Goal: Task Accomplishment & Management: Complete application form

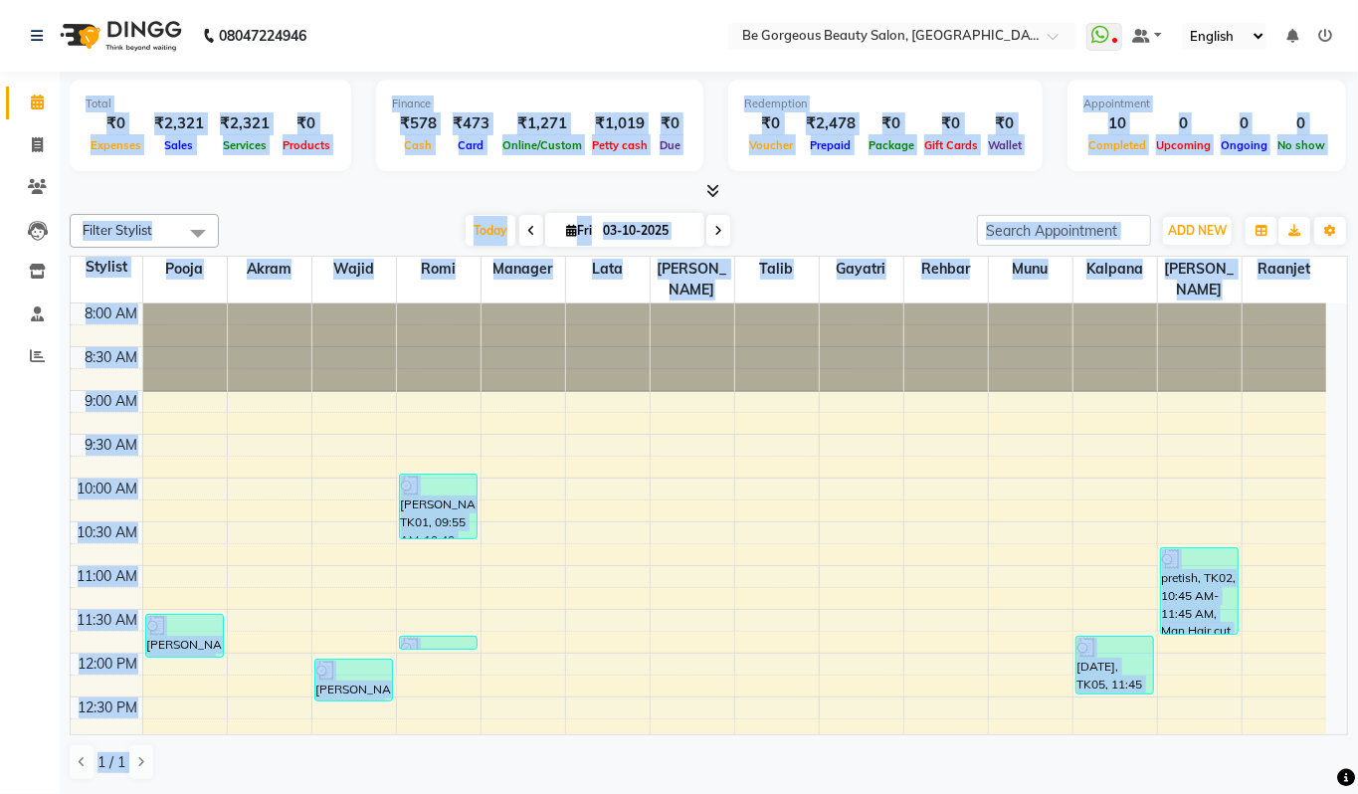
click at [302, 197] on div at bounding box center [709, 191] width 1279 height 21
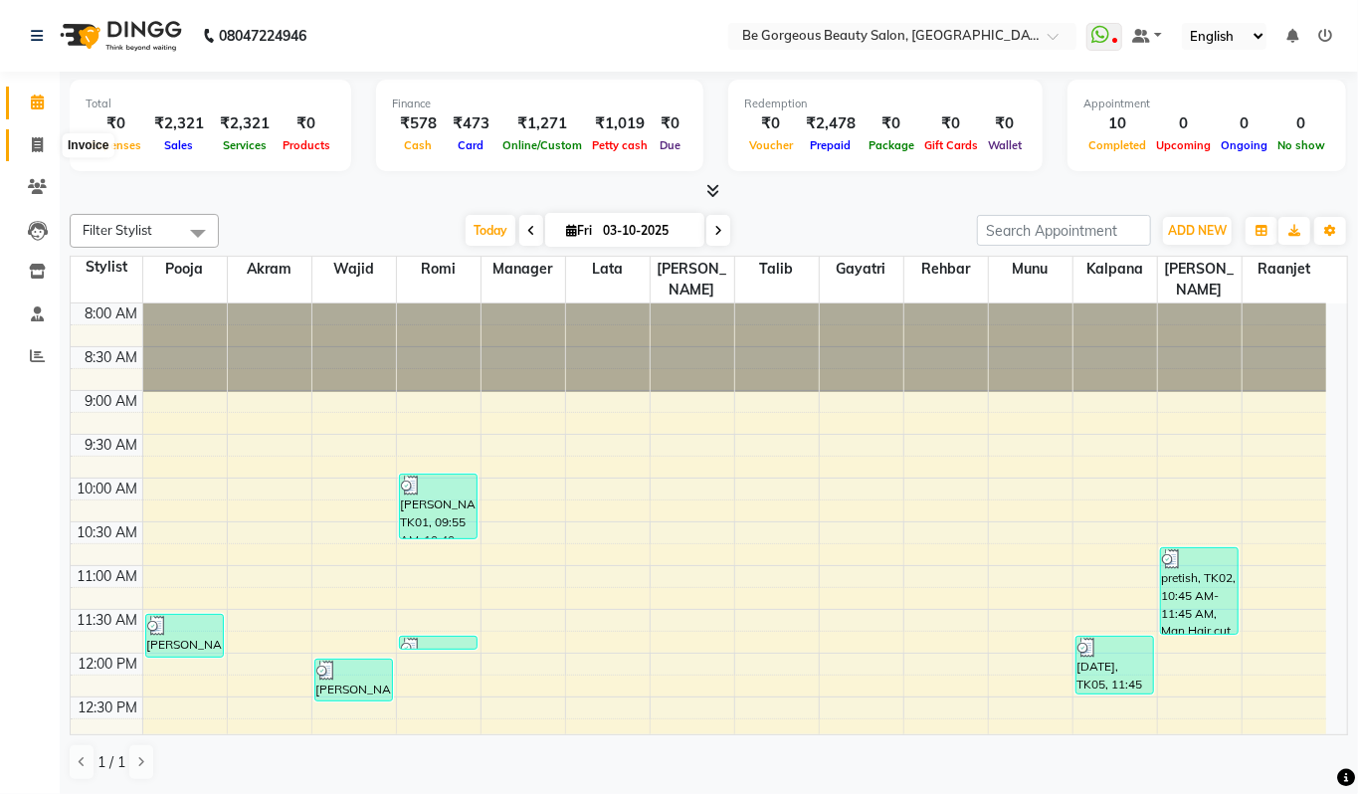
click at [45, 139] on span at bounding box center [37, 145] width 35 height 23
select select "service"
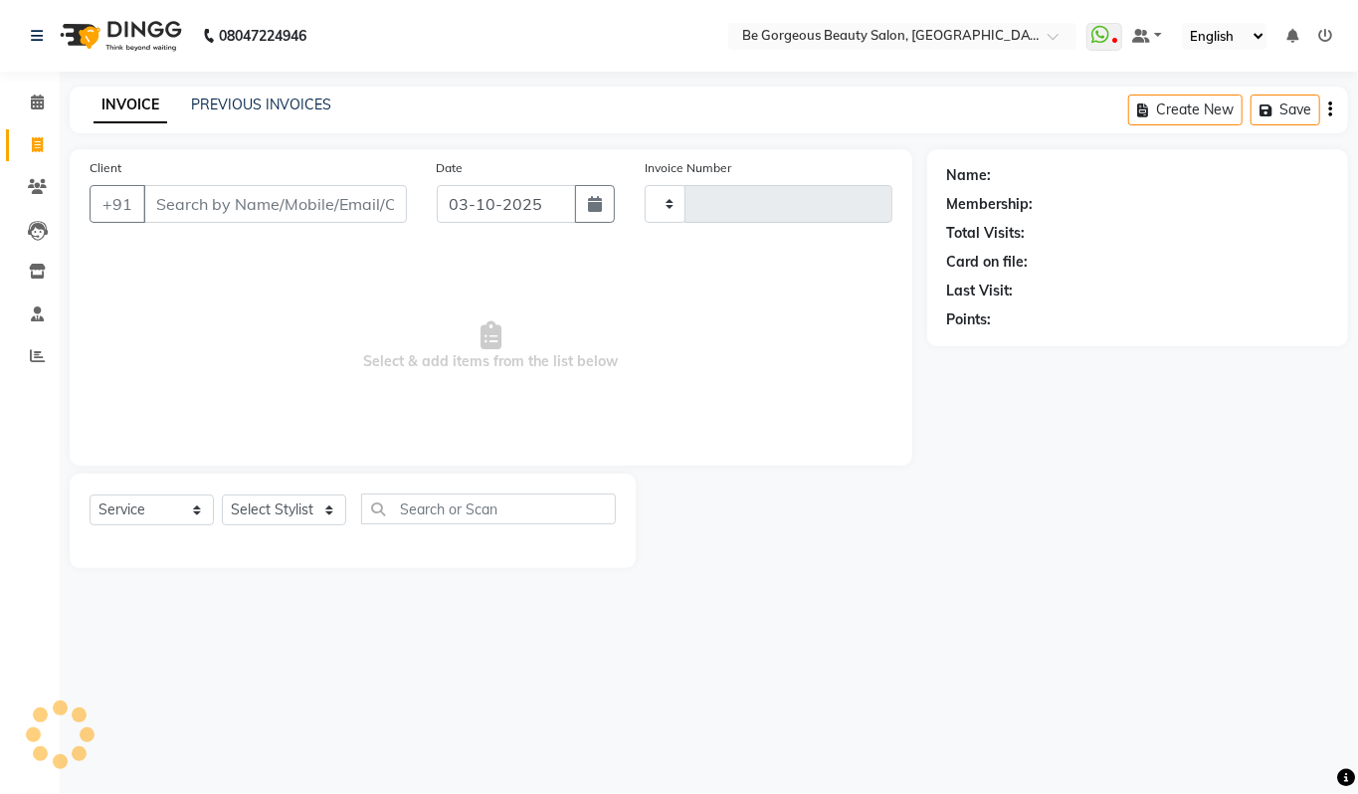
type input "5115"
select select "5405"
click at [268, 99] on link "PREVIOUS INVOICES" at bounding box center [261, 105] width 140 height 18
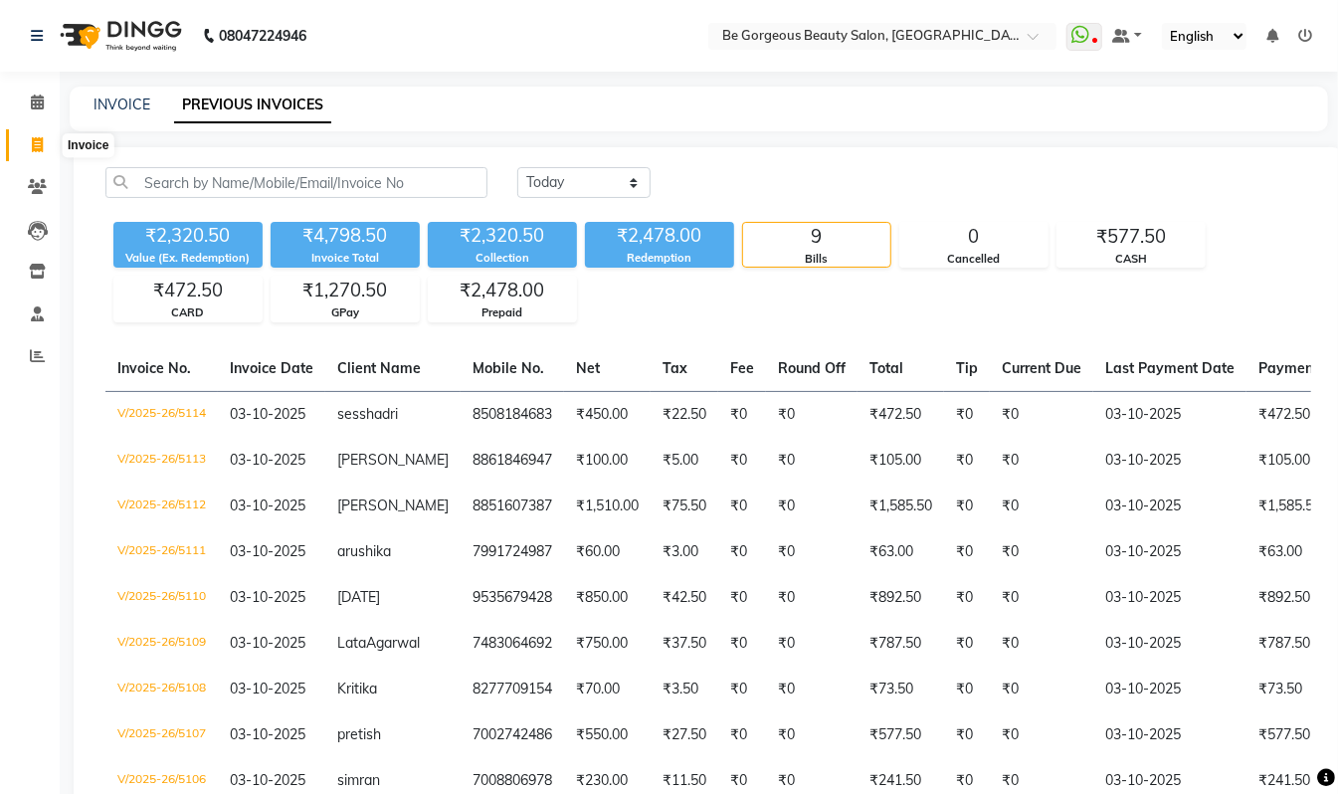
click at [38, 149] on icon at bounding box center [37, 144] width 11 height 15
select select "service"
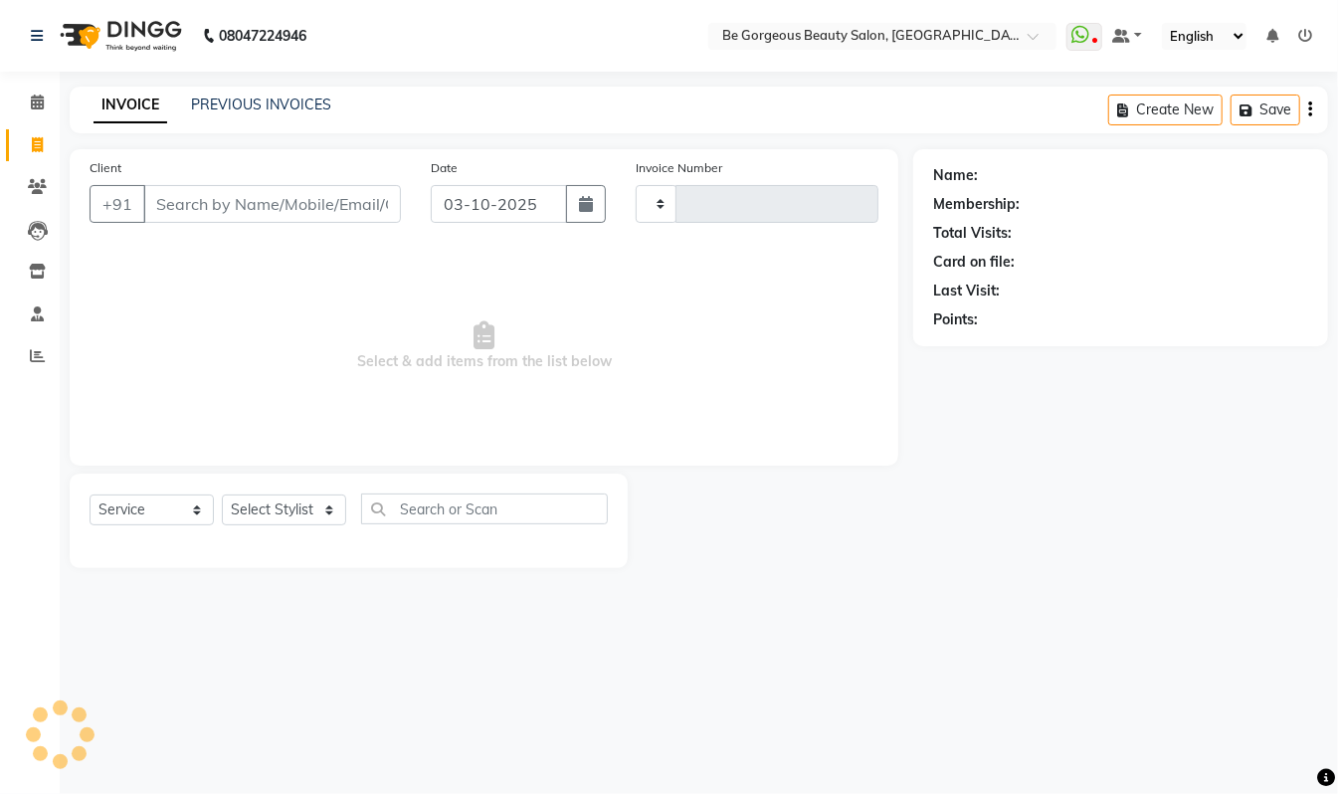
type input "5115"
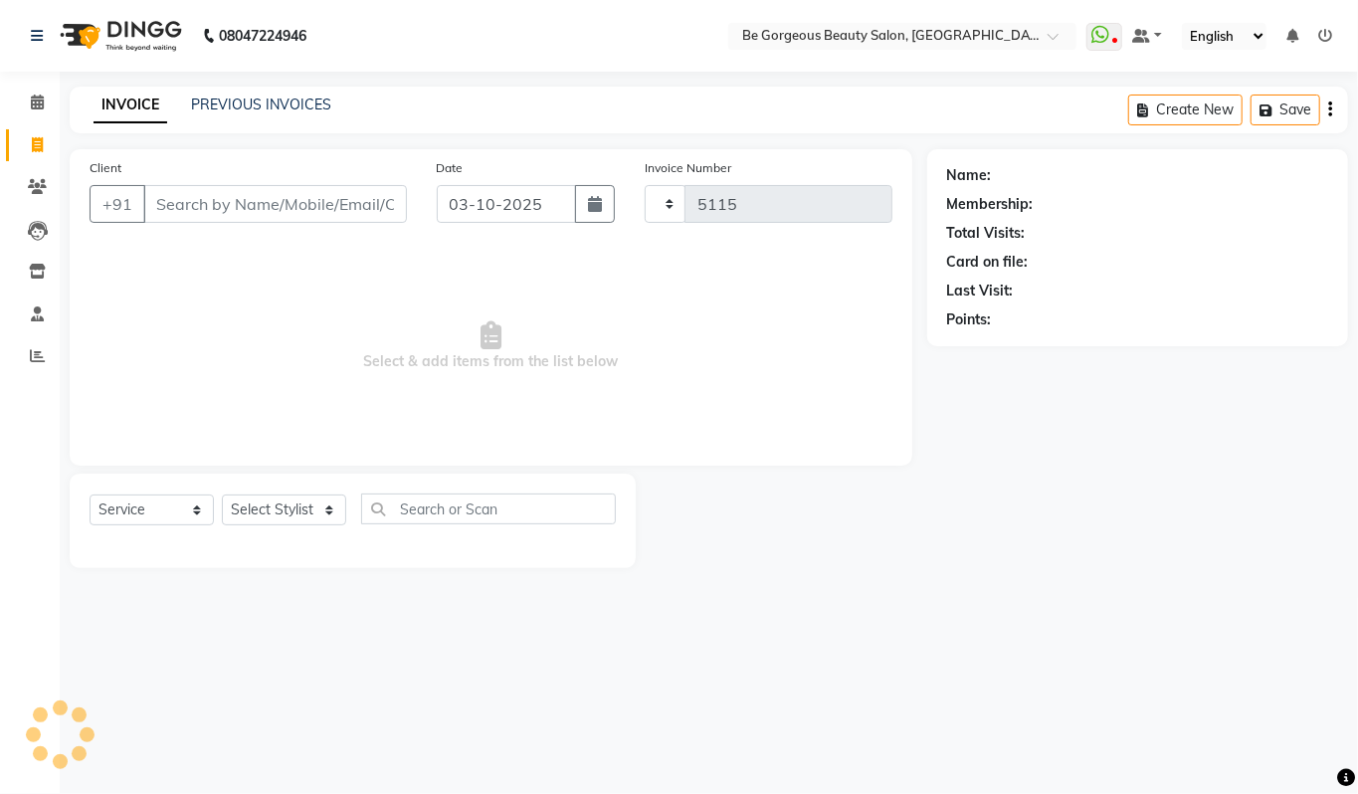
select select "5405"
click at [256, 510] on select "Select Stylist [PERSON_NAME] [PERSON_NAME] Manager Munu [PERSON_NAME] Rehbar [P…" at bounding box center [284, 509] width 124 height 31
select select "90706"
click at [222, 494] on select "Select Stylist [PERSON_NAME] [PERSON_NAME] Manager Munu [PERSON_NAME] Rehbar [P…" at bounding box center [284, 509] width 124 height 31
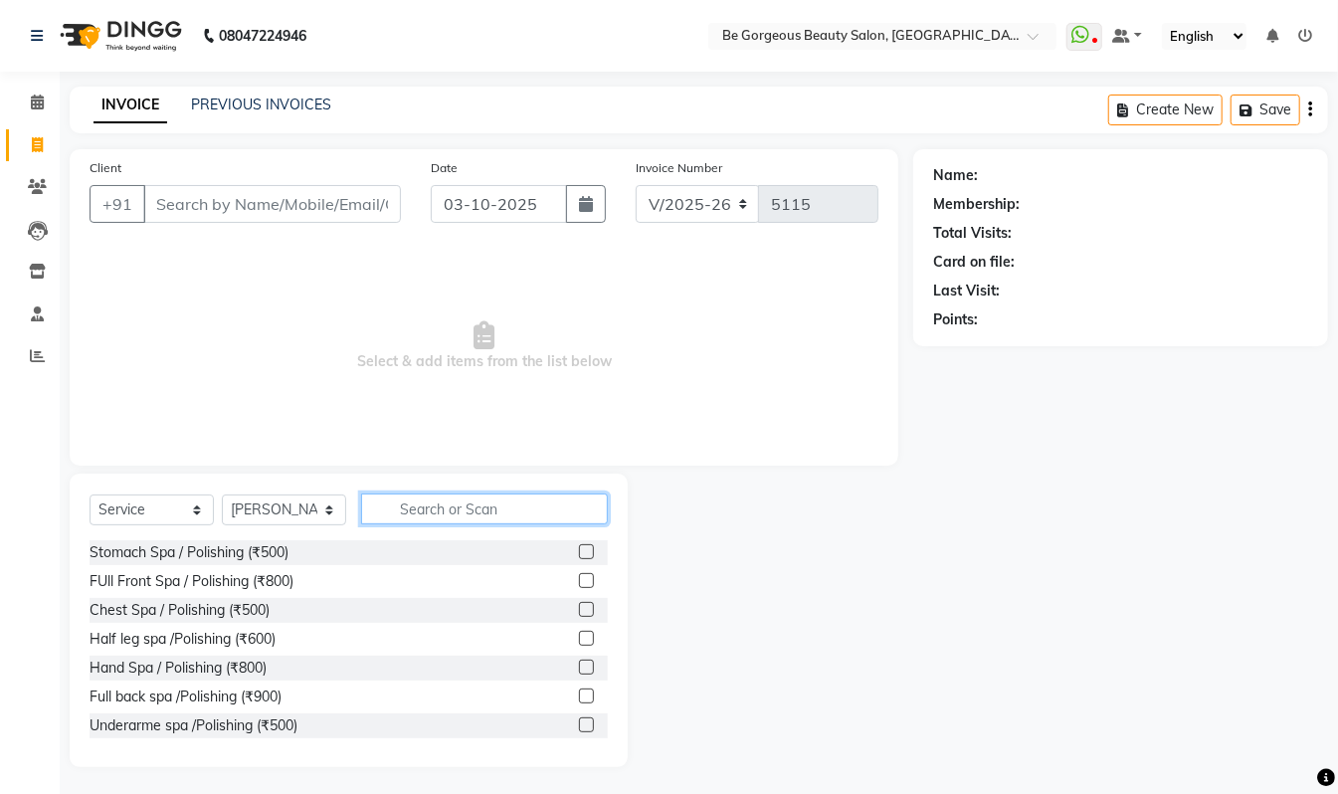
click at [424, 499] on input "text" at bounding box center [484, 508] width 247 height 31
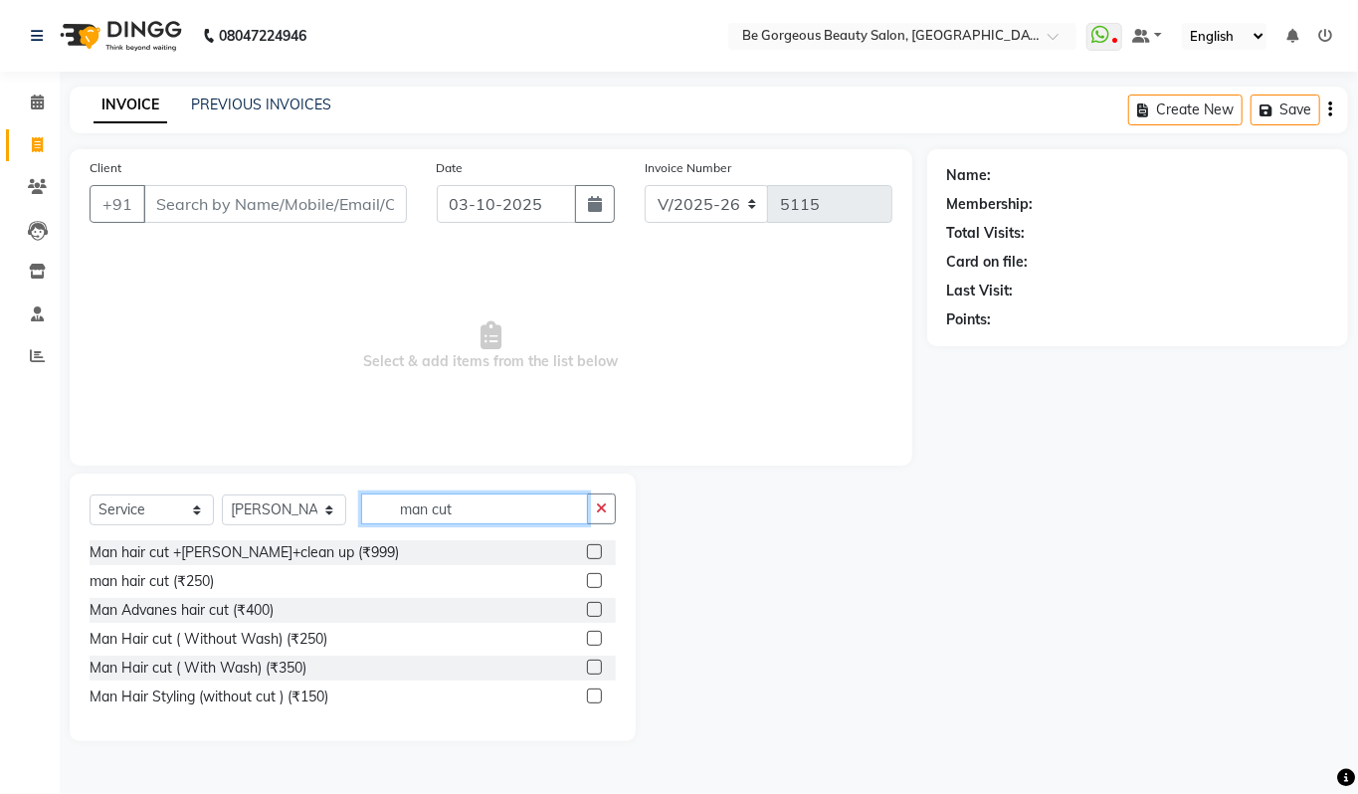
type input "man cut"
click at [595, 578] on label at bounding box center [594, 580] width 15 height 15
click at [595, 578] on input "checkbox" at bounding box center [593, 581] width 13 height 13
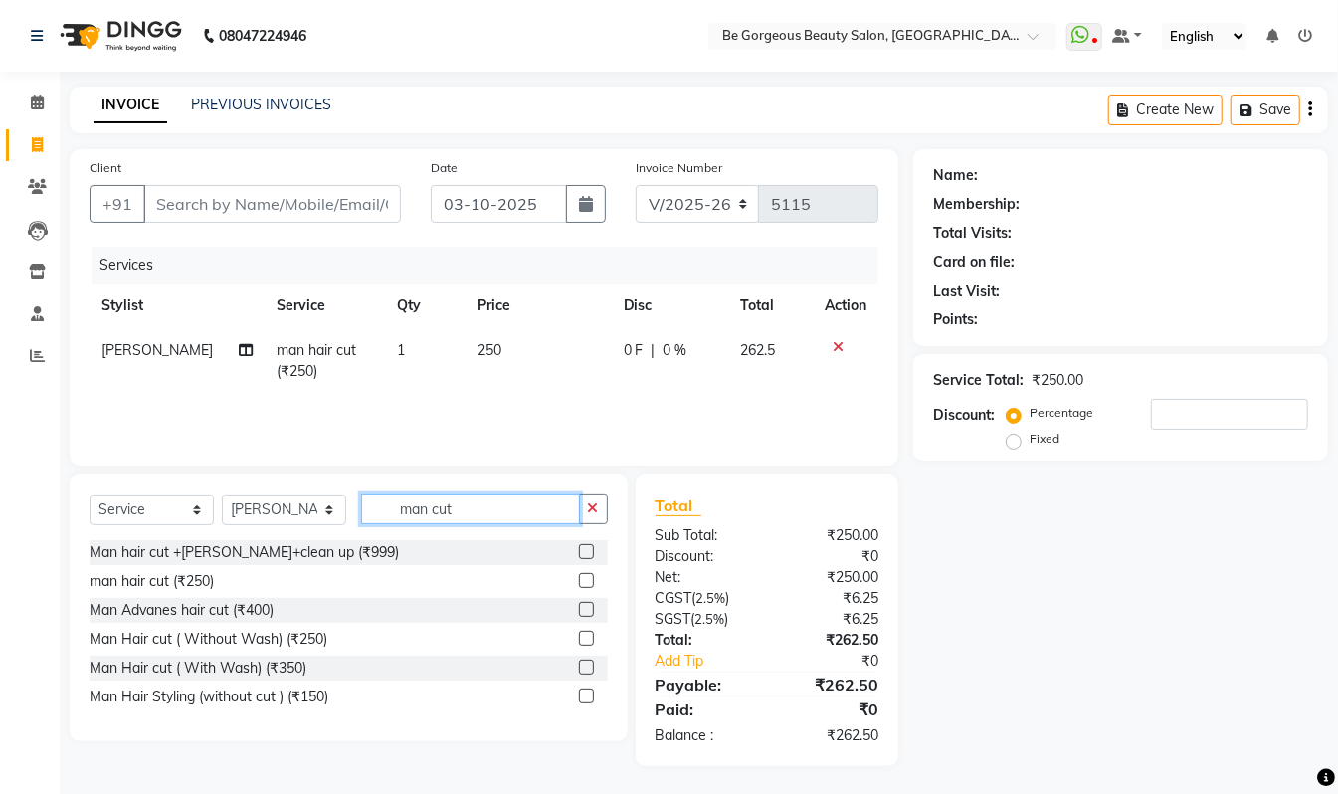
checkbox input "false"
click at [474, 505] on input "man cut" at bounding box center [470, 508] width 219 height 31
type input "m"
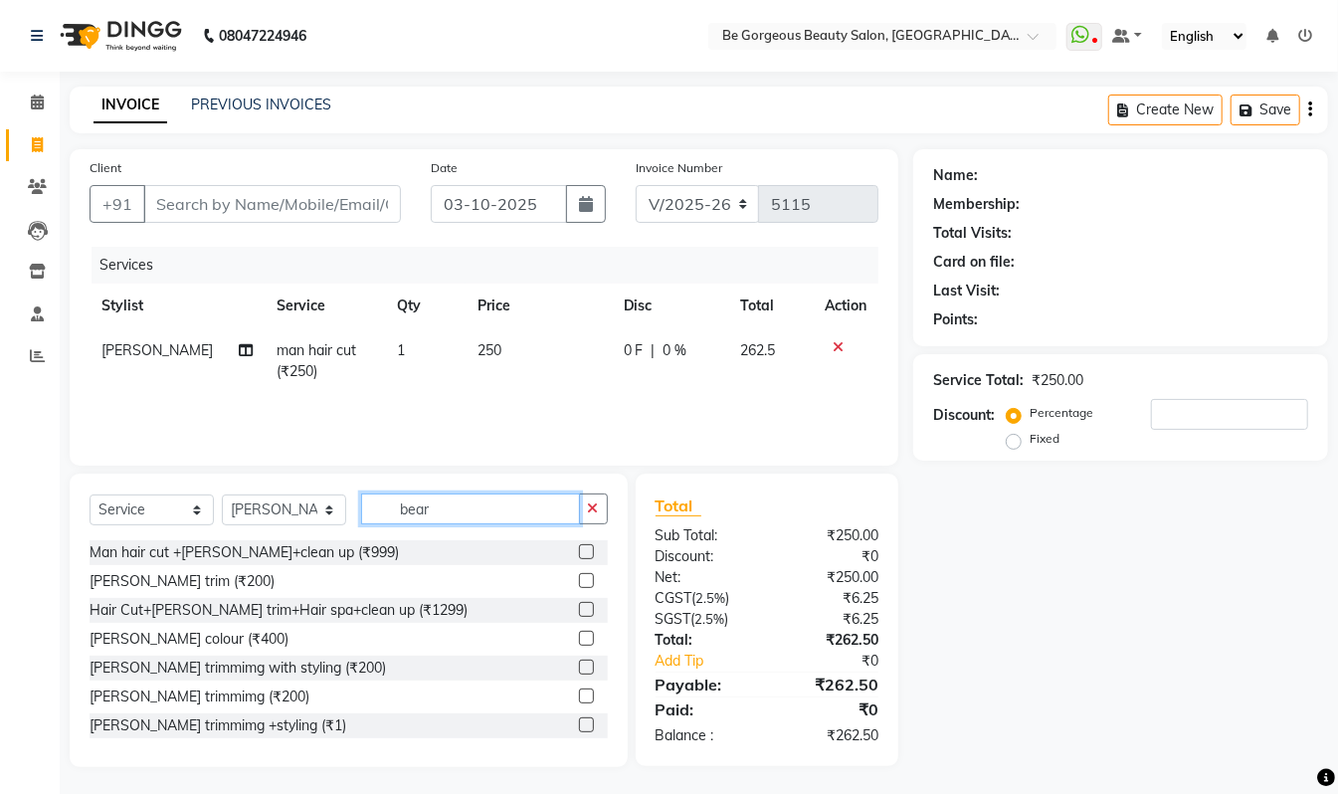
type input "bear"
click at [579, 577] on label at bounding box center [586, 580] width 15 height 15
click at [579, 577] on input "checkbox" at bounding box center [585, 581] width 13 height 13
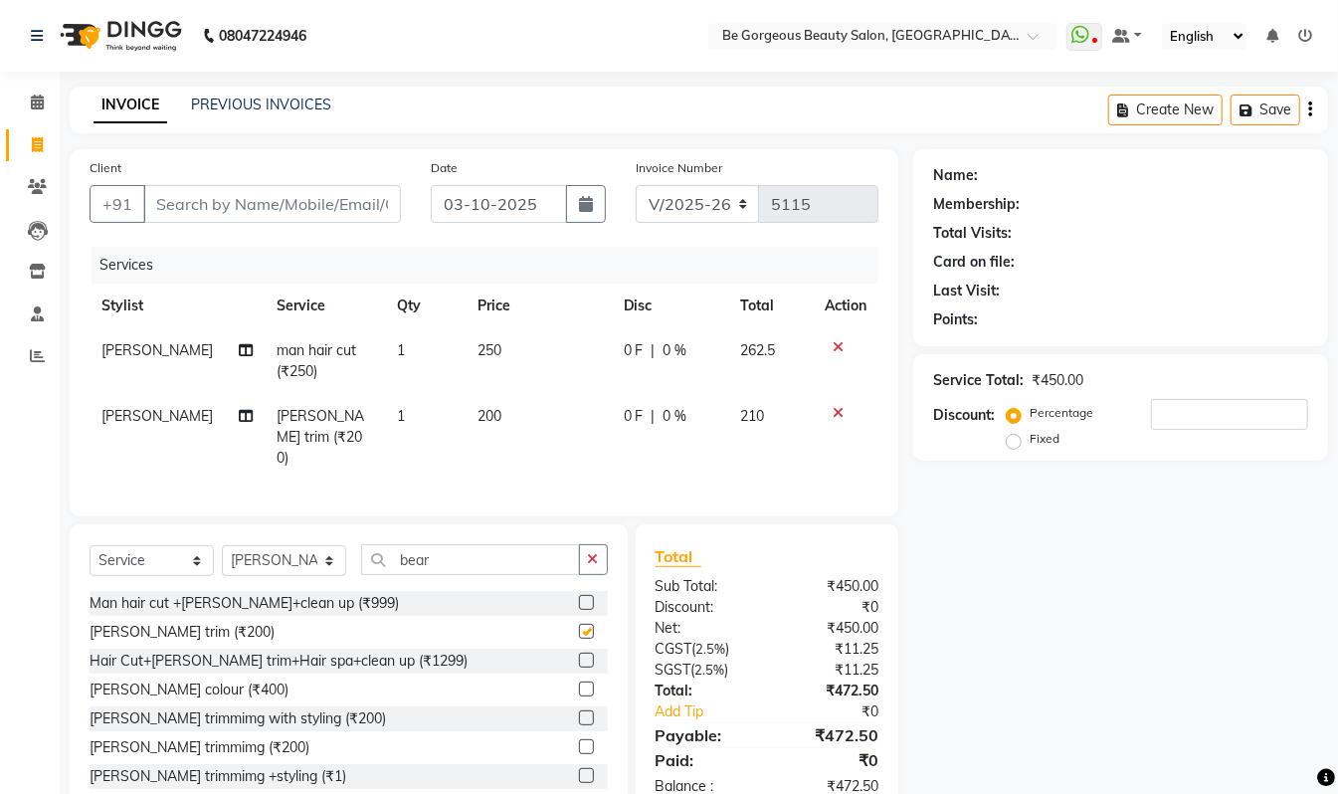
checkbox input "false"
click at [252, 549] on select "Select Stylist [PERSON_NAME] [PERSON_NAME] Manager Munu [PERSON_NAME] Rehbar [P…" at bounding box center [284, 560] width 124 height 31
select select "36211"
click at [222, 545] on select "Select Stylist [PERSON_NAME] [PERSON_NAME] Manager Munu [PERSON_NAME] Rehbar [P…" at bounding box center [284, 560] width 124 height 31
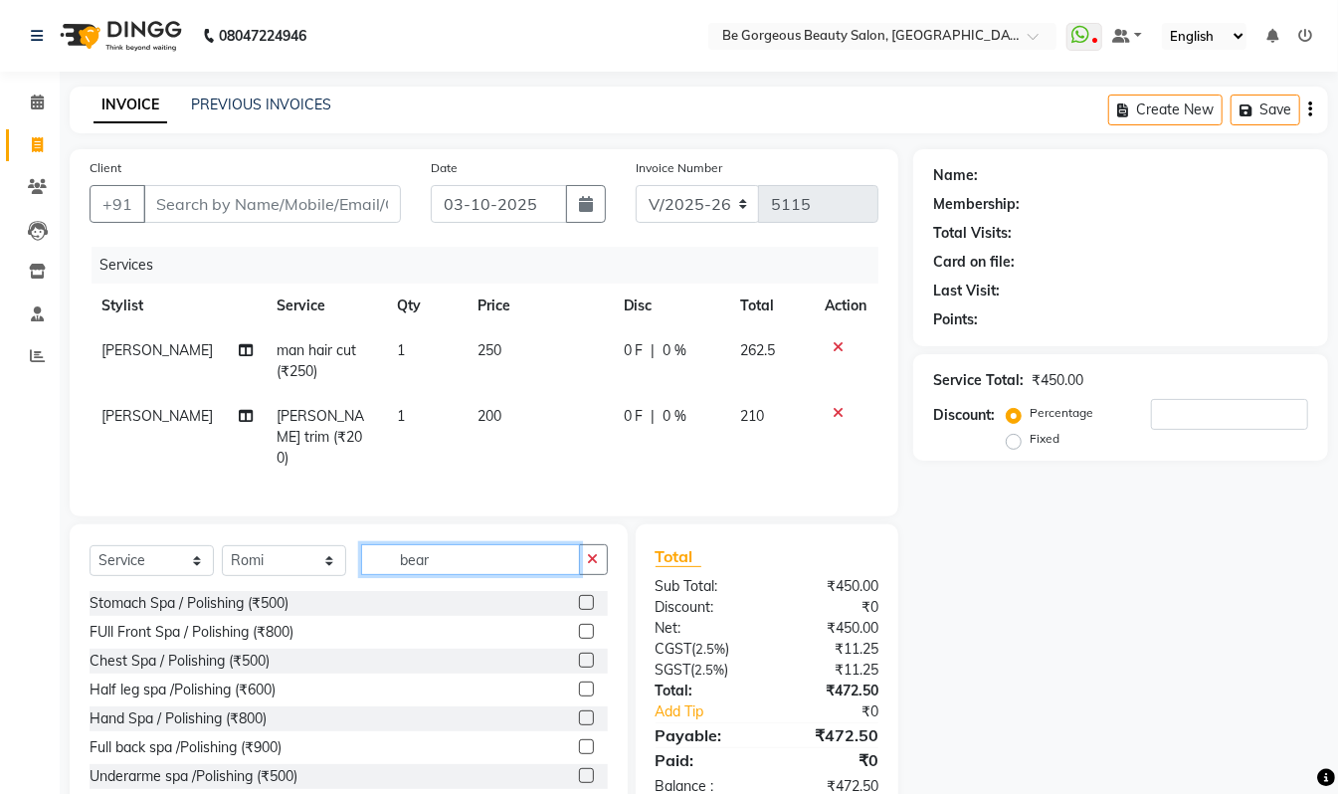
click at [454, 561] on input "bear" at bounding box center [470, 559] width 219 height 31
type input "b"
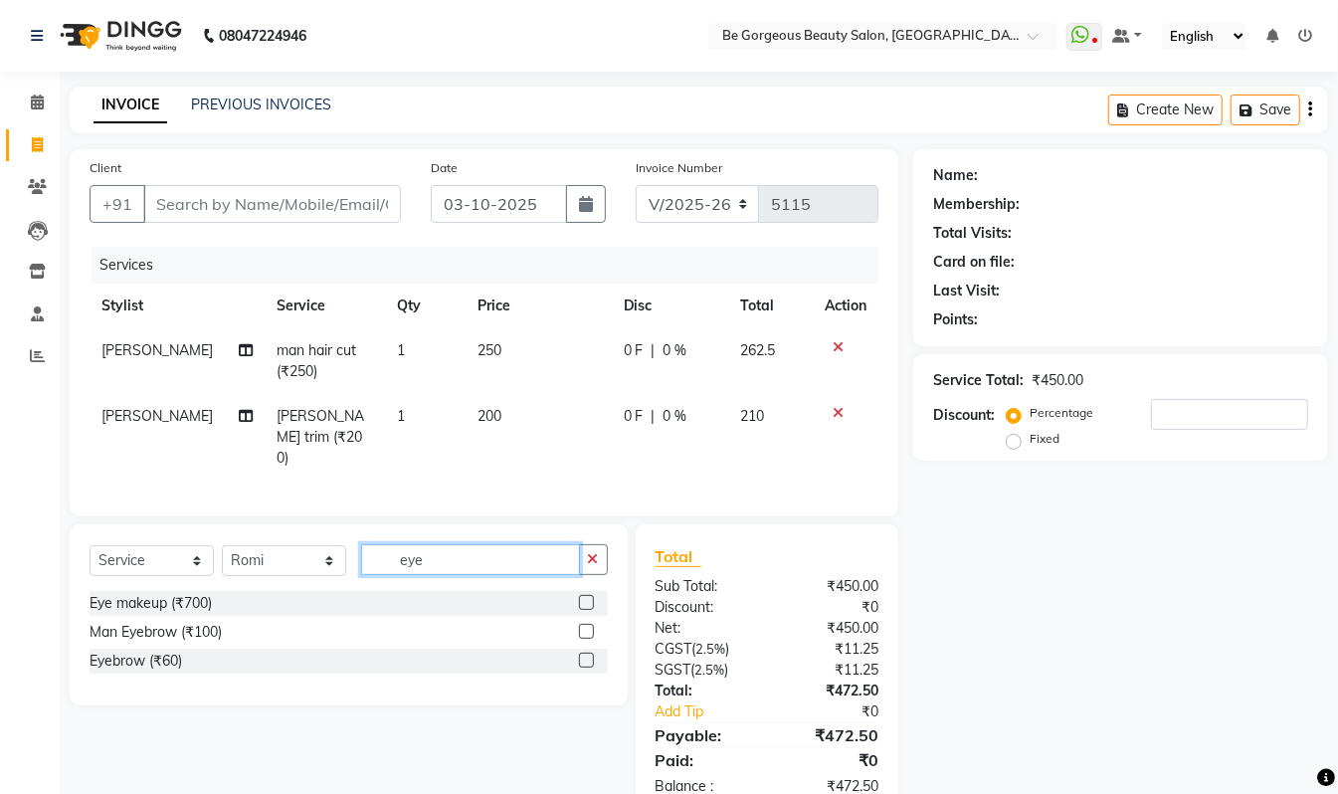
type input "eye"
click at [587, 662] on label at bounding box center [586, 660] width 15 height 15
click at [587, 662] on input "checkbox" at bounding box center [585, 661] width 13 height 13
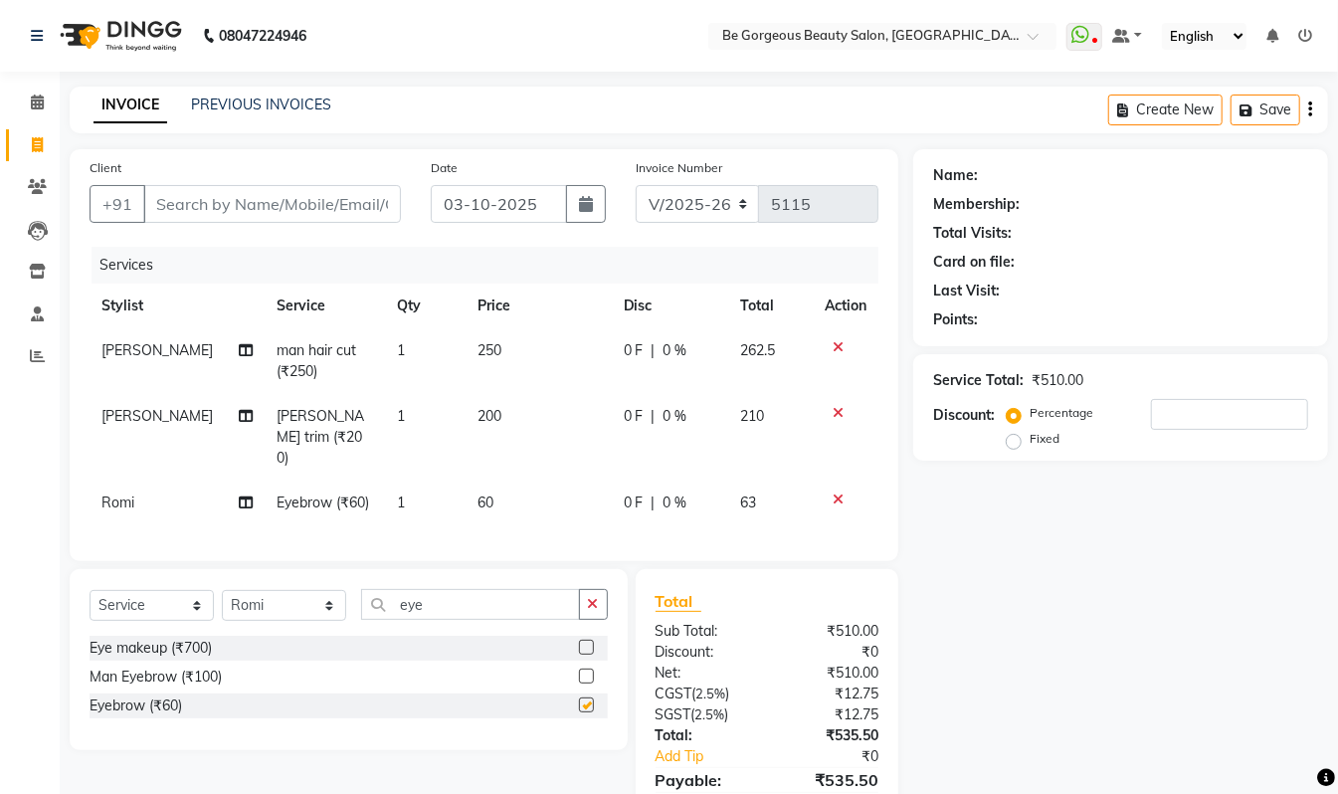
checkbox input "false"
click at [447, 610] on input "eye" at bounding box center [470, 604] width 219 height 31
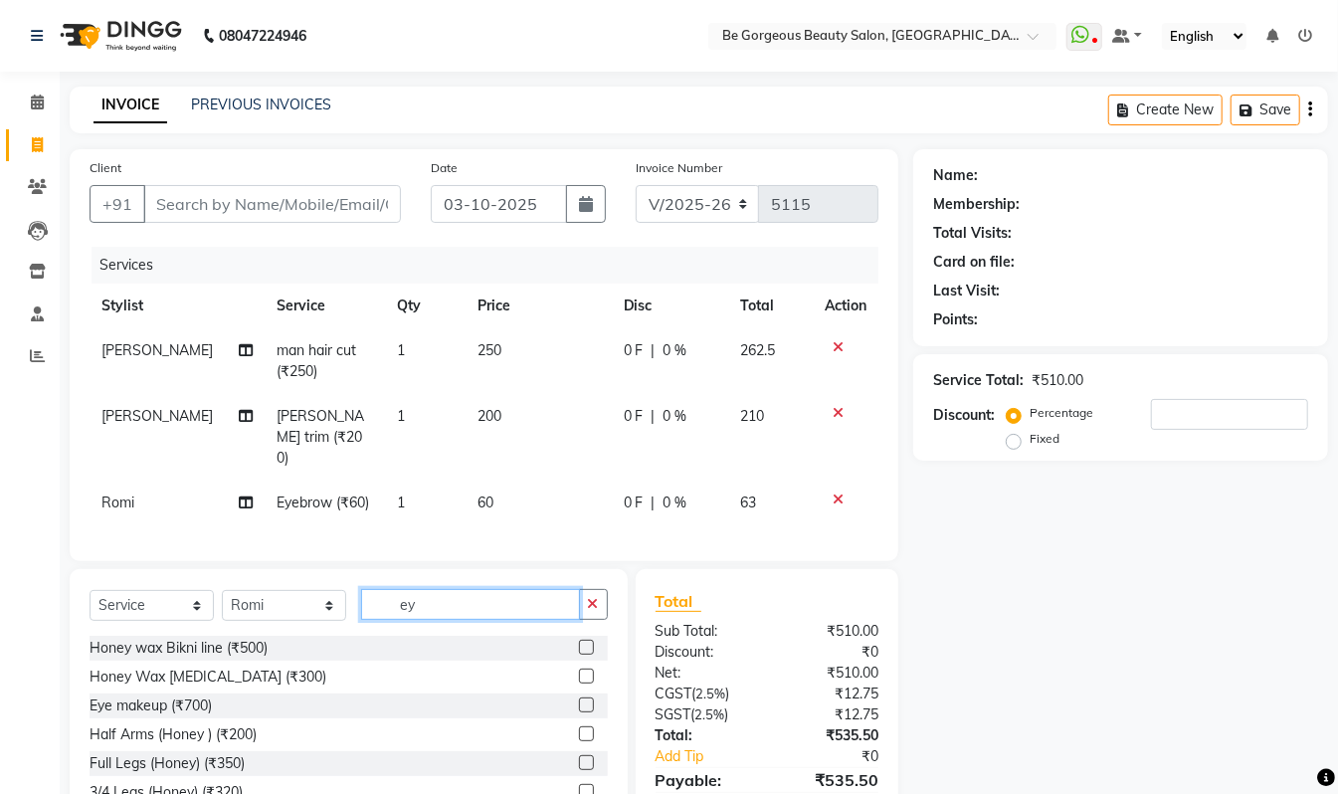
type input "e"
click at [428, 606] on input "text" at bounding box center [484, 604] width 247 height 31
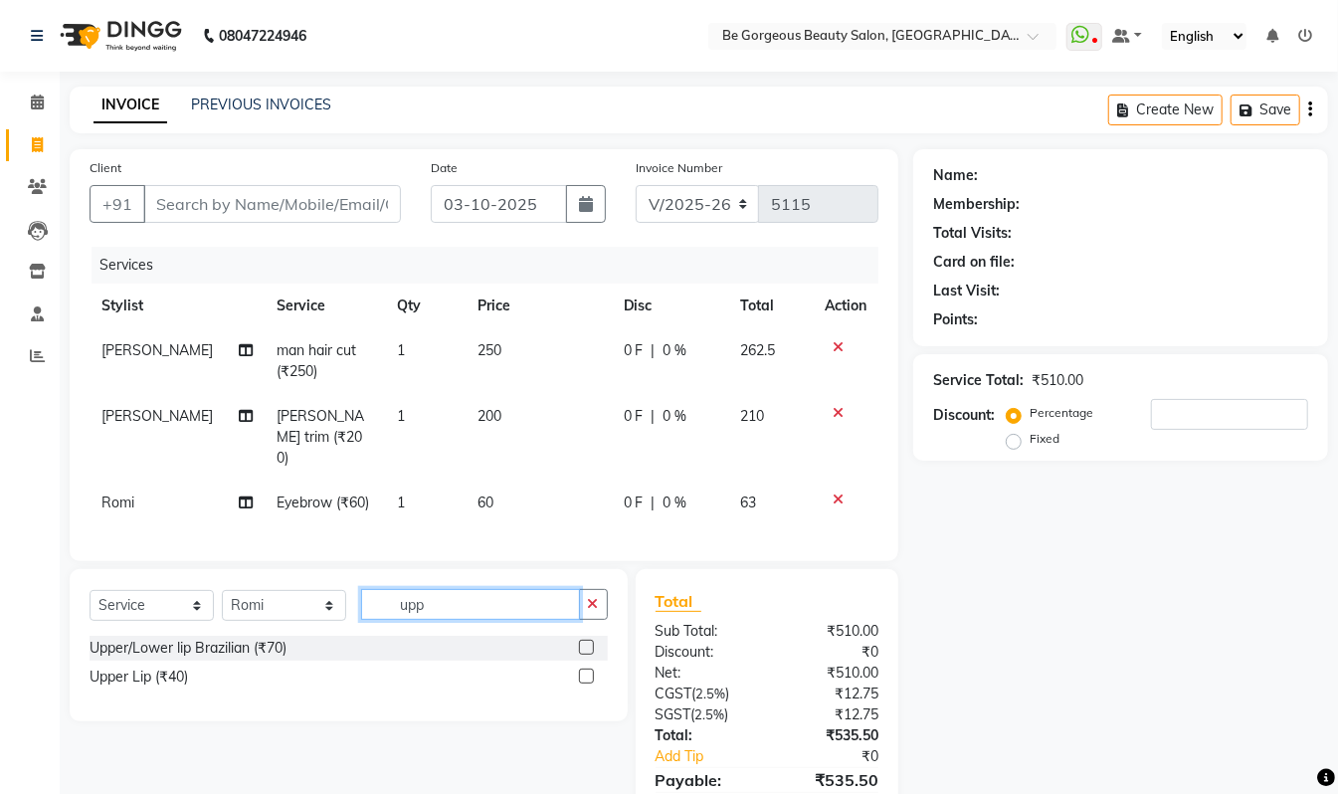
type input "upp"
click at [581, 679] on label at bounding box center [586, 676] width 15 height 15
click at [581, 679] on input "checkbox" at bounding box center [585, 677] width 13 height 13
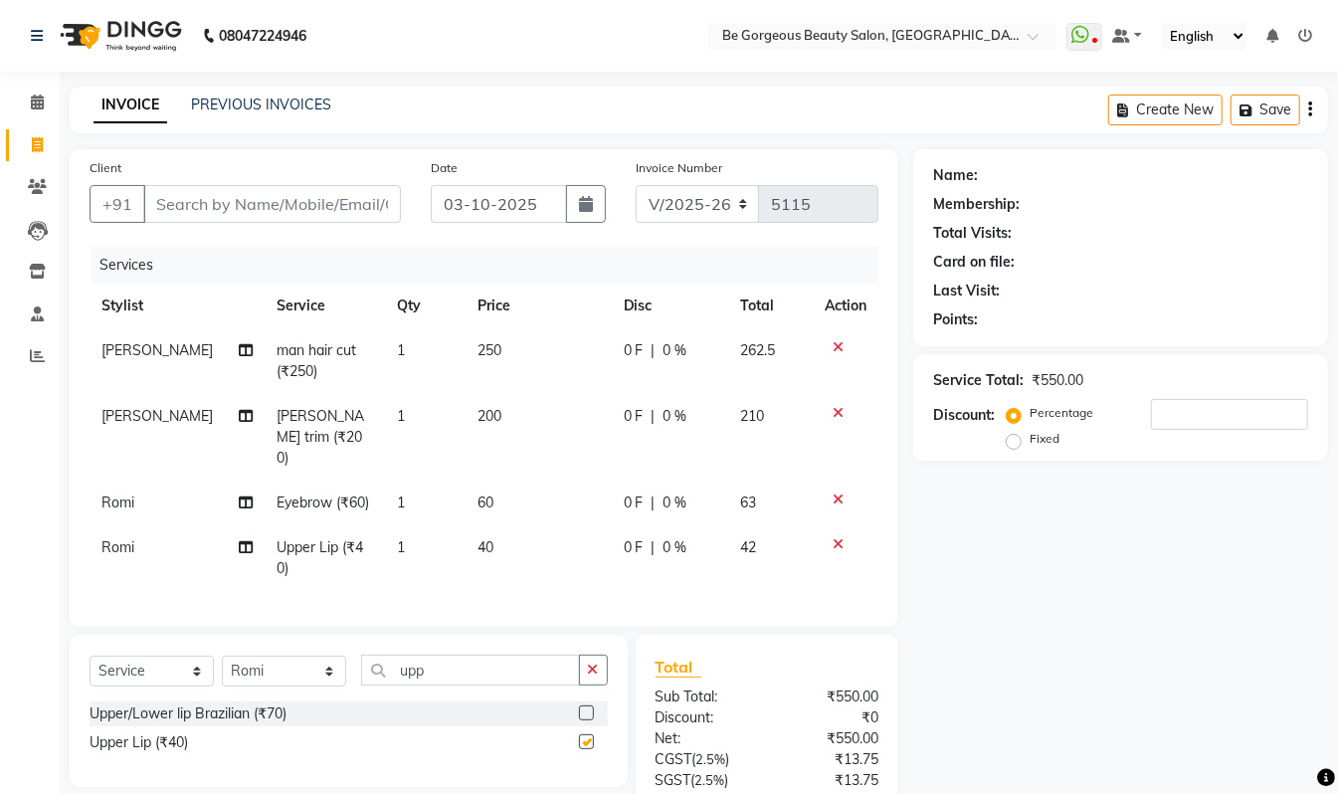
checkbox input "false"
click at [463, 655] on input "upp" at bounding box center [470, 670] width 219 height 31
click at [443, 655] on input "upp" at bounding box center [470, 670] width 219 height 31
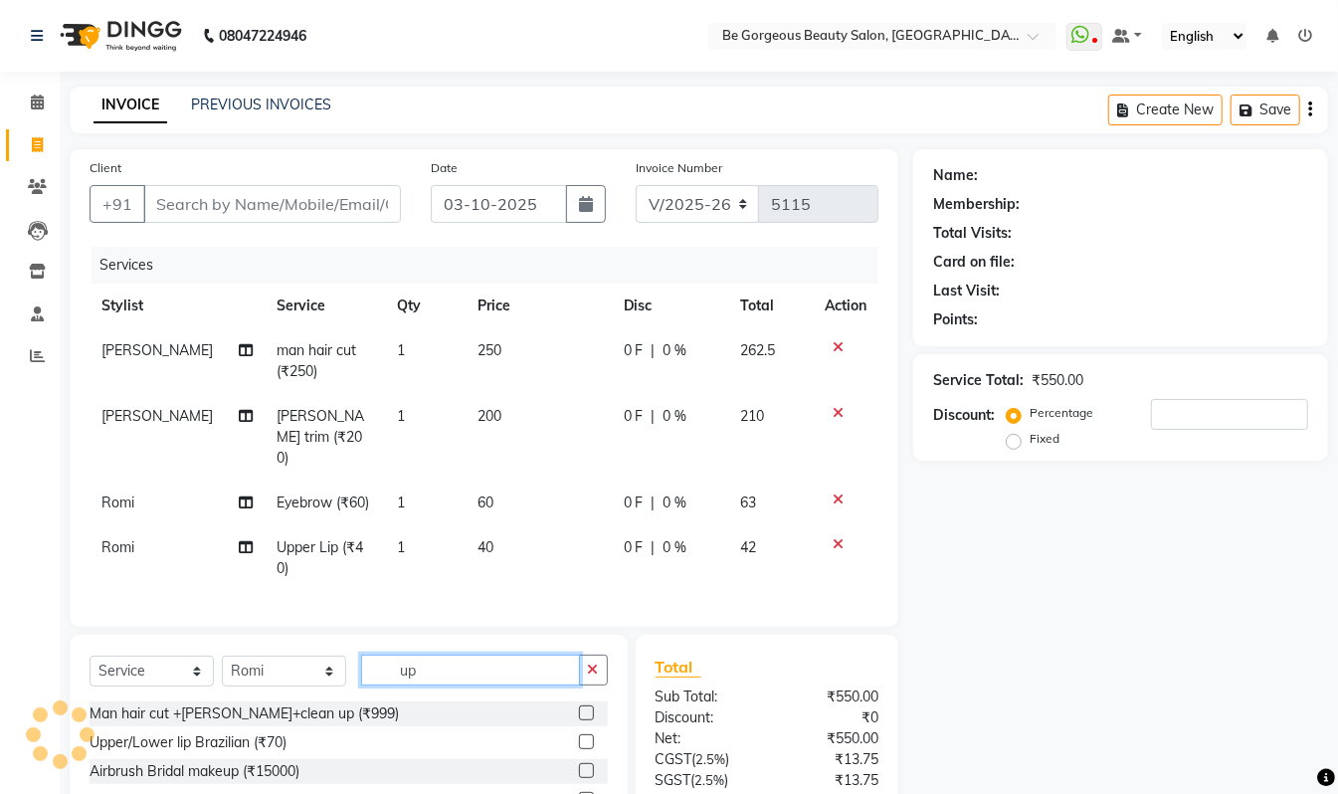
type input "u"
type input "950"
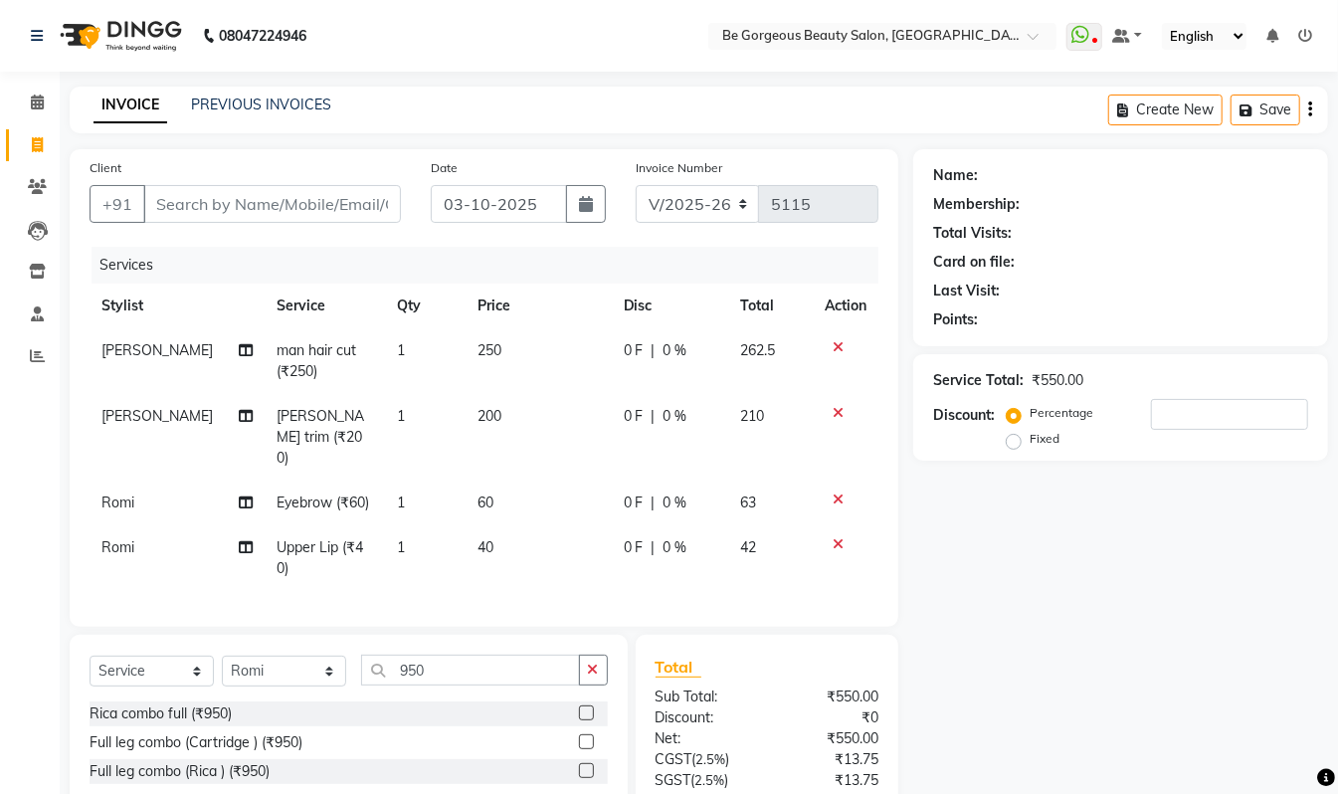
click at [583, 705] on label at bounding box center [586, 712] width 15 height 15
click at [583, 707] on input "checkbox" at bounding box center [585, 713] width 13 height 13
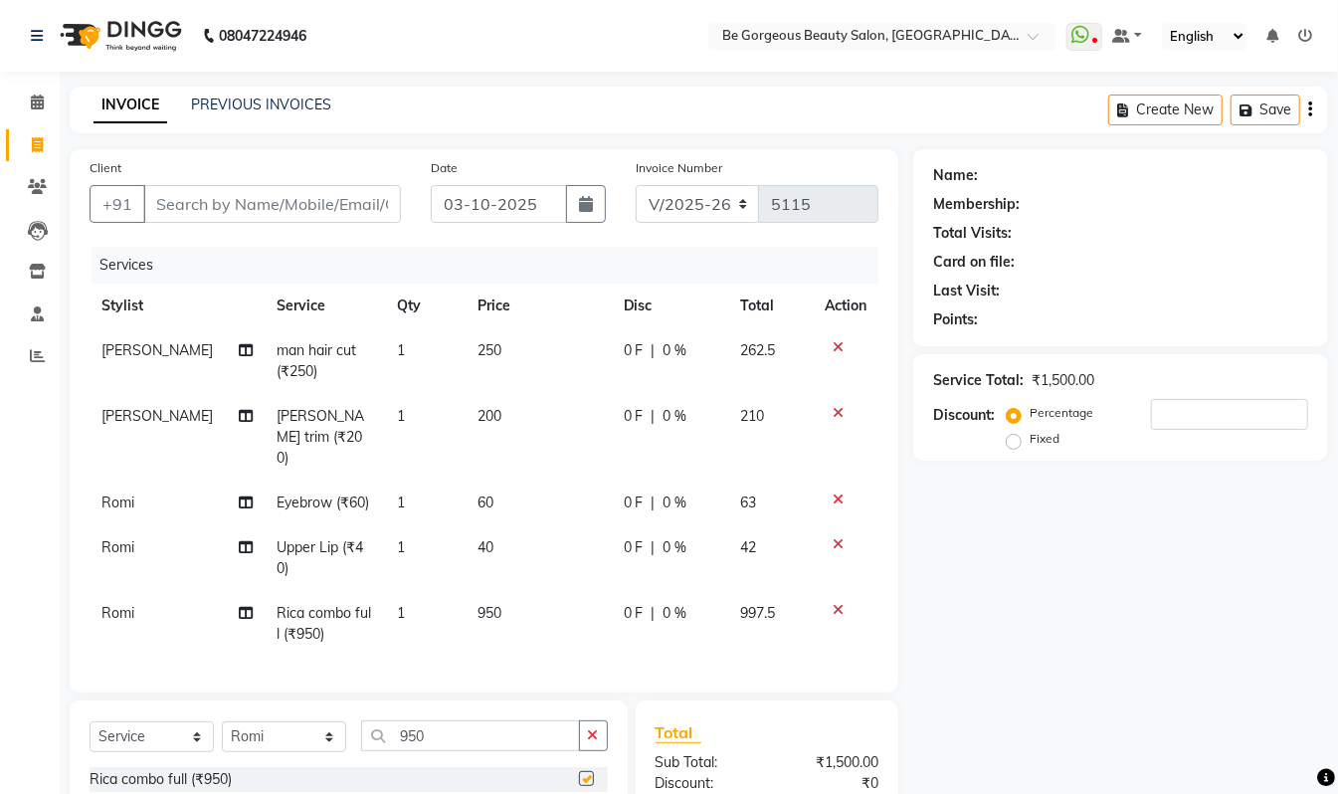
checkbox input "false"
click at [169, 196] on input "Client" at bounding box center [272, 204] width 258 height 38
type input "8"
type input "0"
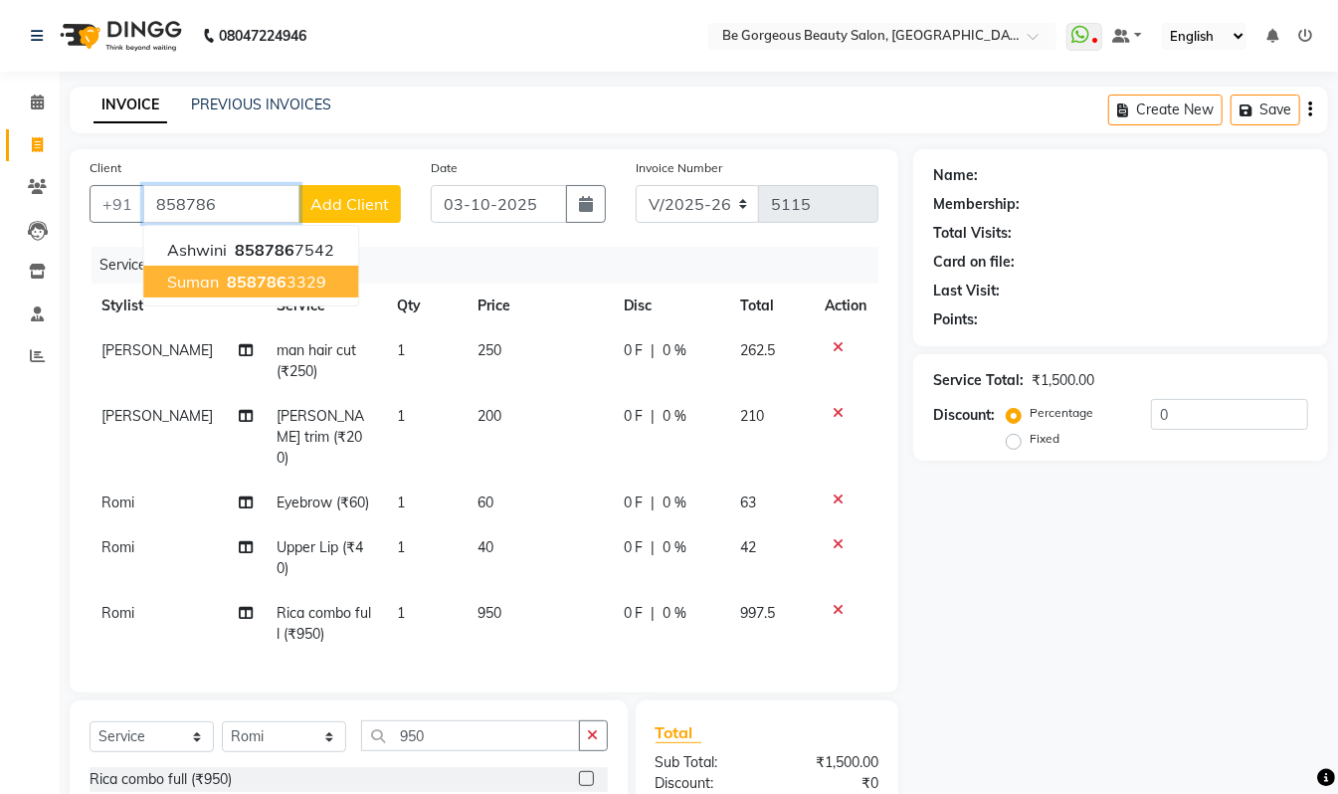
click at [264, 277] on span "858786" at bounding box center [257, 282] width 60 height 20
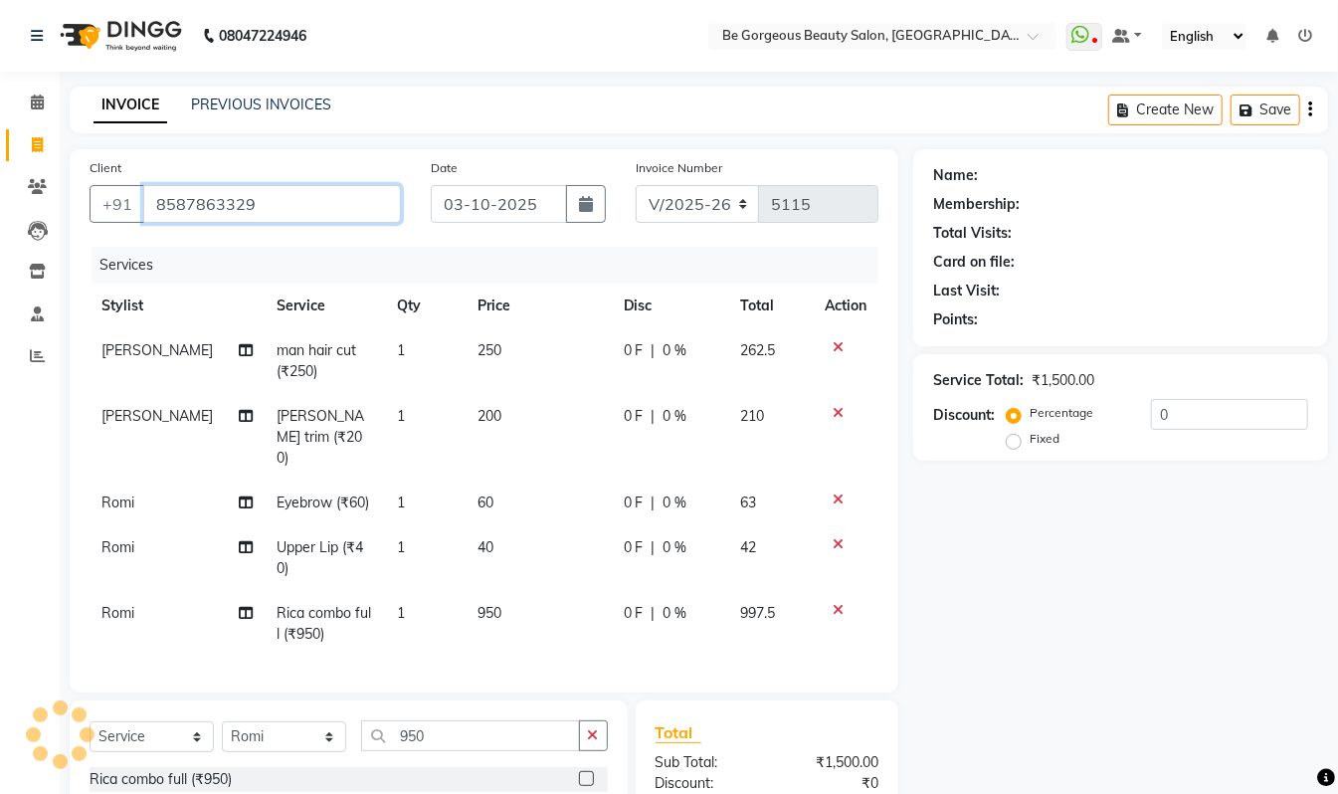
type input "8587863329"
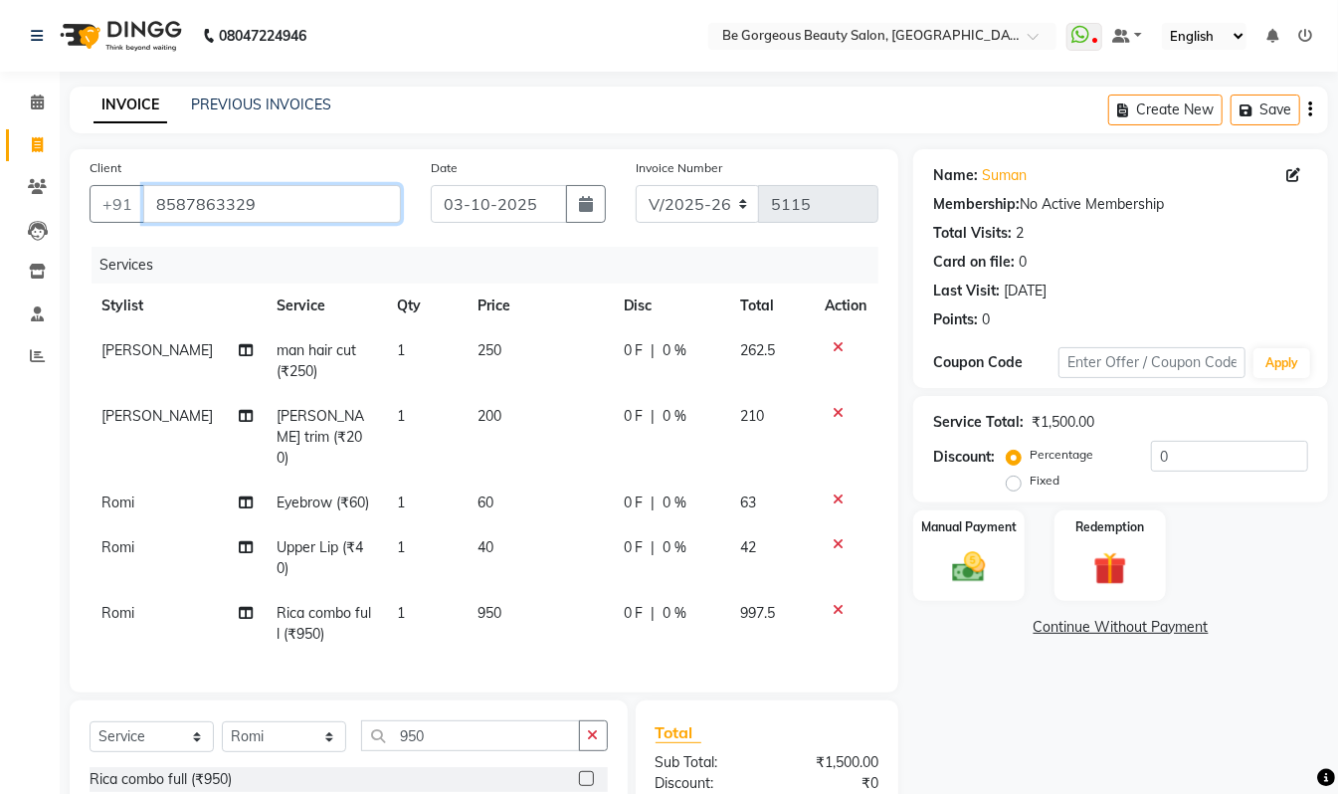
drag, startPoint x: 253, startPoint y: 199, endPoint x: 187, endPoint y: 183, distance: 67.6
click at [151, 189] on input "8587863329" at bounding box center [272, 204] width 258 height 38
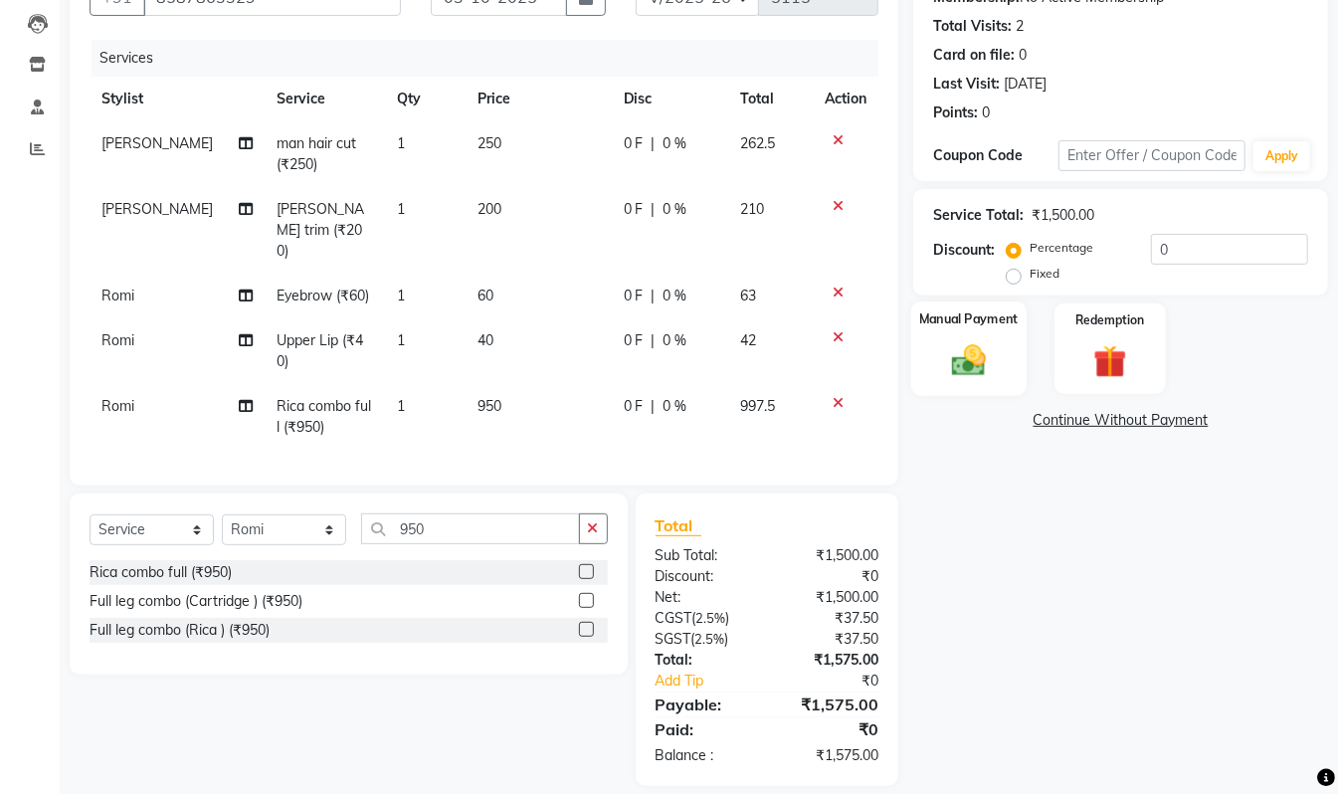
click at [1003, 348] on div "Manual Payment" at bounding box center [968, 348] width 115 height 95
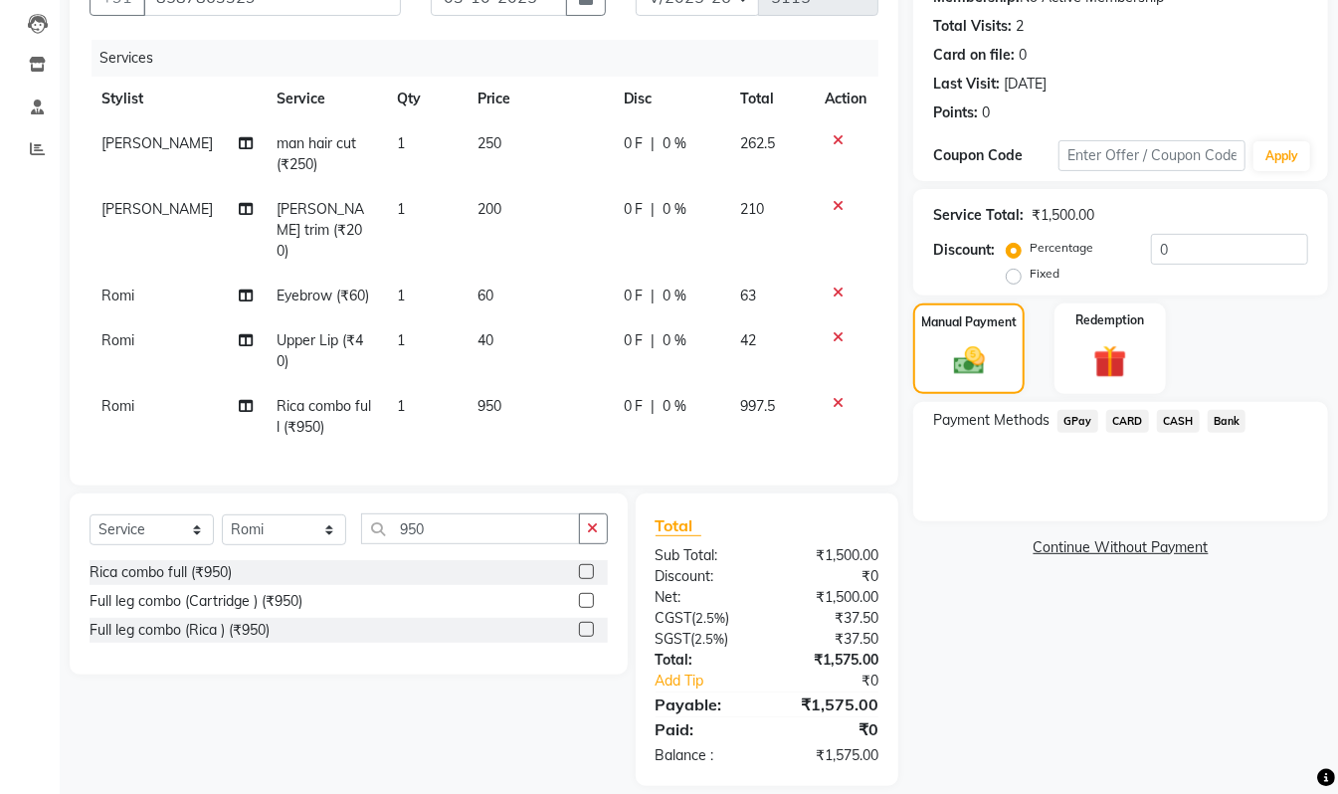
click at [1077, 427] on span "GPay" at bounding box center [1078, 421] width 41 height 23
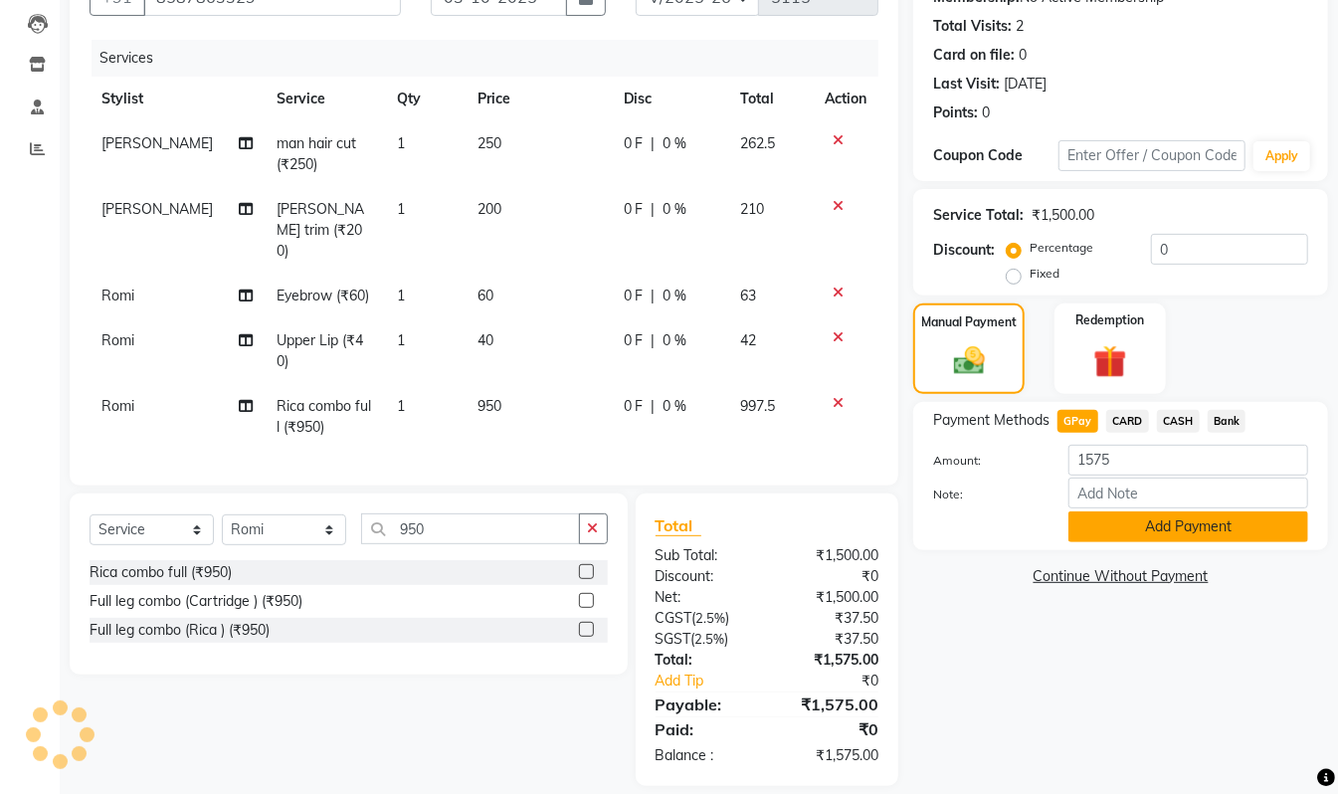
click at [1176, 514] on button "Add Payment" at bounding box center [1189, 526] width 240 height 31
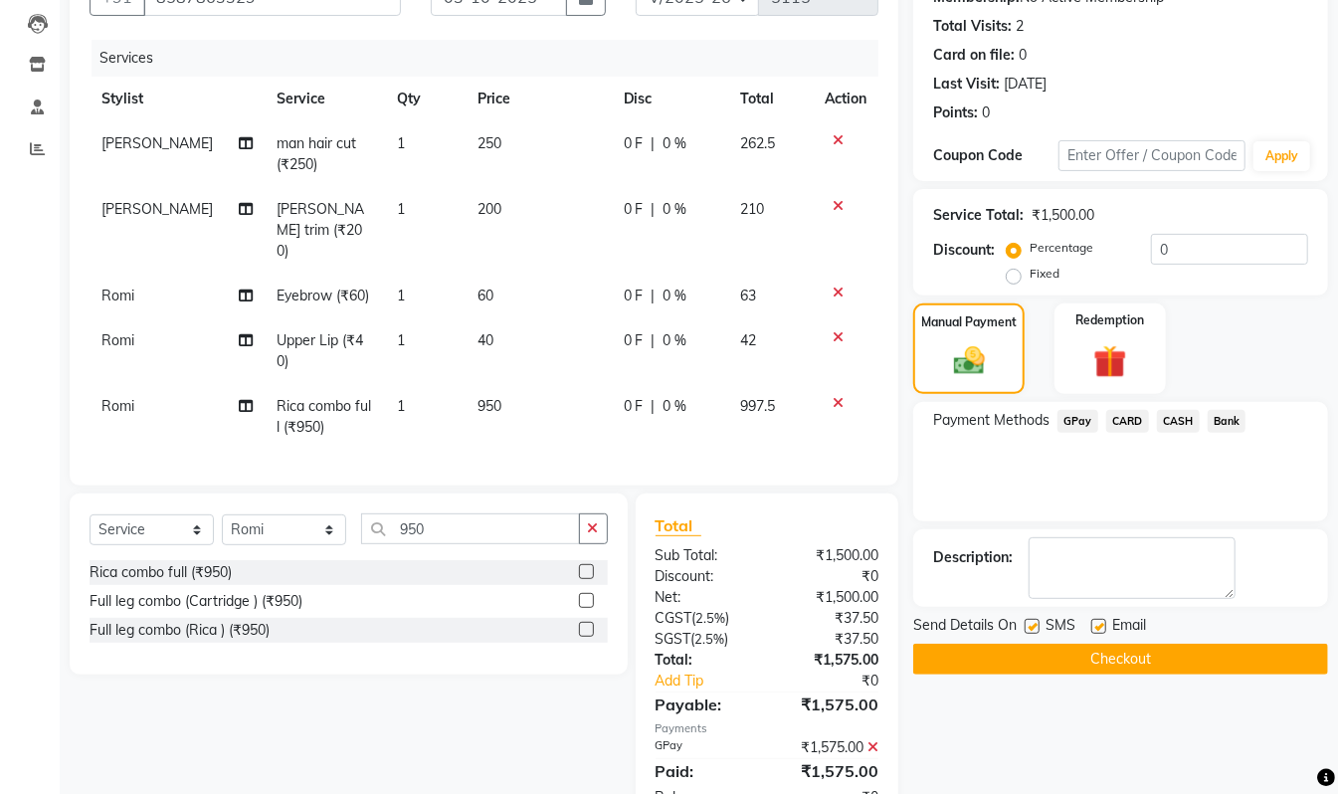
scroll to position [248, 0]
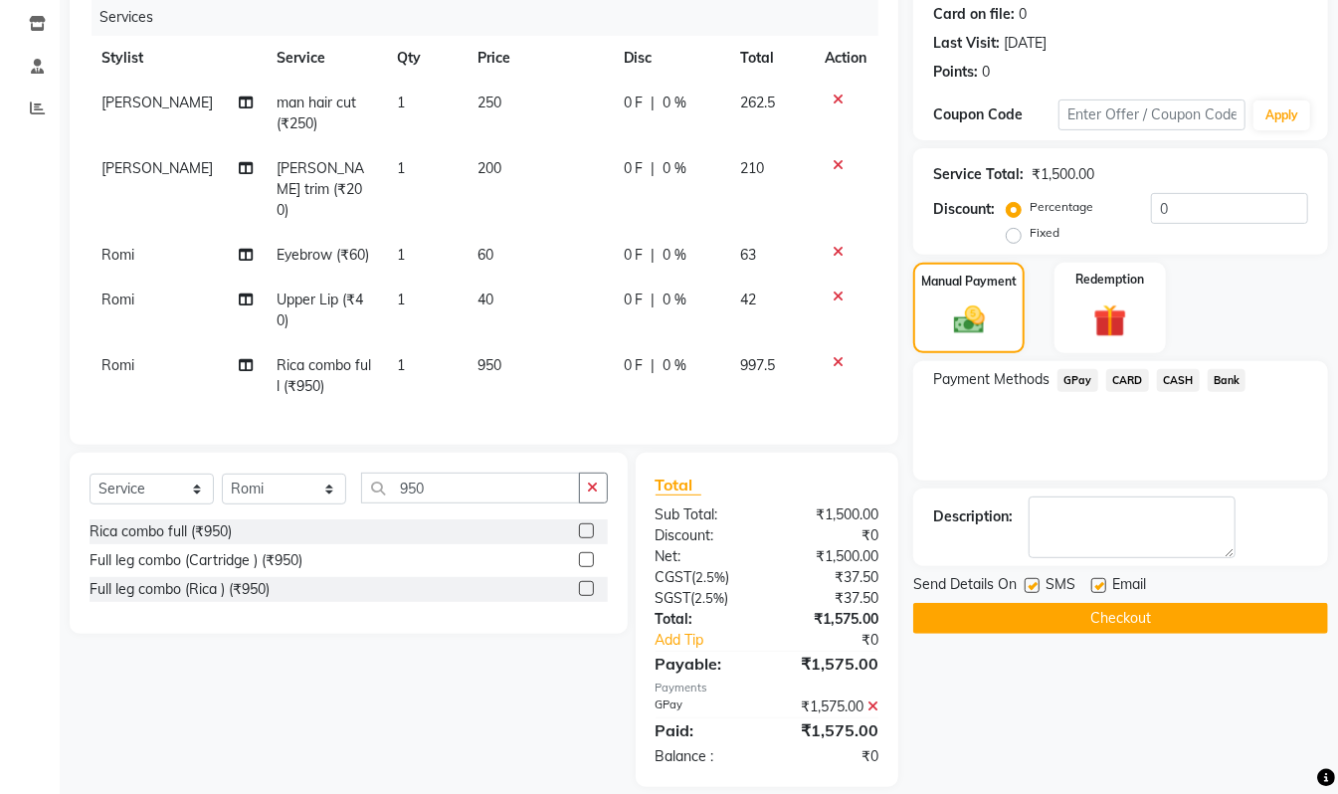
click at [1191, 633] on button "Checkout" at bounding box center [1120, 618] width 415 height 31
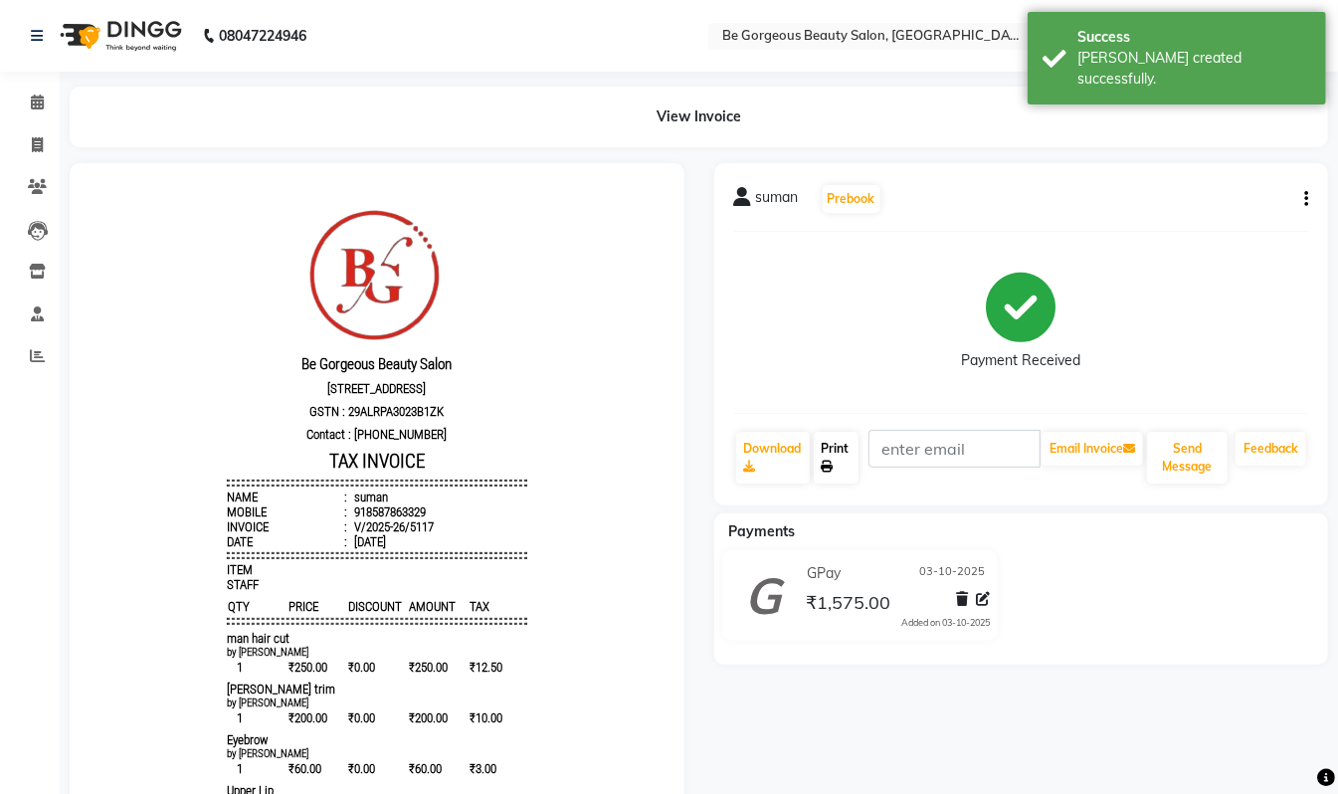
click at [838, 460] on link "Print" at bounding box center [837, 458] width 46 height 52
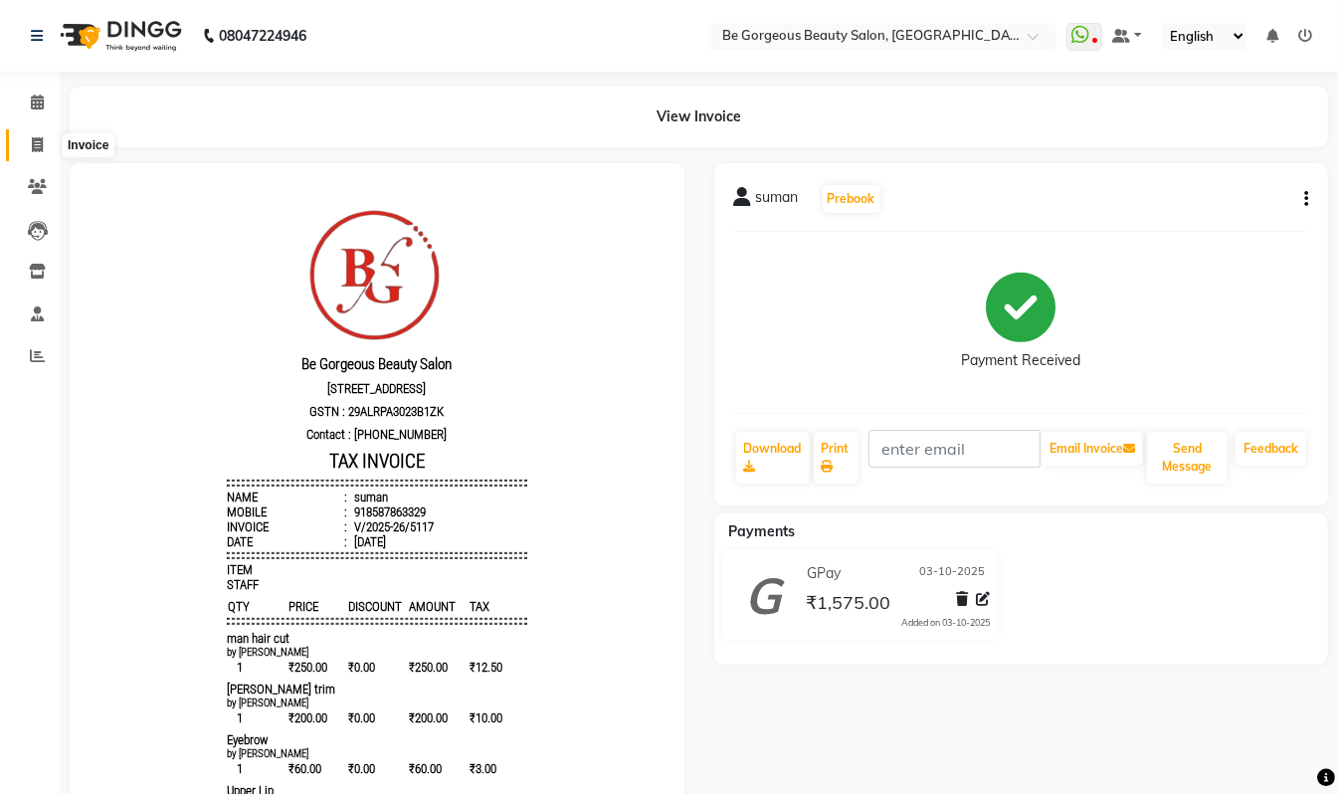
click at [36, 141] on icon at bounding box center [37, 144] width 11 height 15
select select "service"
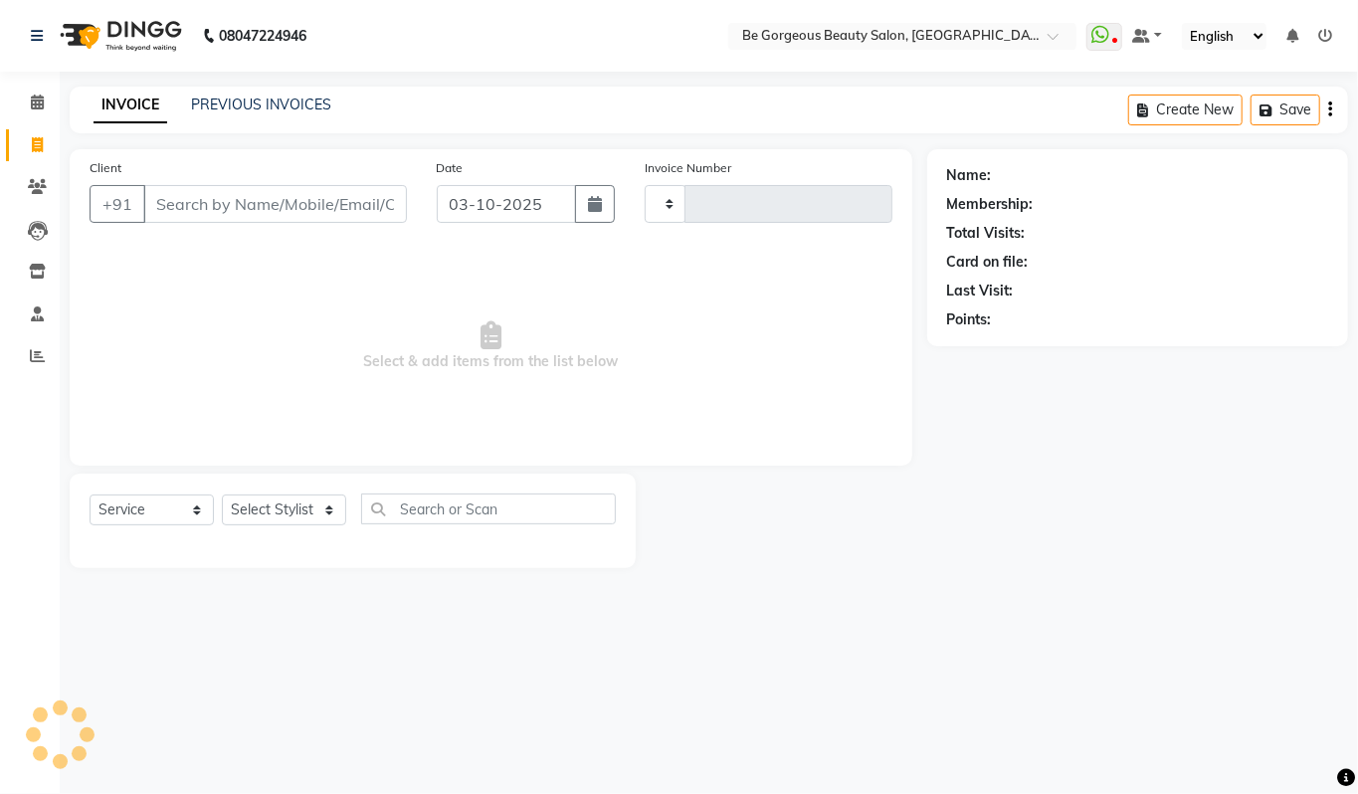
type input "5119"
select select "5405"
click at [173, 207] on input "Client" at bounding box center [275, 204] width 264 height 38
type input "8587863329"
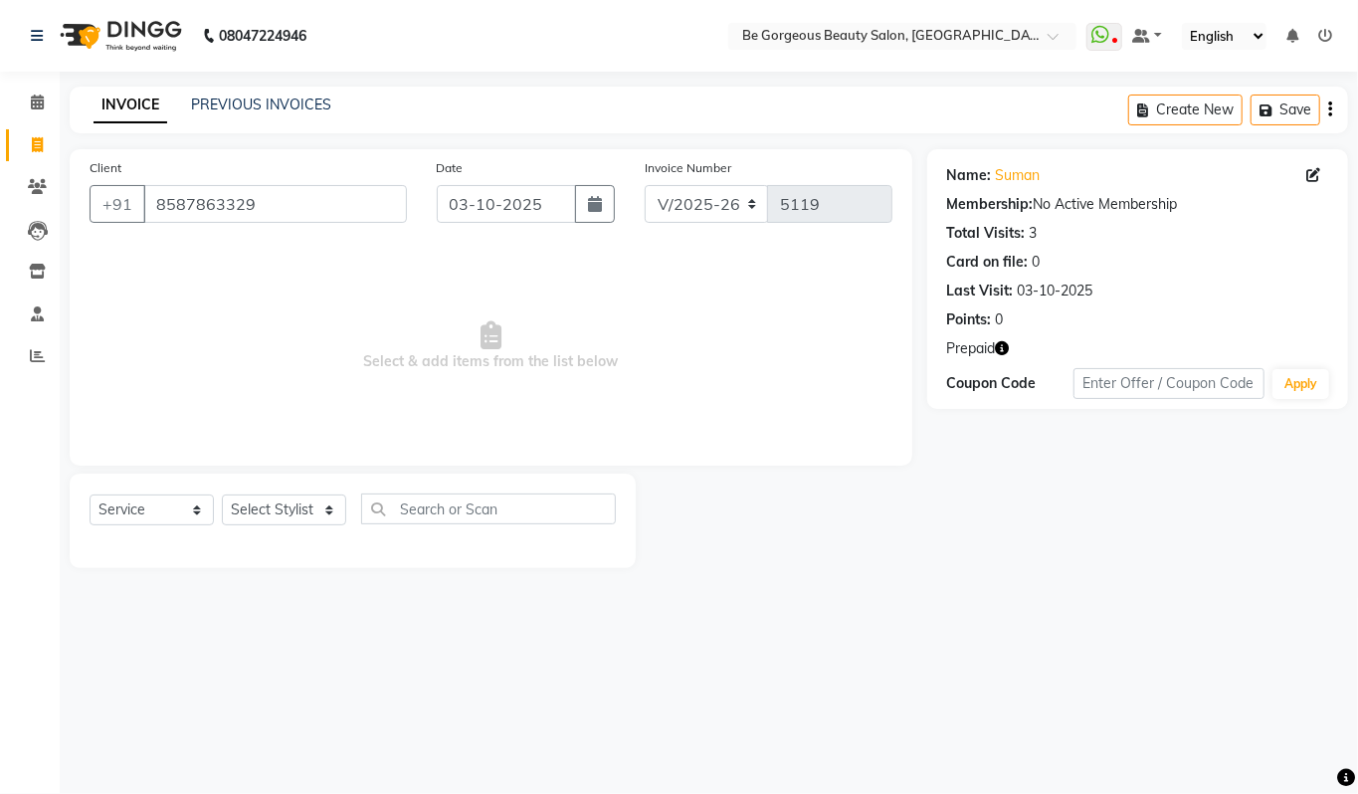
click at [1001, 352] on icon "button" at bounding box center [1003, 348] width 14 height 14
click at [1025, 494] on div "Name: Suman Membership: No Active Membership Total Visits: 3 Card on file: 0 La…" at bounding box center [1145, 358] width 436 height 419
click at [272, 510] on select "Select Stylist [PERSON_NAME] [PERSON_NAME] Manager Munu [PERSON_NAME] Rehbar [P…" at bounding box center [284, 509] width 124 height 31
select select "90706"
click at [222, 494] on select "Select Stylist [PERSON_NAME] [PERSON_NAME] Manager Munu [PERSON_NAME] Rehbar [P…" at bounding box center [284, 509] width 124 height 31
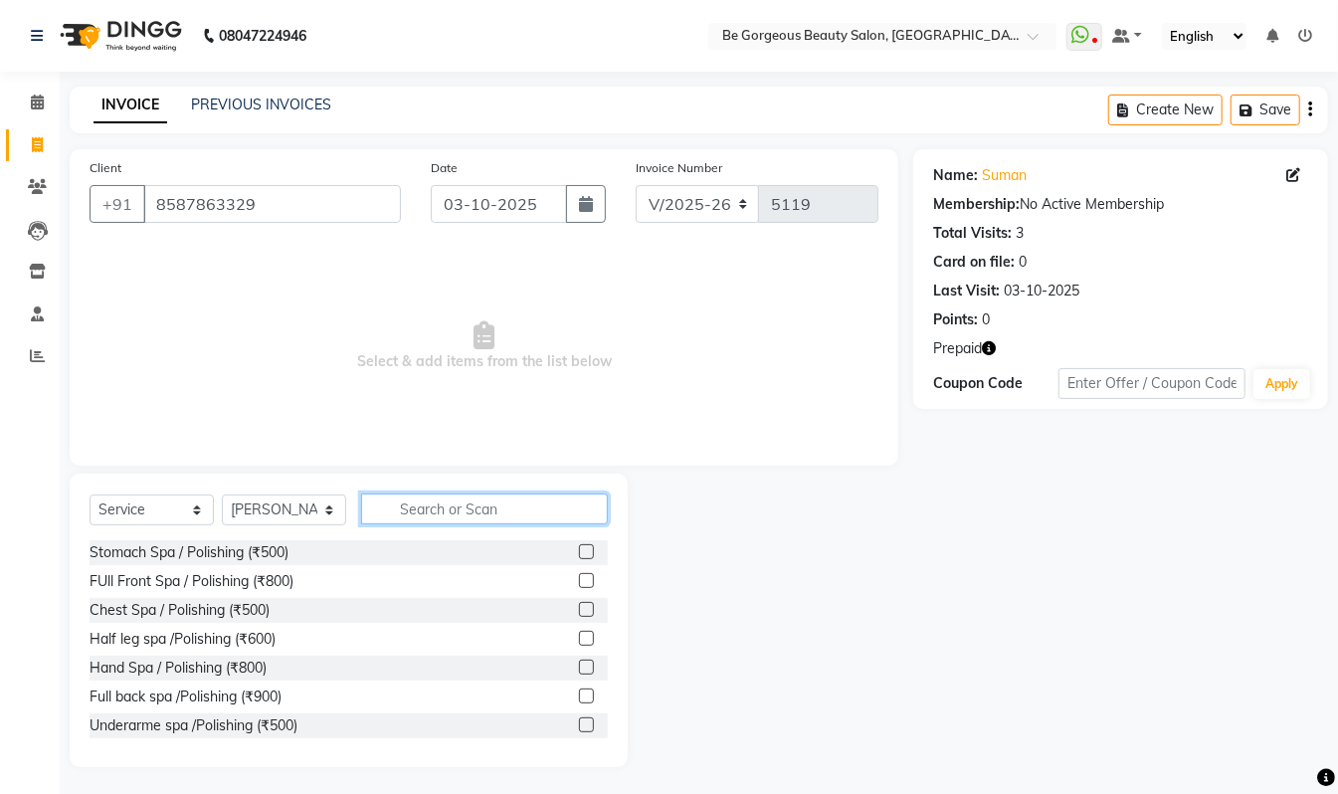
click at [416, 510] on input "text" at bounding box center [484, 508] width 247 height 31
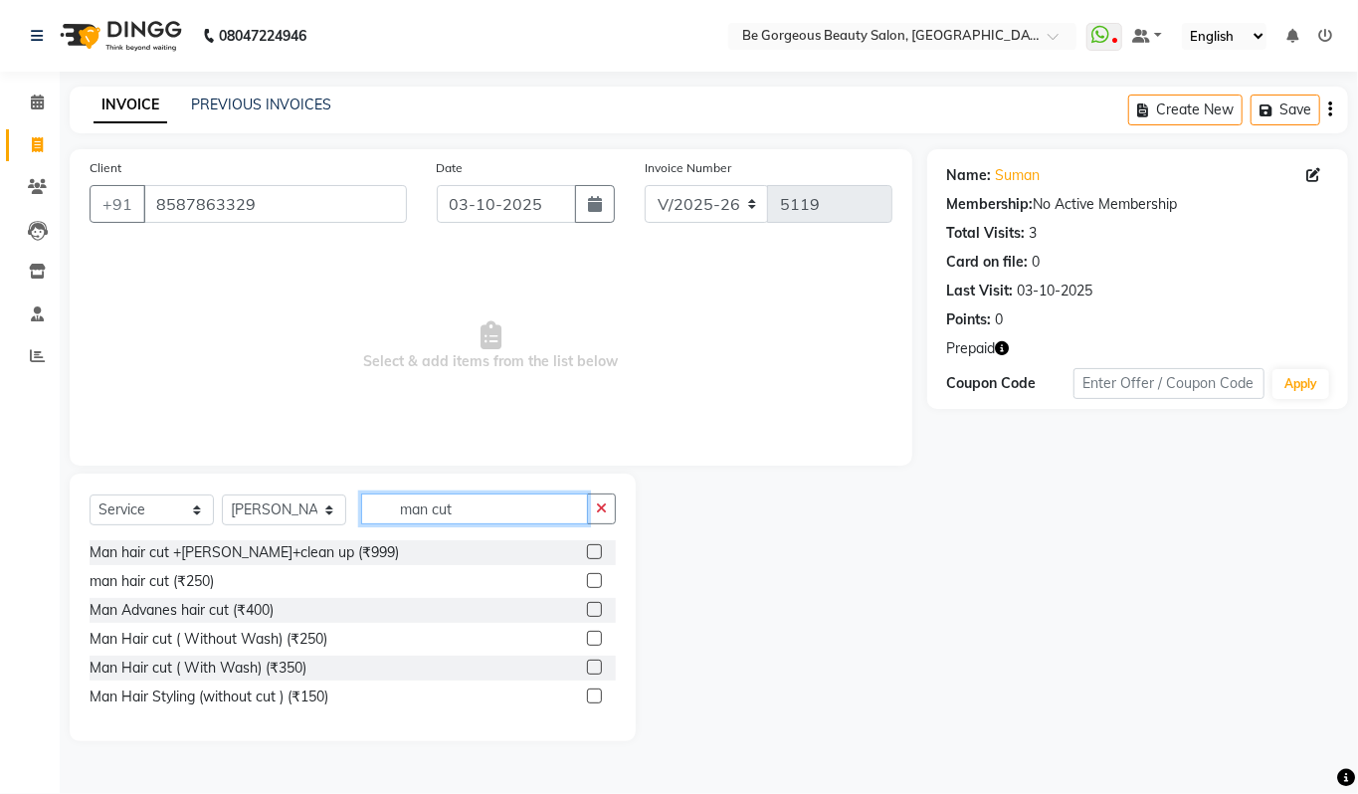
type input "man cut"
click at [595, 579] on label at bounding box center [594, 580] width 15 height 15
click at [595, 579] on input "checkbox" at bounding box center [593, 581] width 13 height 13
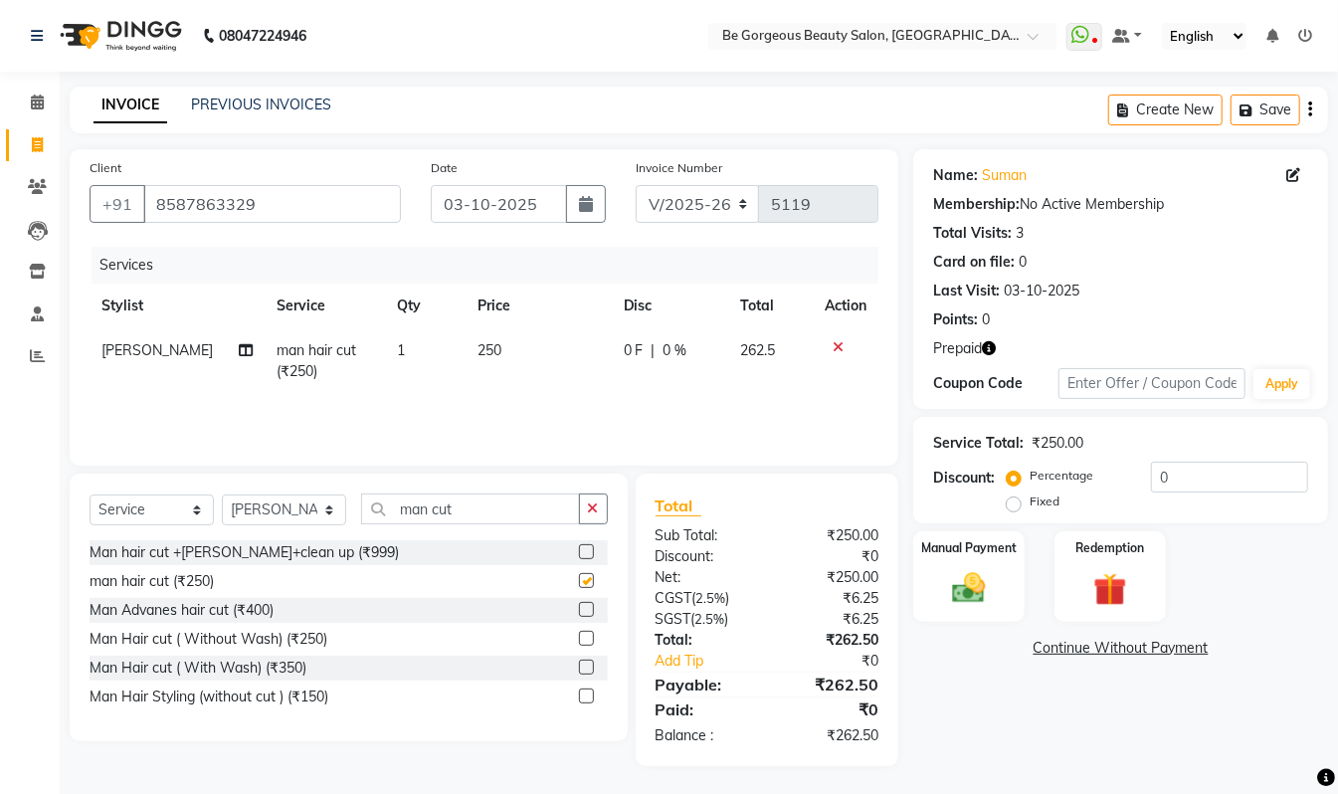
checkbox input "false"
click at [483, 505] on input "man cut" at bounding box center [470, 508] width 219 height 31
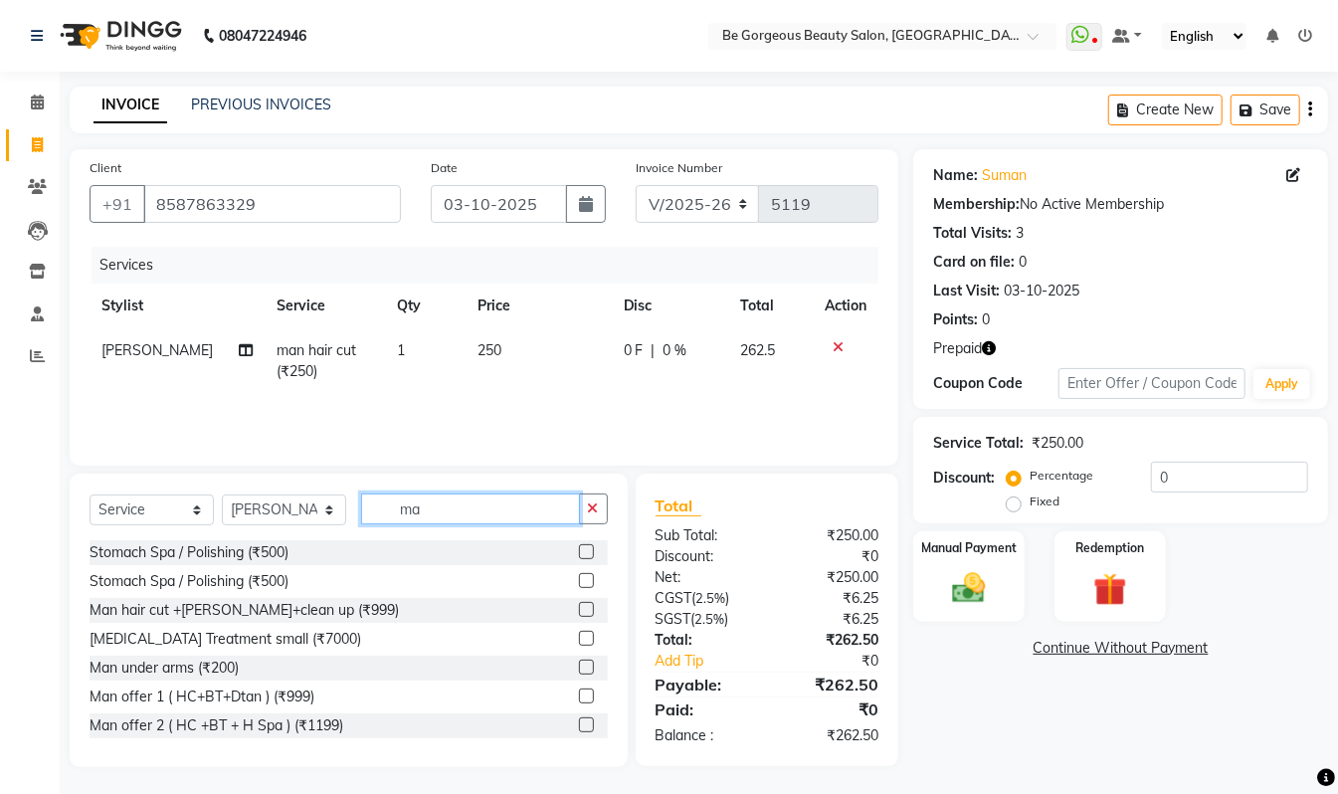
type input "m"
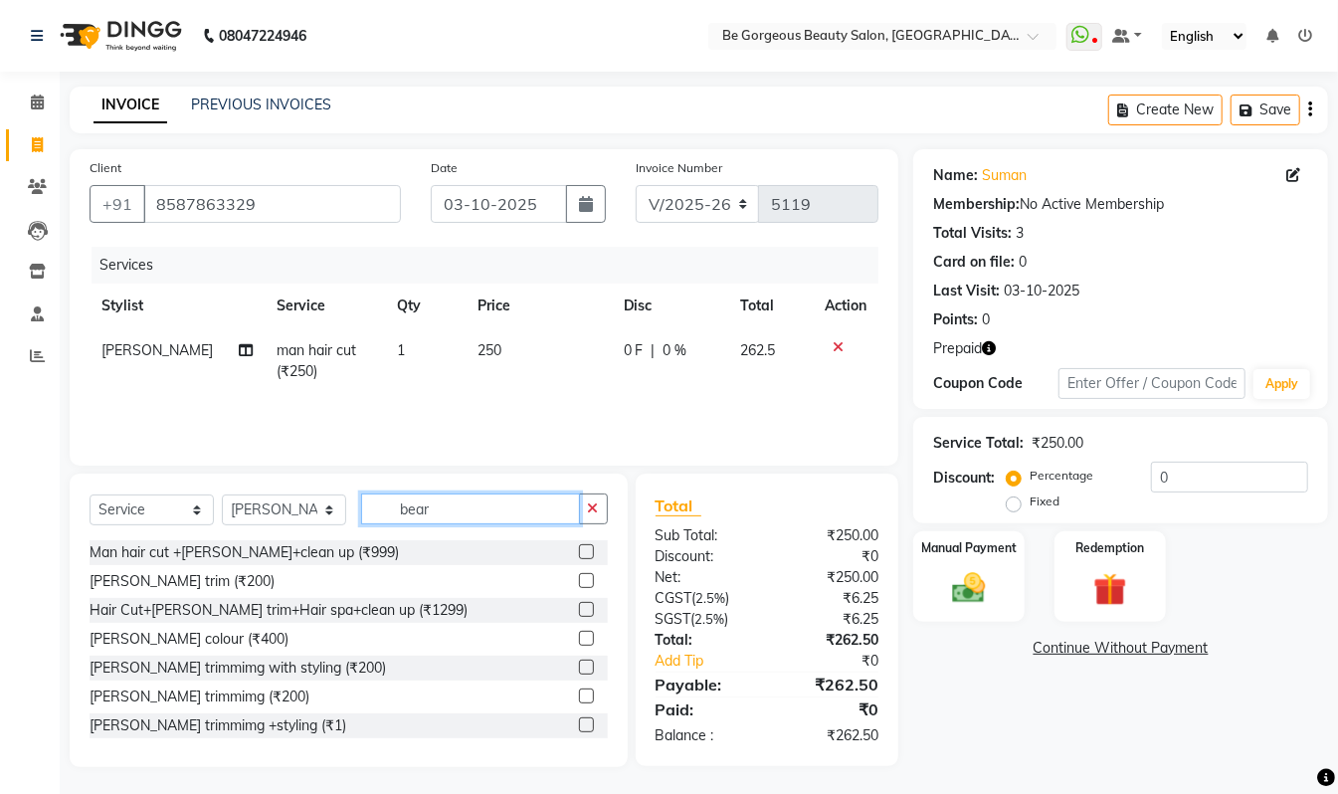
type input "bear"
click at [579, 581] on label at bounding box center [586, 580] width 15 height 15
click at [579, 581] on input "checkbox" at bounding box center [585, 581] width 13 height 13
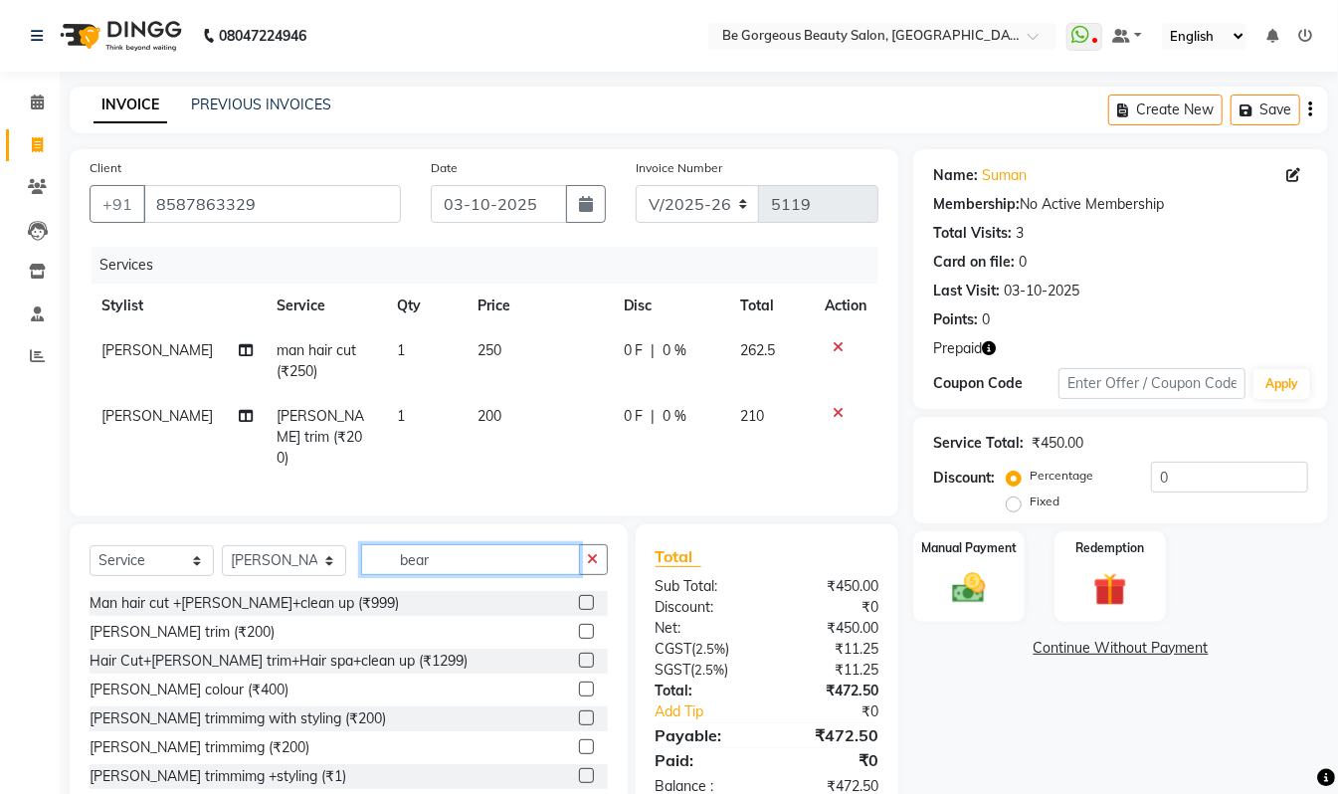
checkbox input "false"
click at [464, 562] on input "bear" at bounding box center [470, 559] width 219 height 31
type input "b"
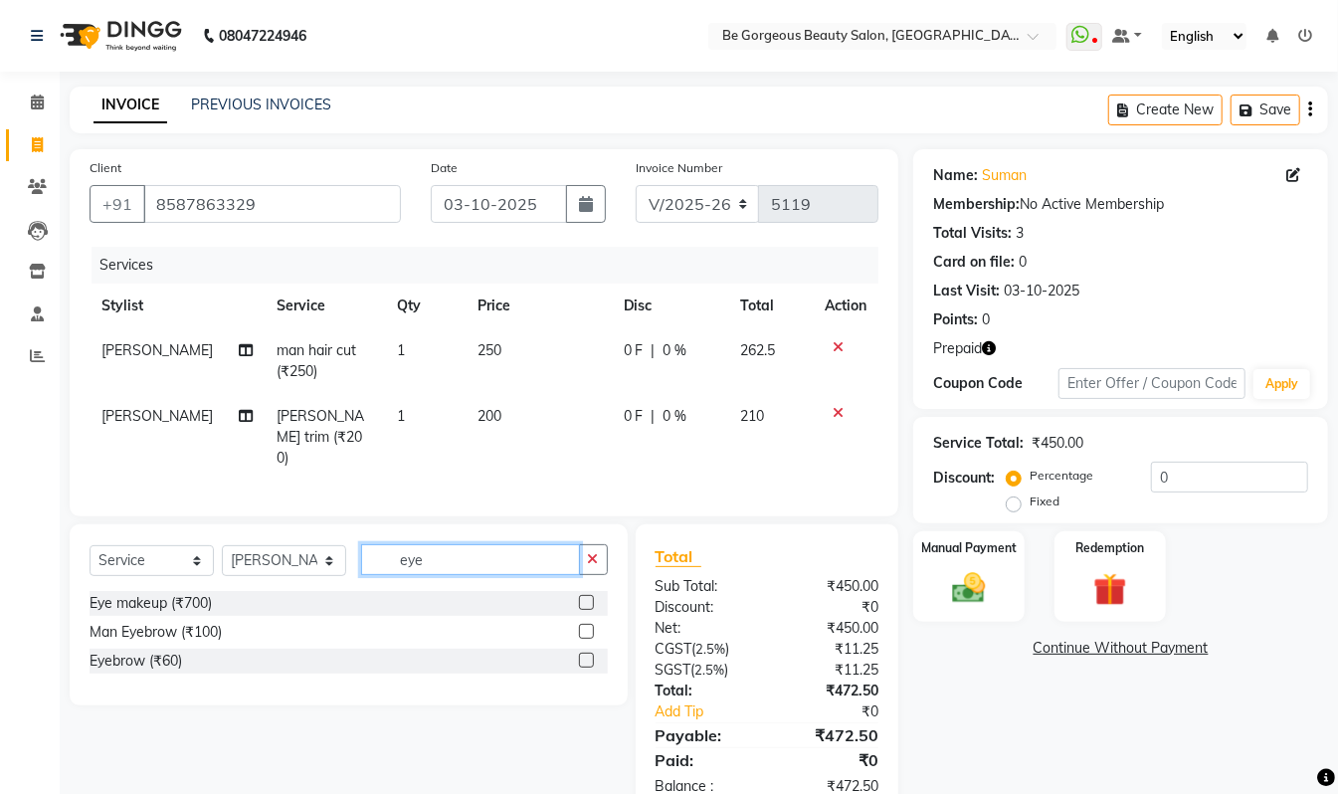
type input "eye"
click at [586, 659] on label at bounding box center [586, 660] width 15 height 15
click at [586, 659] on input "checkbox" at bounding box center [585, 661] width 13 height 13
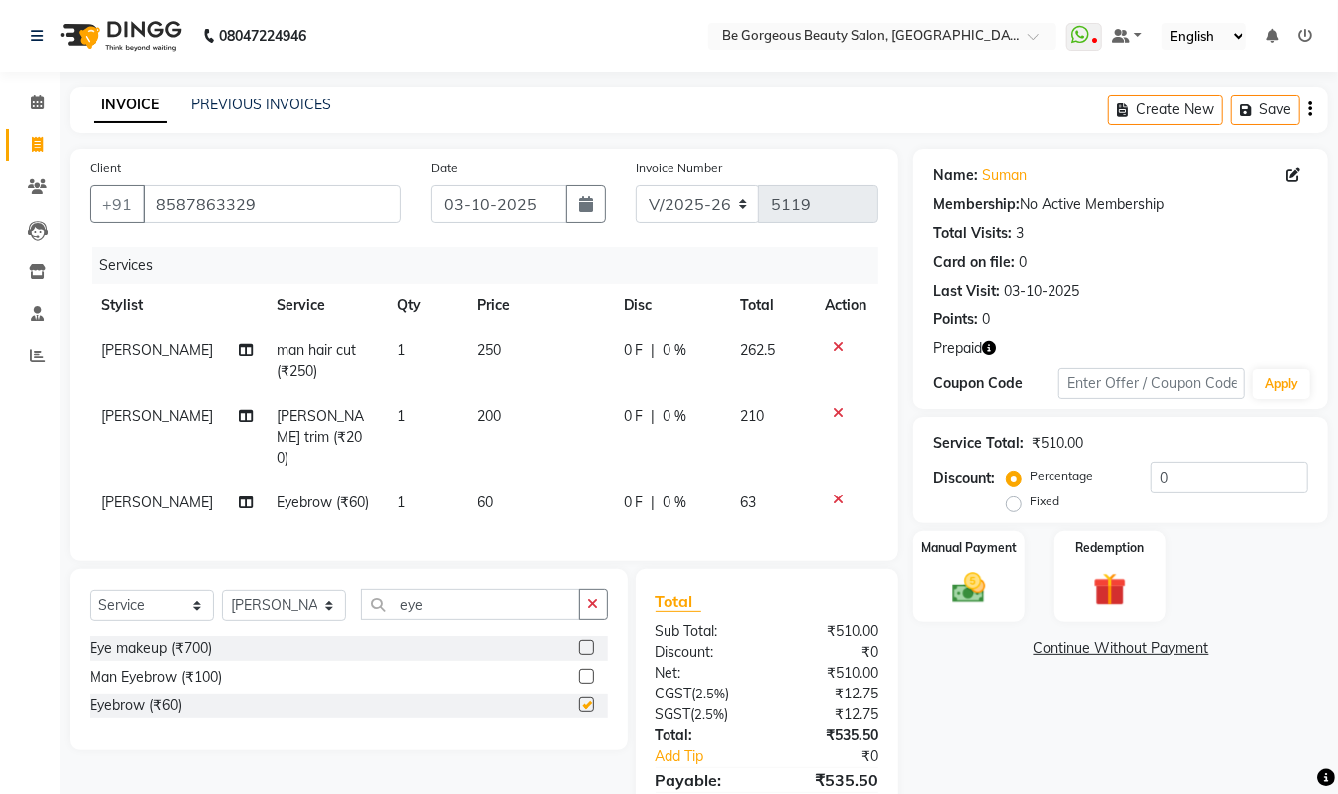
checkbox input "false"
click at [446, 599] on input "eye" at bounding box center [470, 604] width 219 height 31
type input "e"
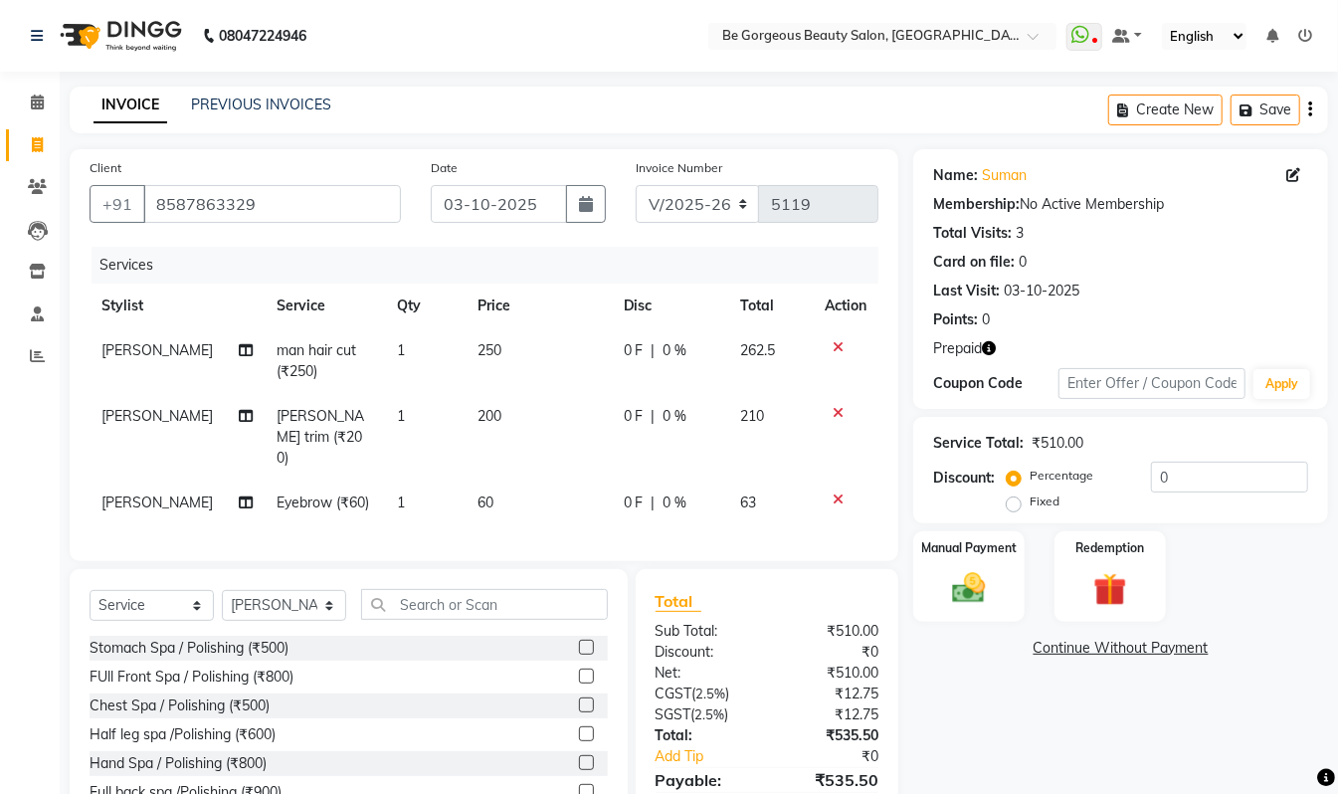
click at [842, 492] on icon at bounding box center [838, 499] width 11 height 14
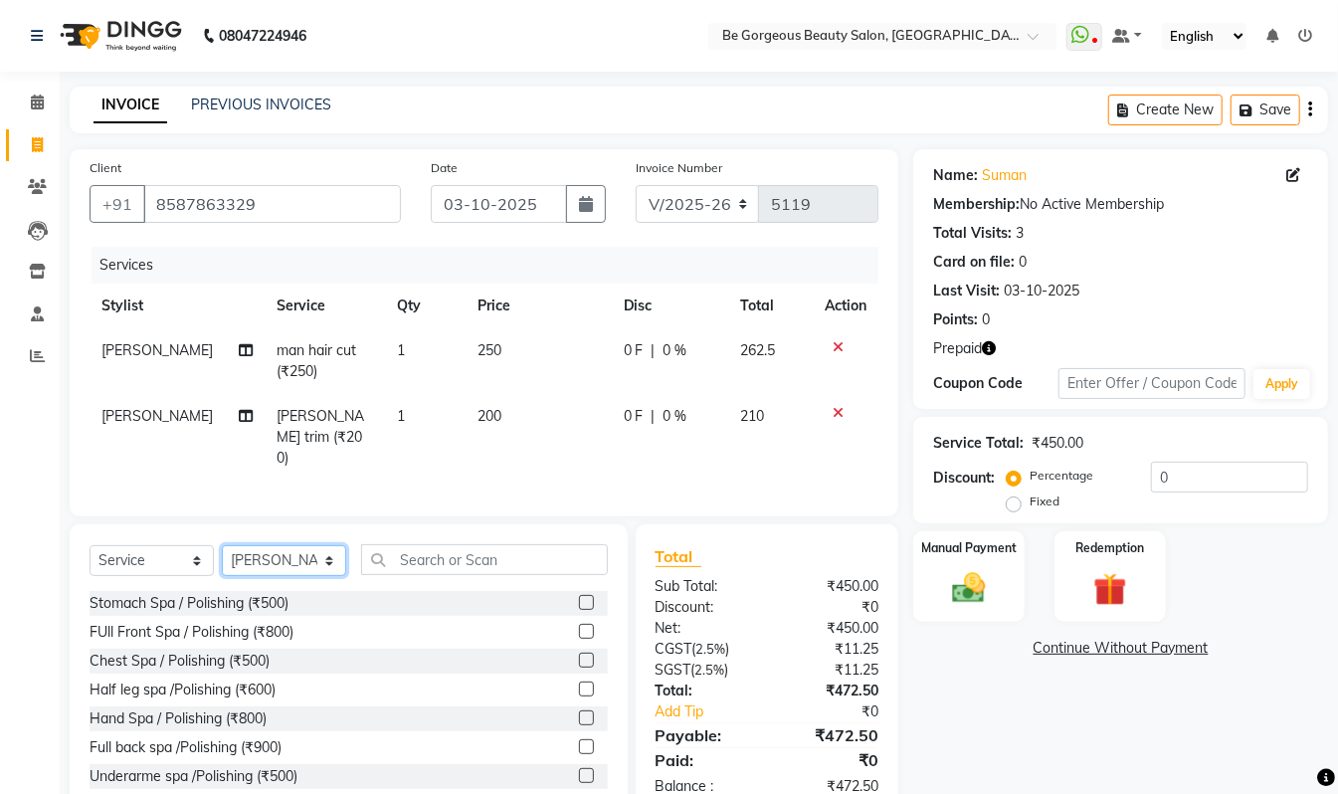
click at [265, 559] on select "Select Stylist [PERSON_NAME] [PERSON_NAME] Manager Munu [PERSON_NAME] Rehbar [P…" at bounding box center [284, 560] width 124 height 31
select select "36211"
click at [222, 545] on select "Select Stylist [PERSON_NAME] [PERSON_NAME] Manager Munu [PERSON_NAME] Rehbar [P…" at bounding box center [284, 560] width 124 height 31
click at [435, 558] on input "text" at bounding box center [484, 559] width 247 height 31
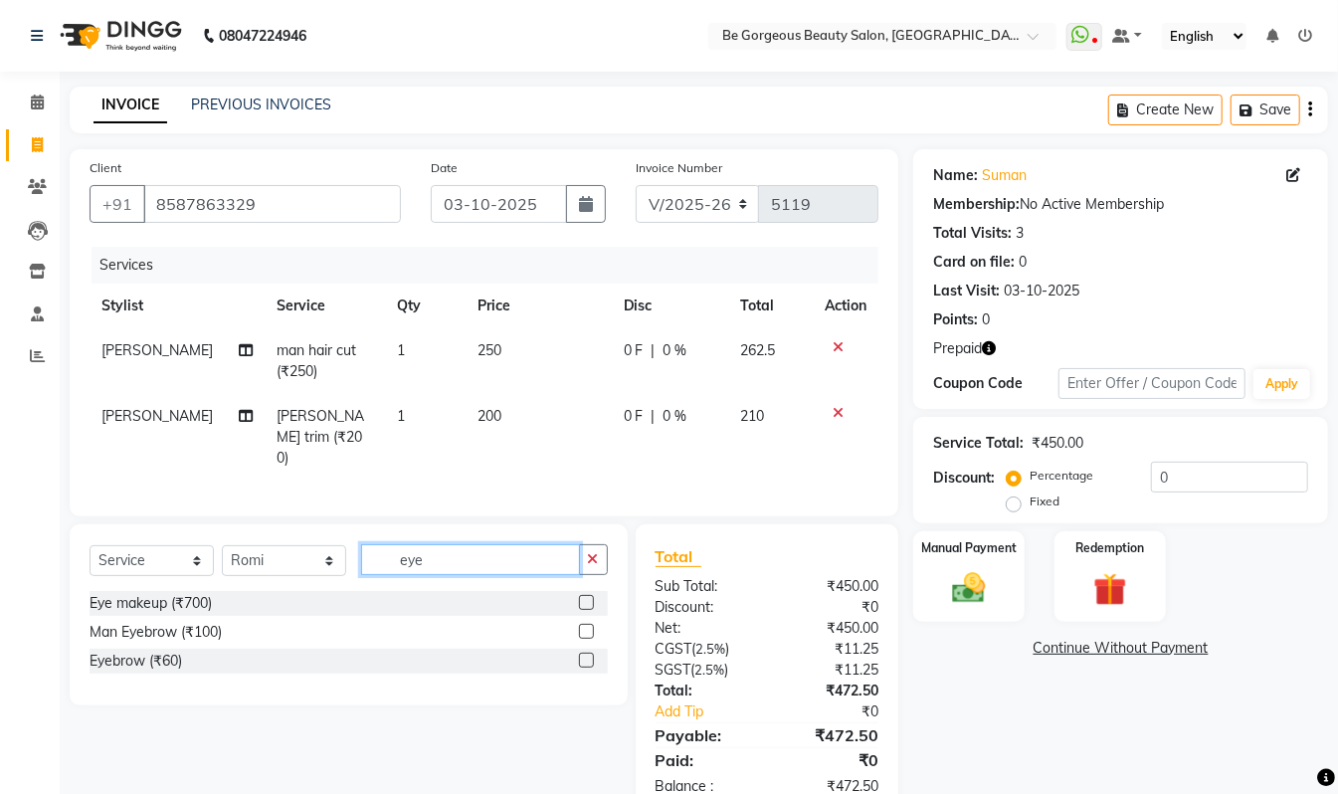
type input "eye"
click at [582, 655] on label at bounding box center [586, 660] width 15 height 15
click at [582, 655] on input "checkbox" at bounding box center [585, 661] width 13 height 13
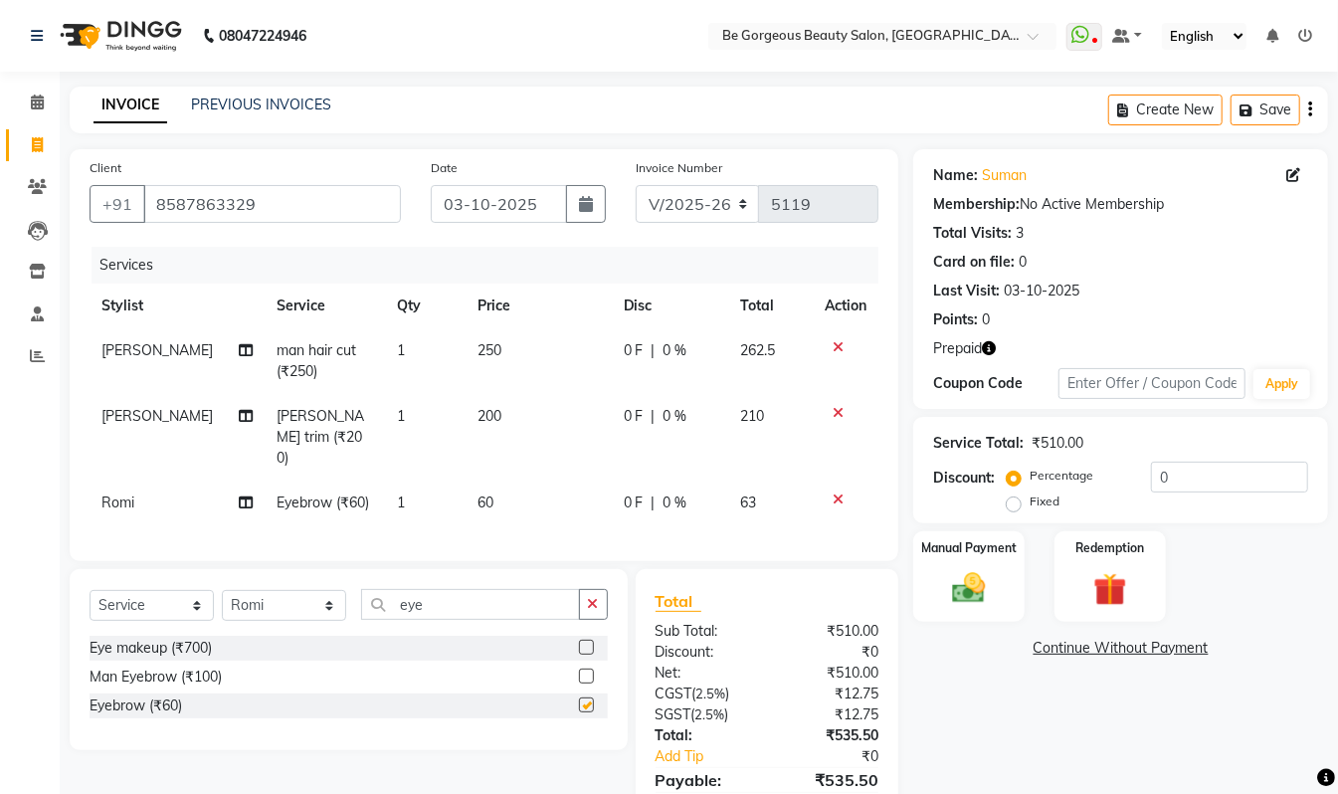
checkbox input "false"
click at [438, 599] on input "eye" at bounding box center [470, 604] width 219 height 31
type input "e"
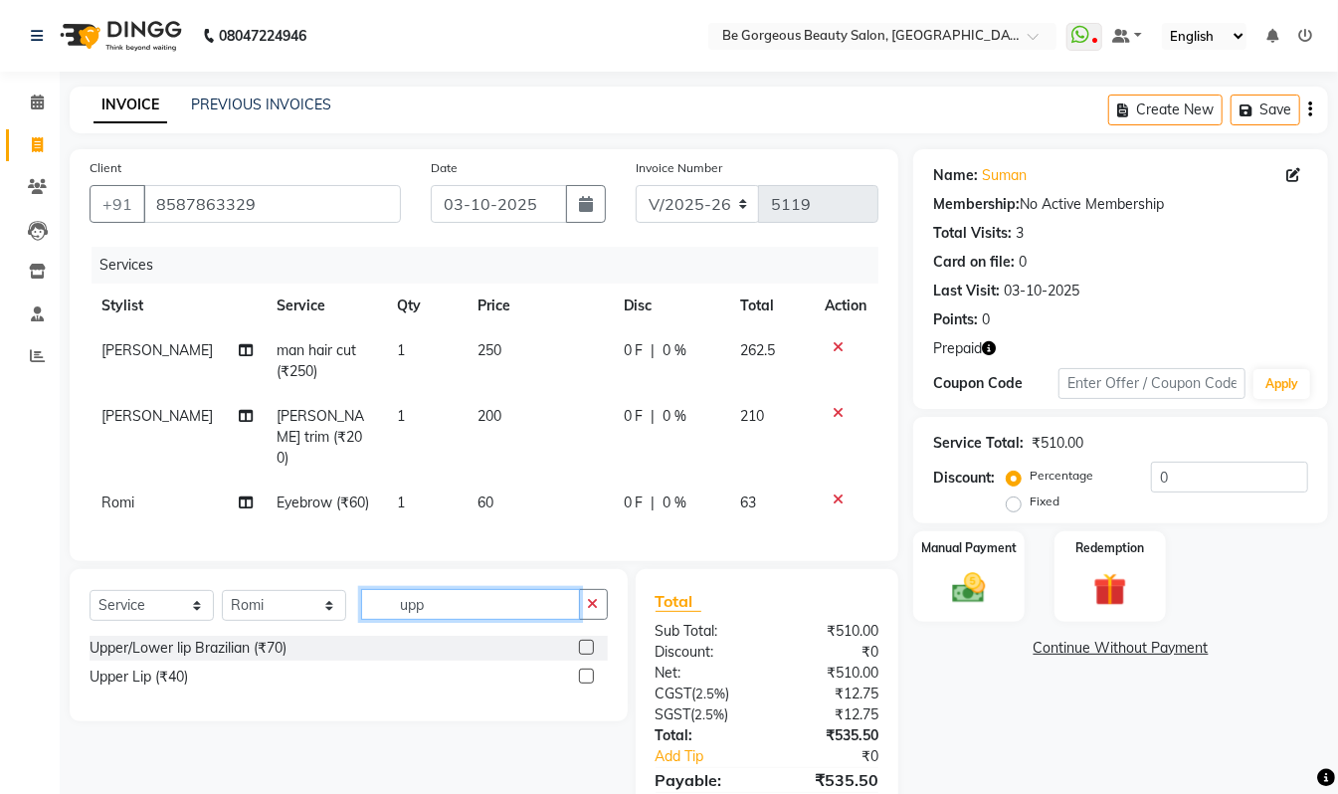
type input "upp"
click at [585, 677] on label at bounding box center [586, 676] width 15 height 15
click at [585, 677] on input "checkbox" at bounding box center [585, 677] width 13 height 13
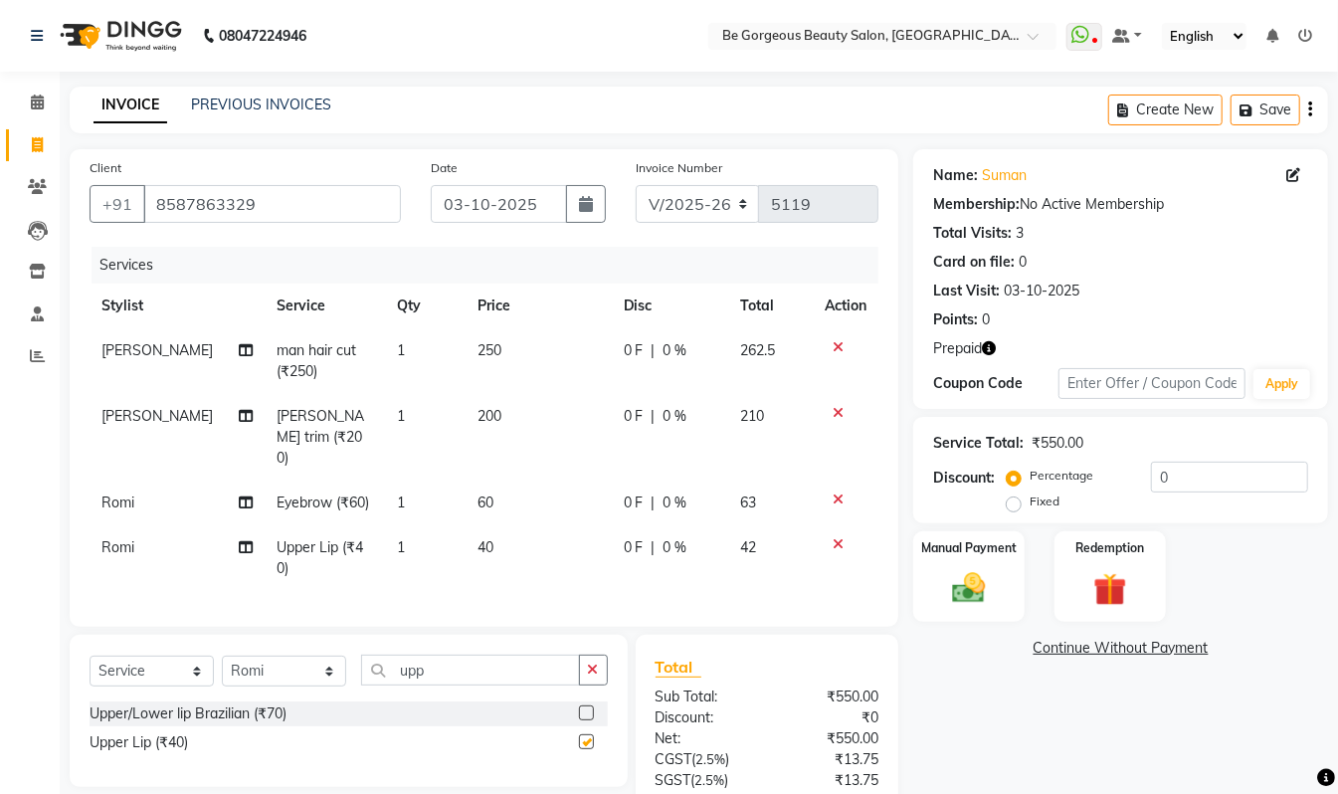
checkbox input "false"
click at [464, 655] on input "upp" at bounding box center [470, 670] width 219 height 31
type input "u"
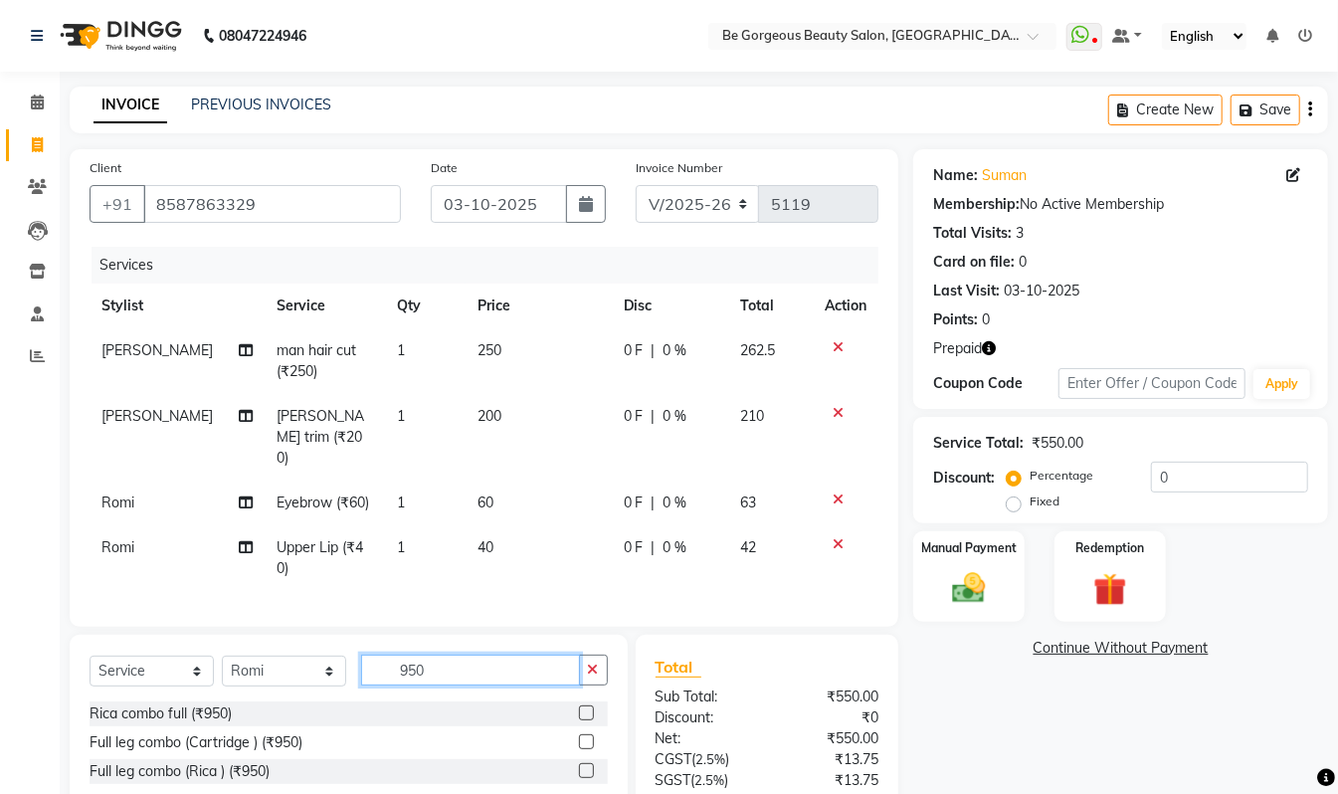
type input "950"
click at [582, 705] on label at bounding box center [586, 712] width 15 height 15
click at [582, 707] on input "checkbox" at bounding box center [585, 713] width 13 height 13
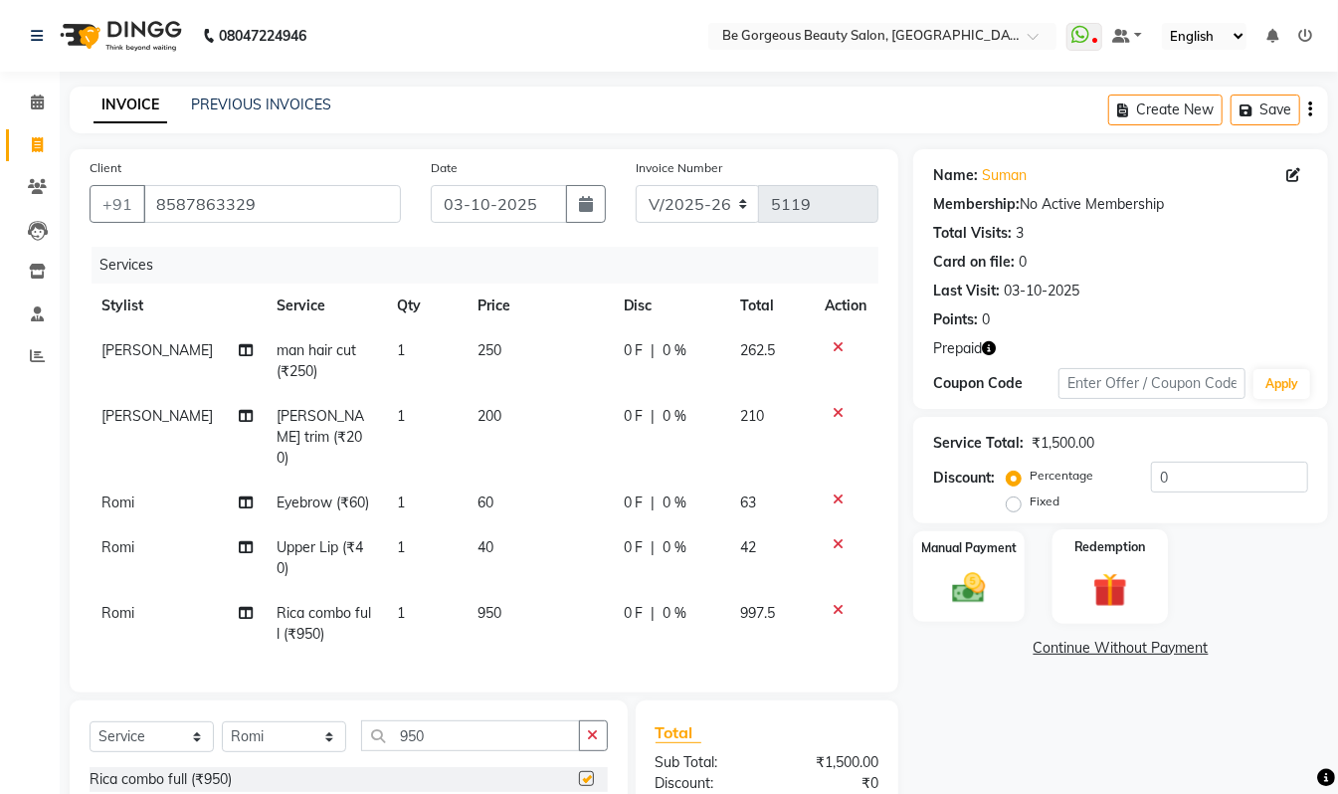
checkbox input "false"
click at [1072, 574] on div "Redemption" at bounding box center [1110, 576] width 115 height 95
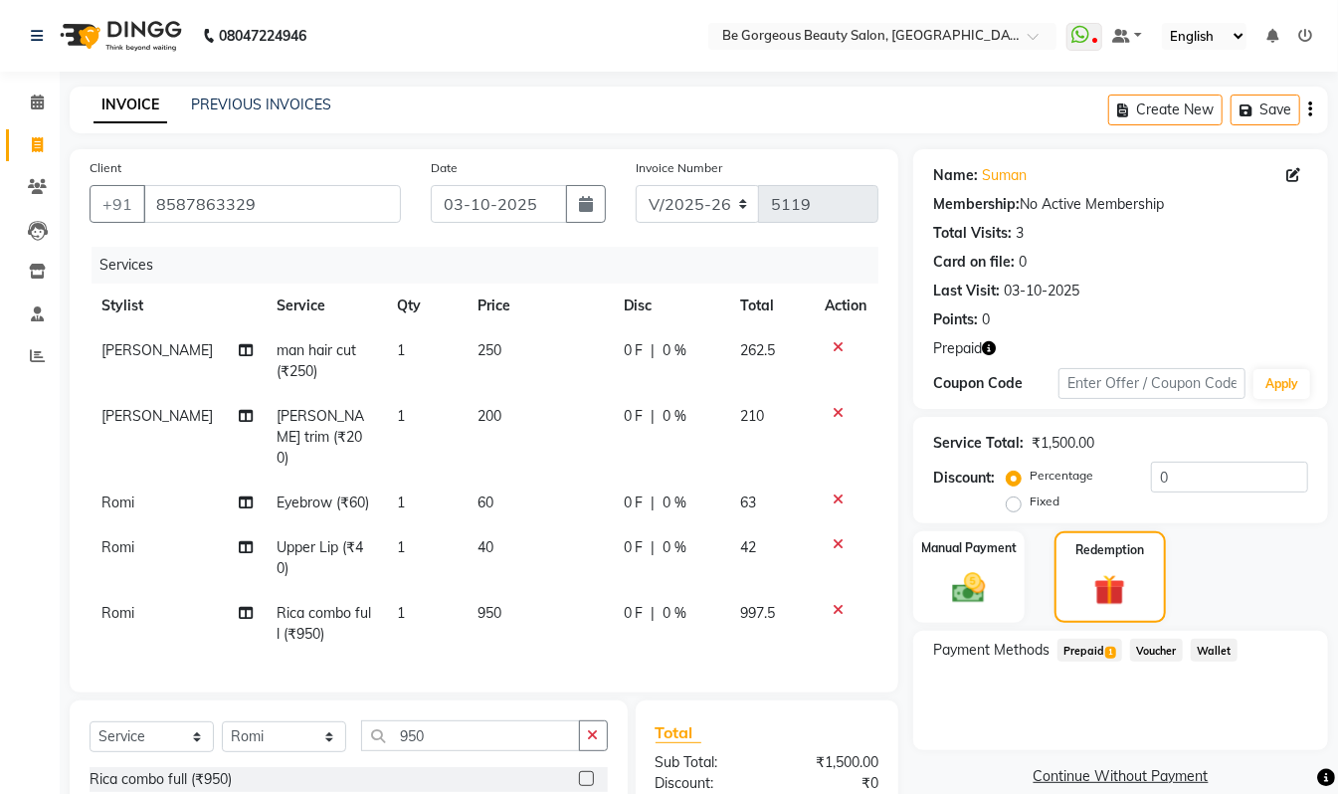
click at [1079, 641] on span "Prepaid 1" at bounding box center [1090, 650] width 65 height 23
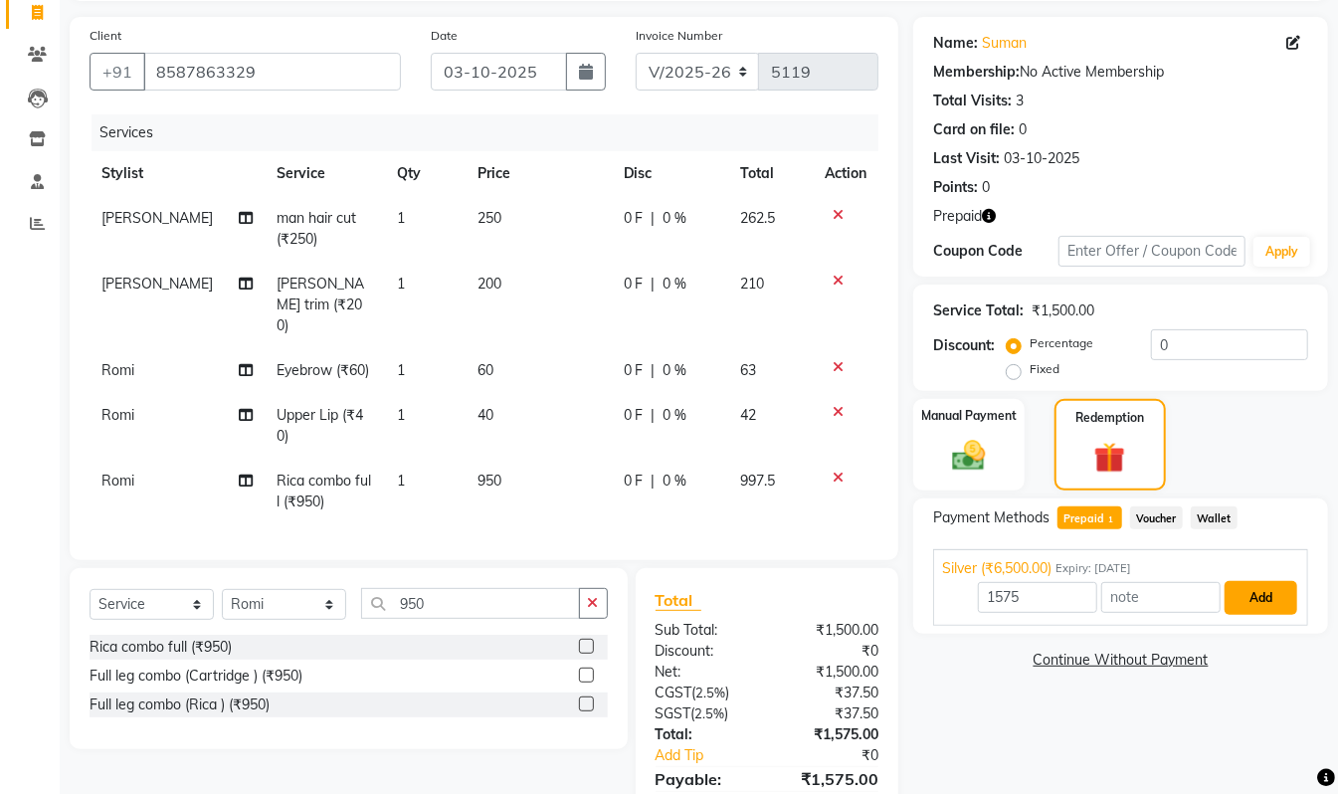
click at [1266, 607] on button "Add" at bounding box center [1261, 598] width 73 height 34
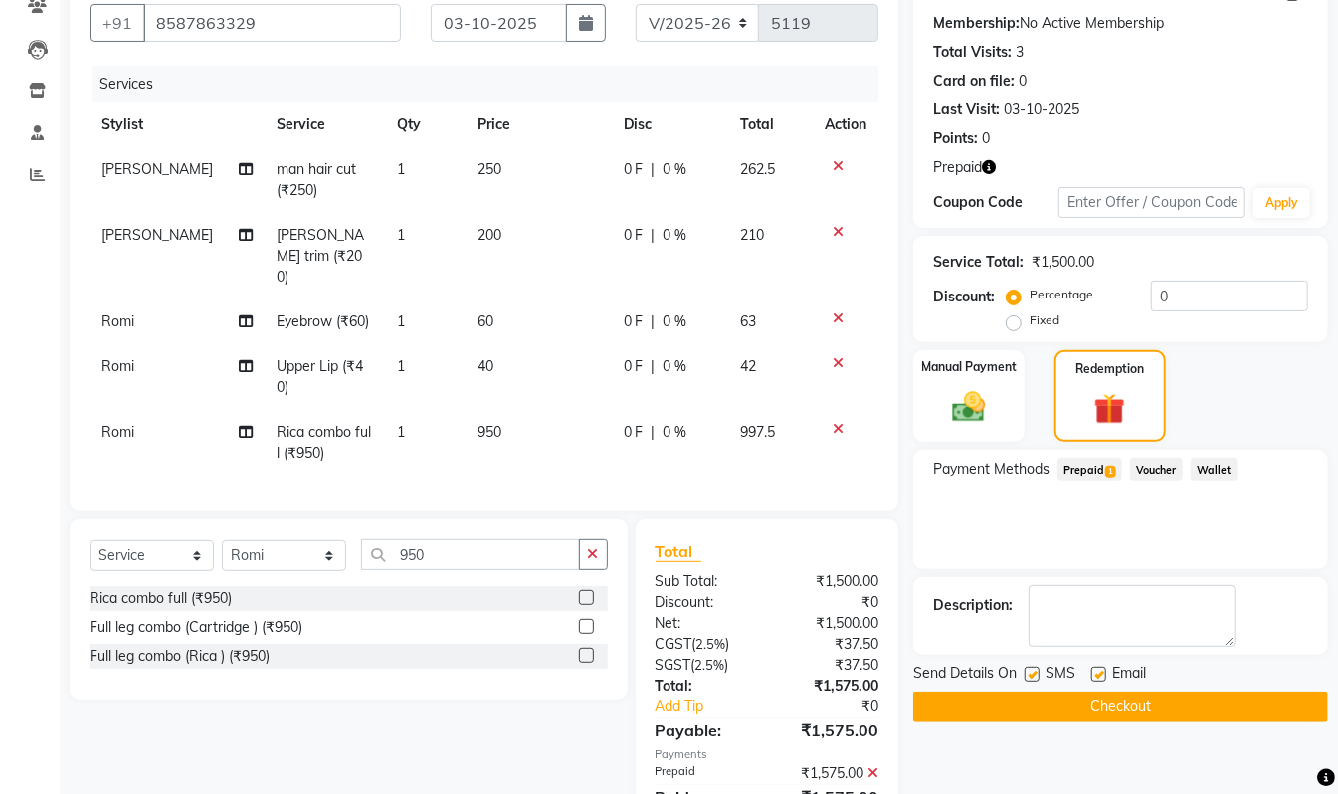
scroll to position [227, 0]
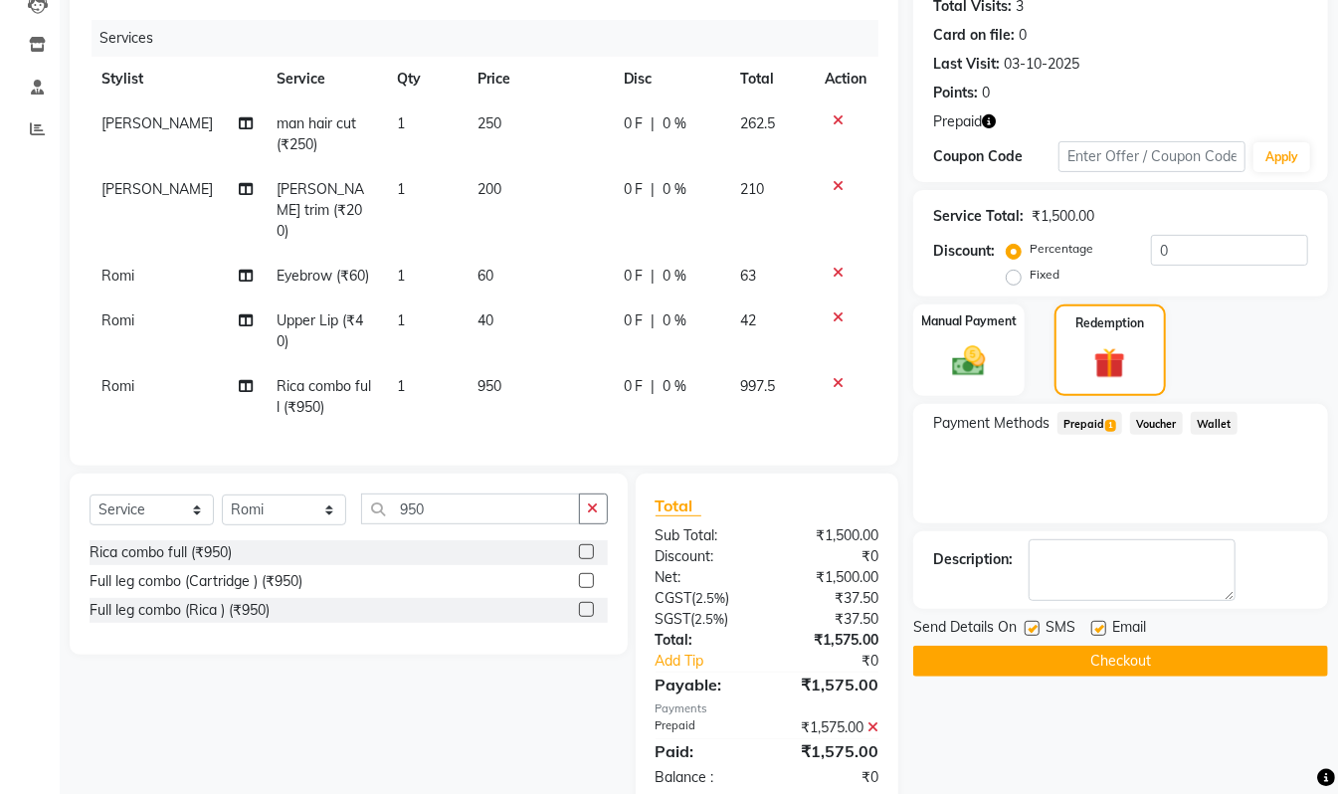
click at [1266, 665] on button "Checkout" at bounding box center [1120, 661] width 415 height 31
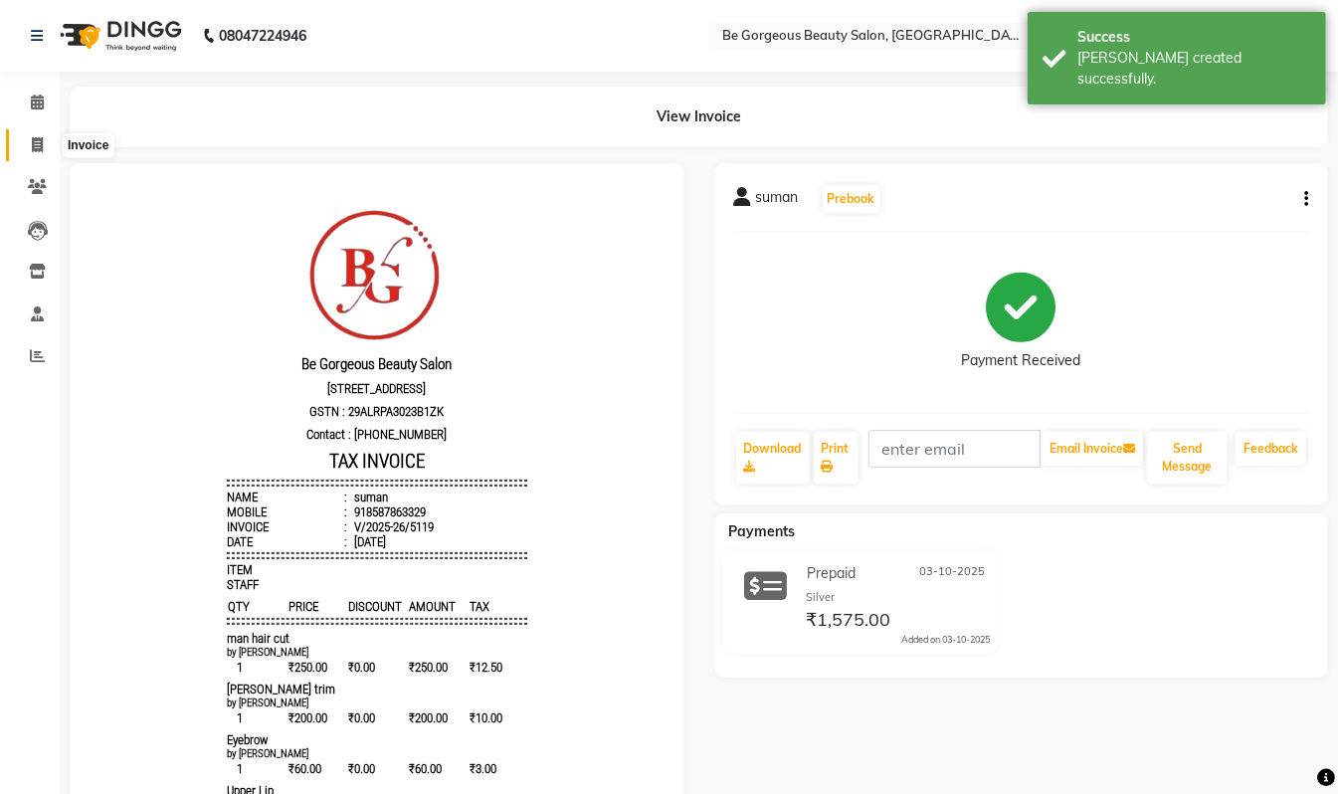
click at [38, 141] on icon at bounding box center [37, 144] width 11 height 15
select select "service"
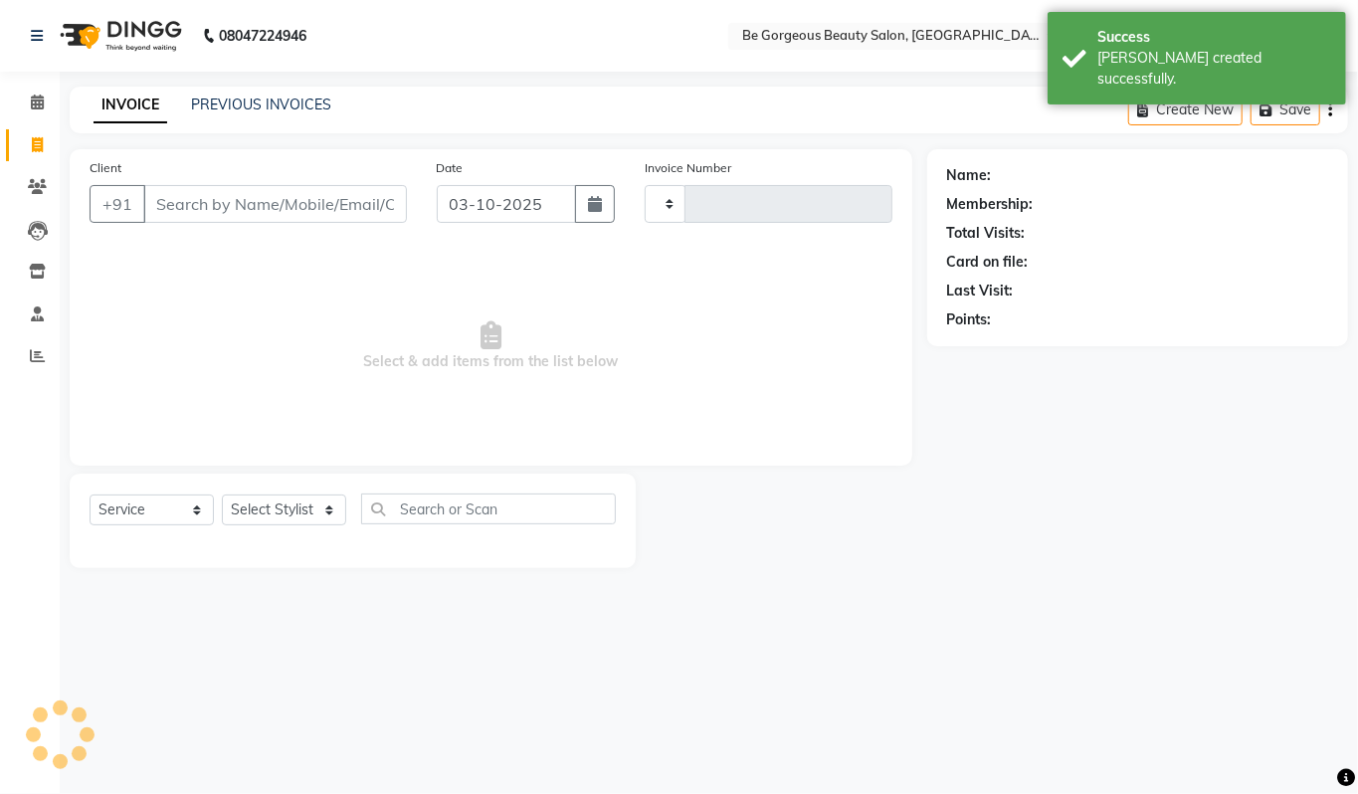
type input "5120"
select select "5405"
click at [251, 495] on select "Select Stylist" at bounding box center [284, 509] width 124 height 31
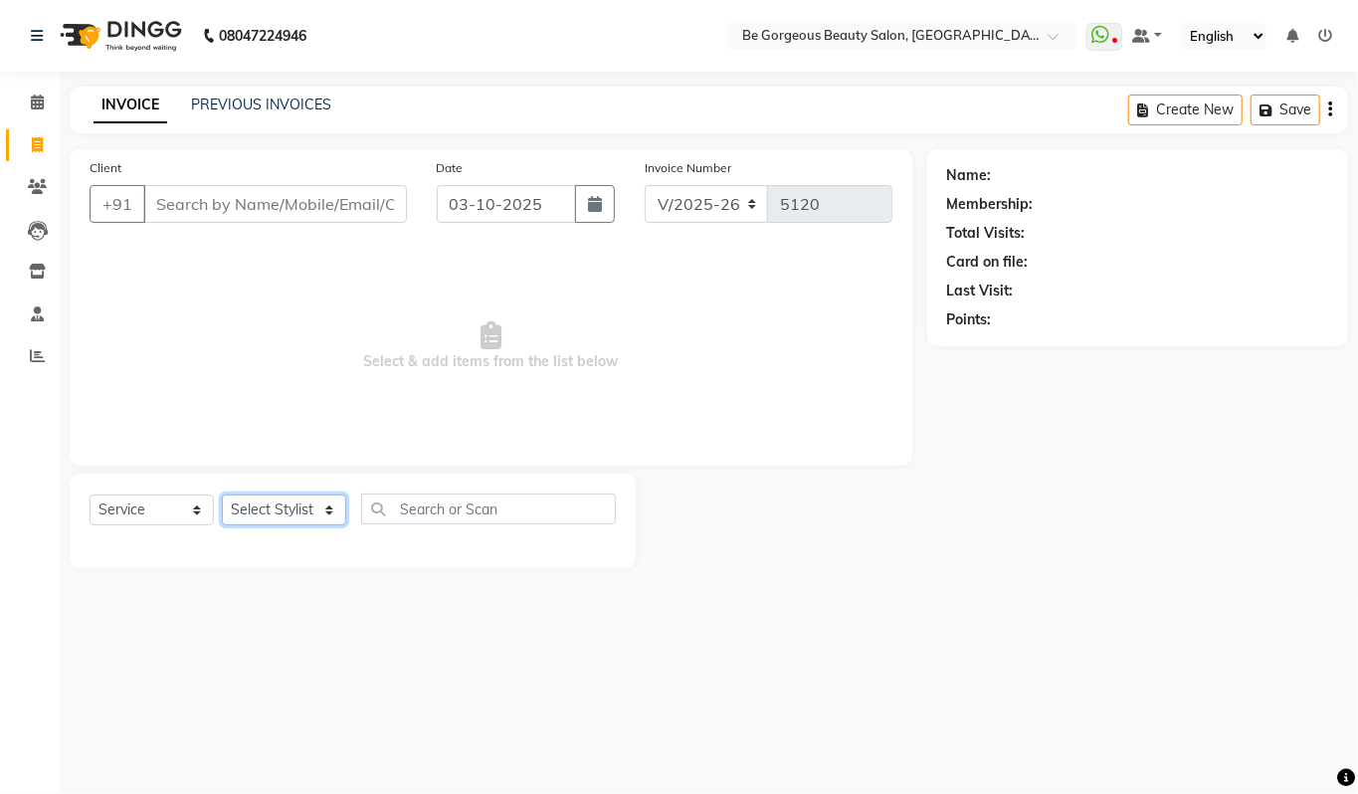
select select "36200"
click at [222, 494] on select "Select Stylist [PERSON_NAME] [PERSON_NAME] Manager Munu [PERSON_NAME] Rehbar [P…" at bounding box center [284, 509] width 124 height 31
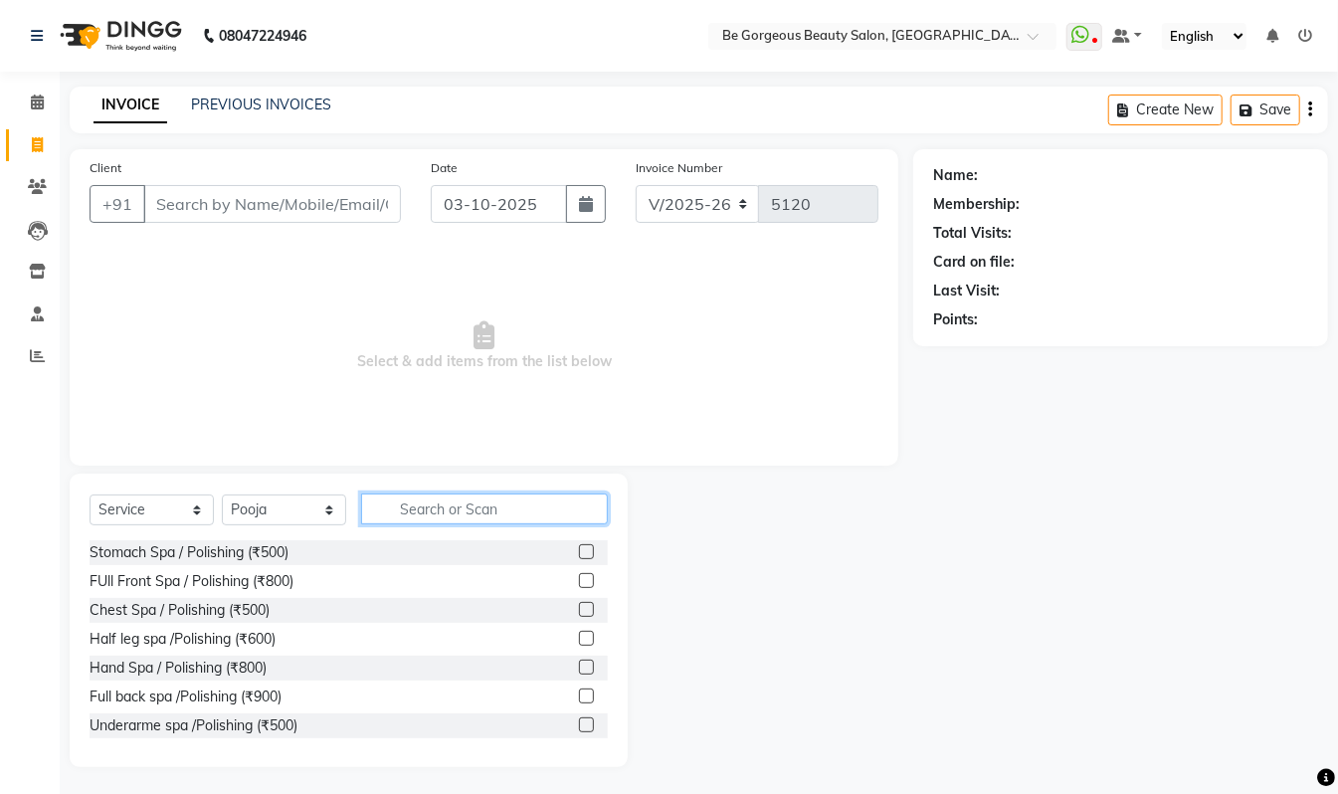
click at [430, 511] on input "text" at bounding box center [484, 508] width 247 height 31
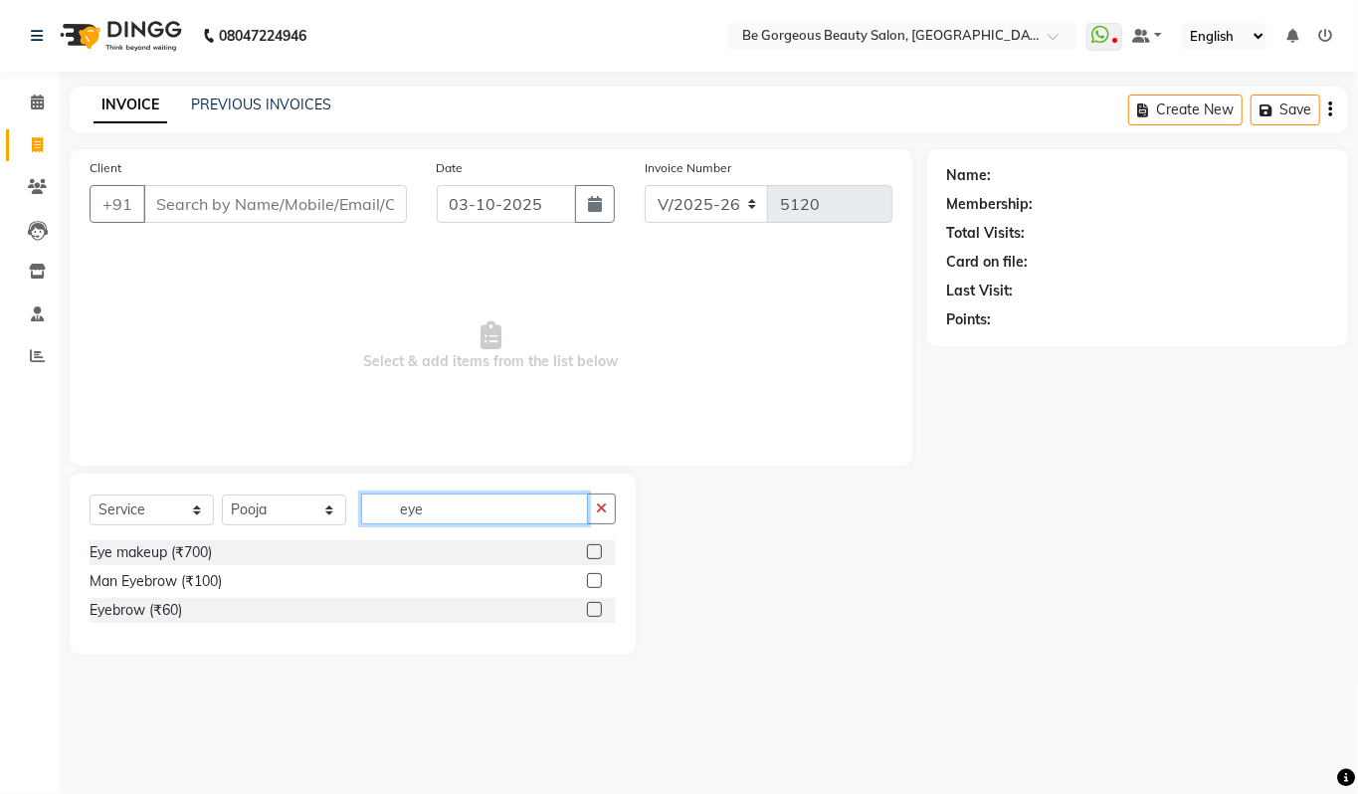
type input "eye"
click at [590, 611] on label at bounding box center [594, 609] width 15 height 15
click at [590, 611] on input "checkbox" at bounding box center [593, 610] width 13 height 13
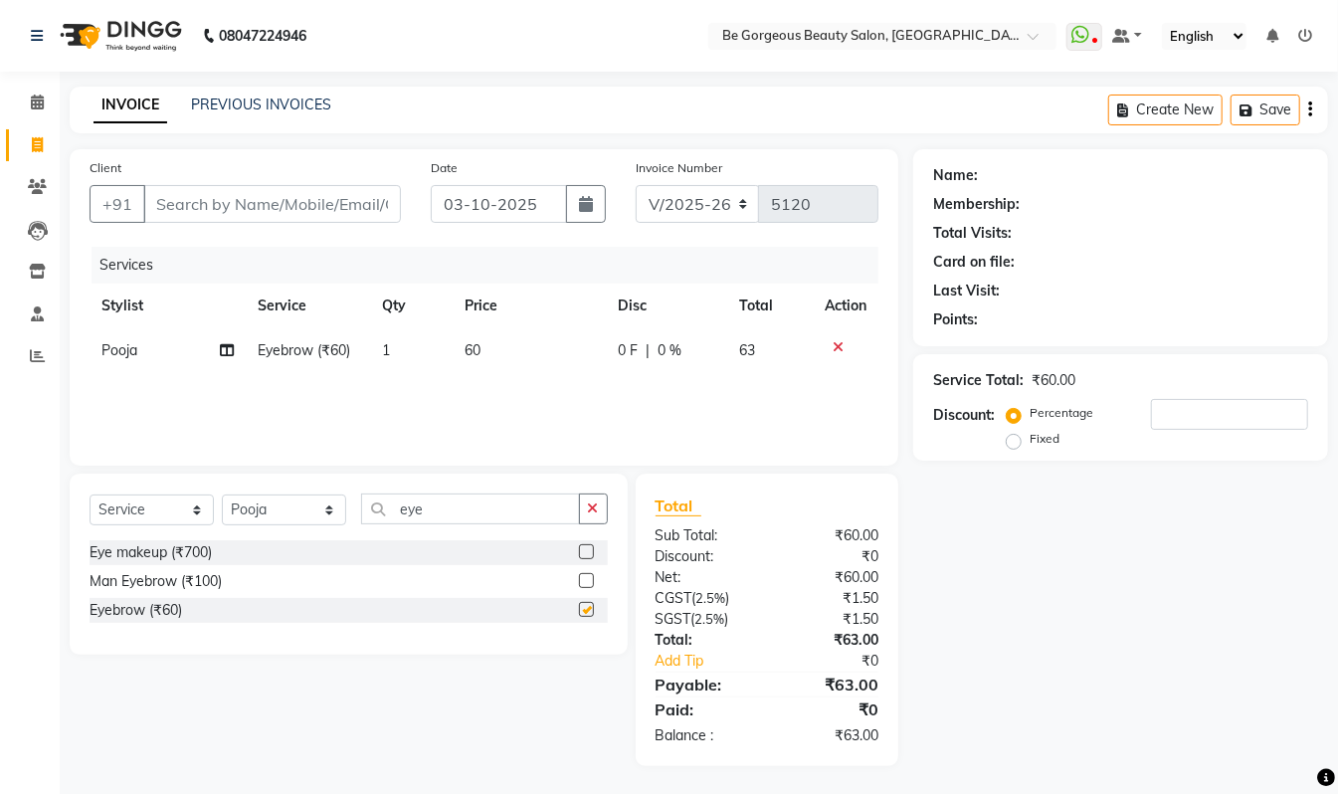
checkbox input "false"
click at [448, 503] on input "eye" at bounding box center [470, 508] width 219 height 31
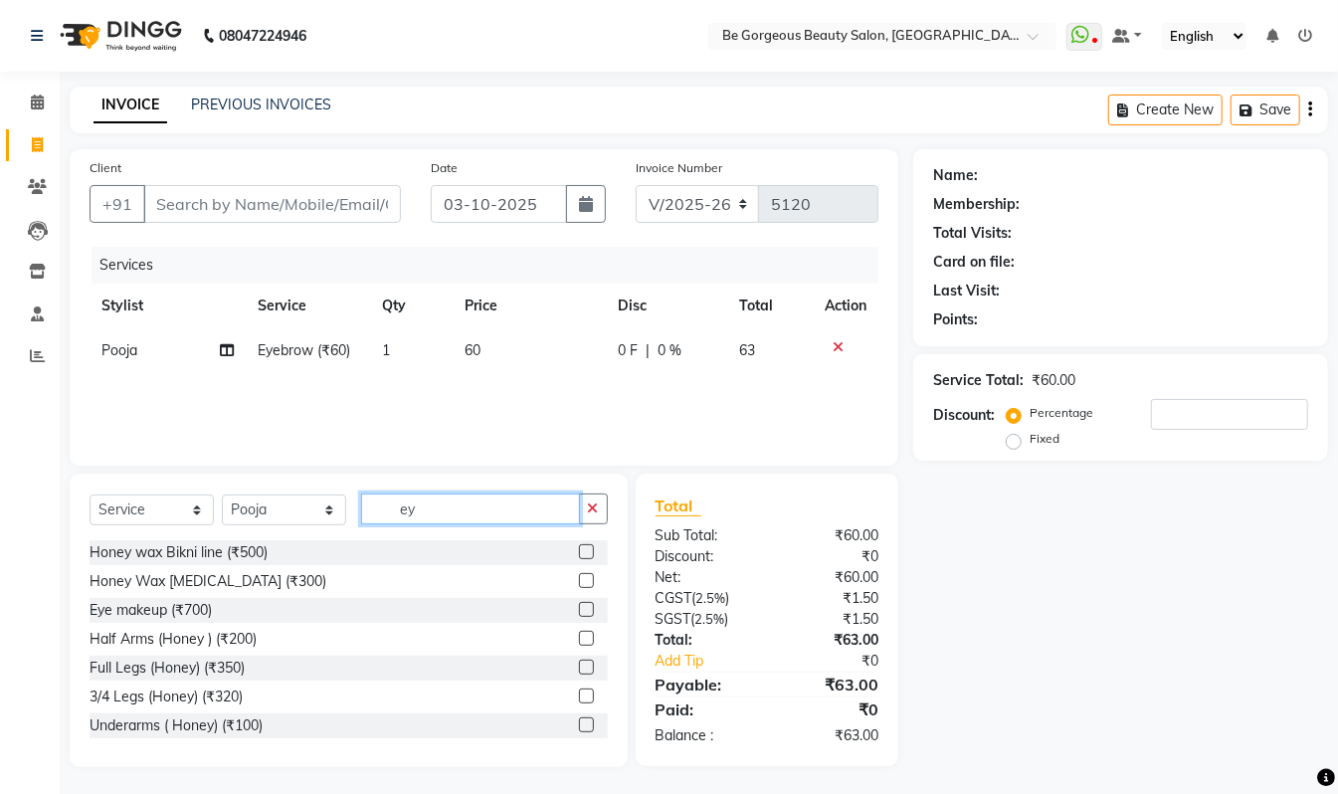
type input "e"
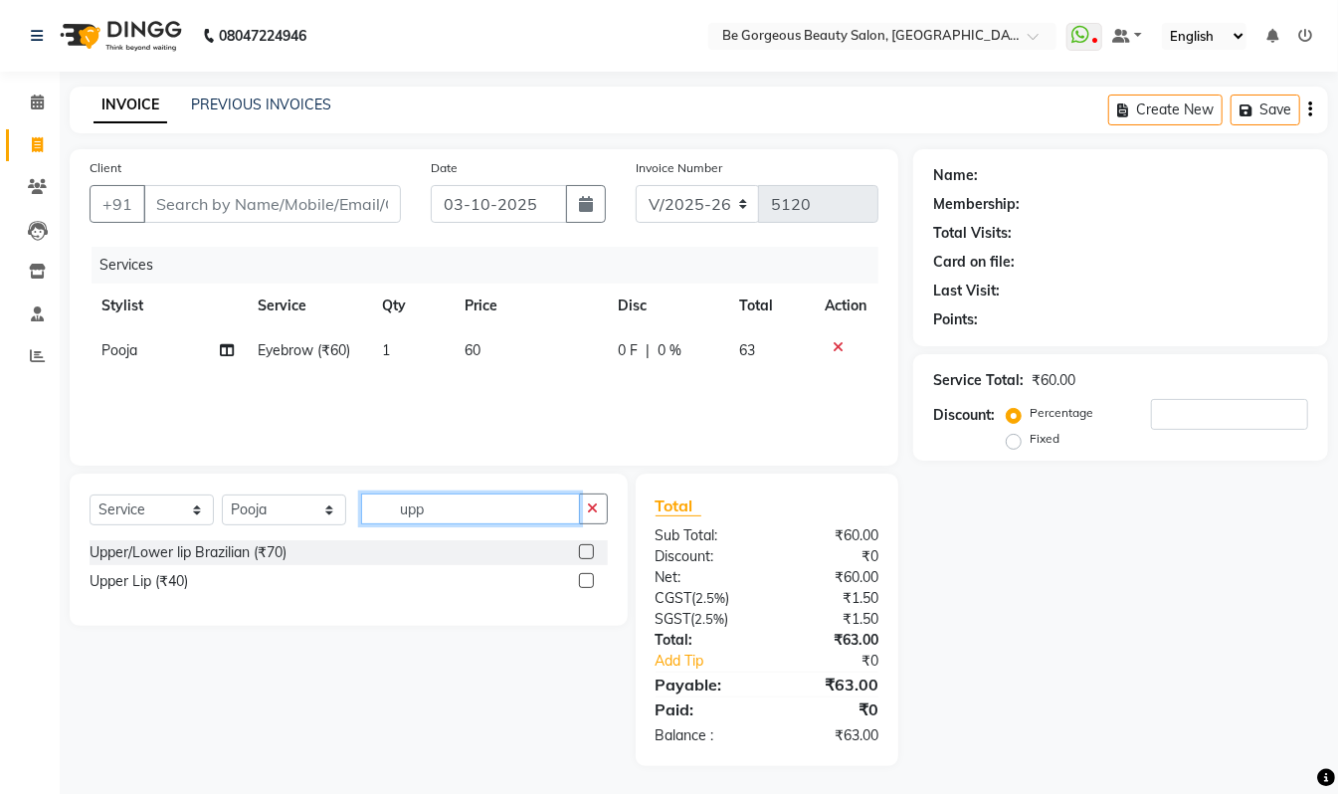
type input "upp"
click at [589, 587] on label at bounding box center [586, 580] width 15 height 15
click at [589, 587] on input "checkbox" at bounding box center [585, 581] width 13 height 13
checkbox input "false"
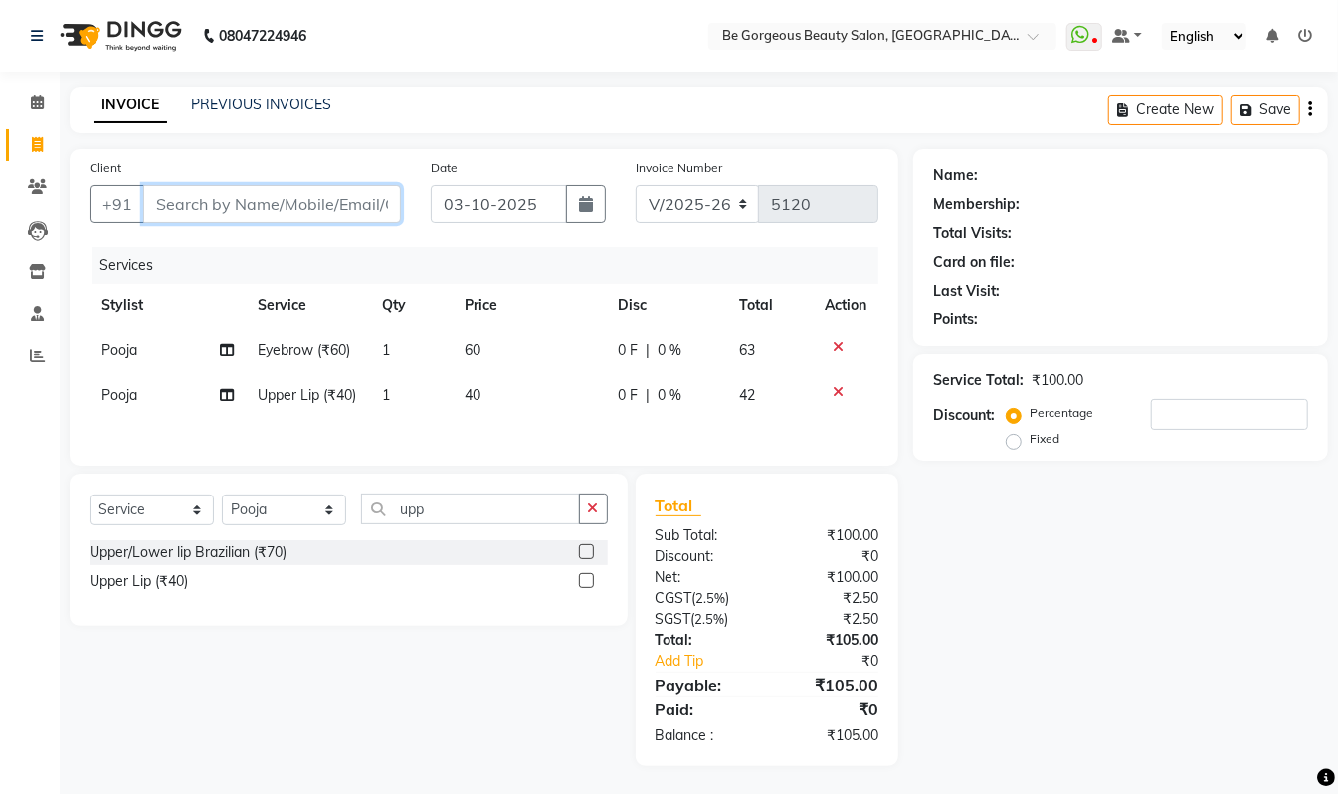
click at [165, 199] on input "Client" at bounding box center [272, 204] width 258 height 38
type input "7"
type input "0"
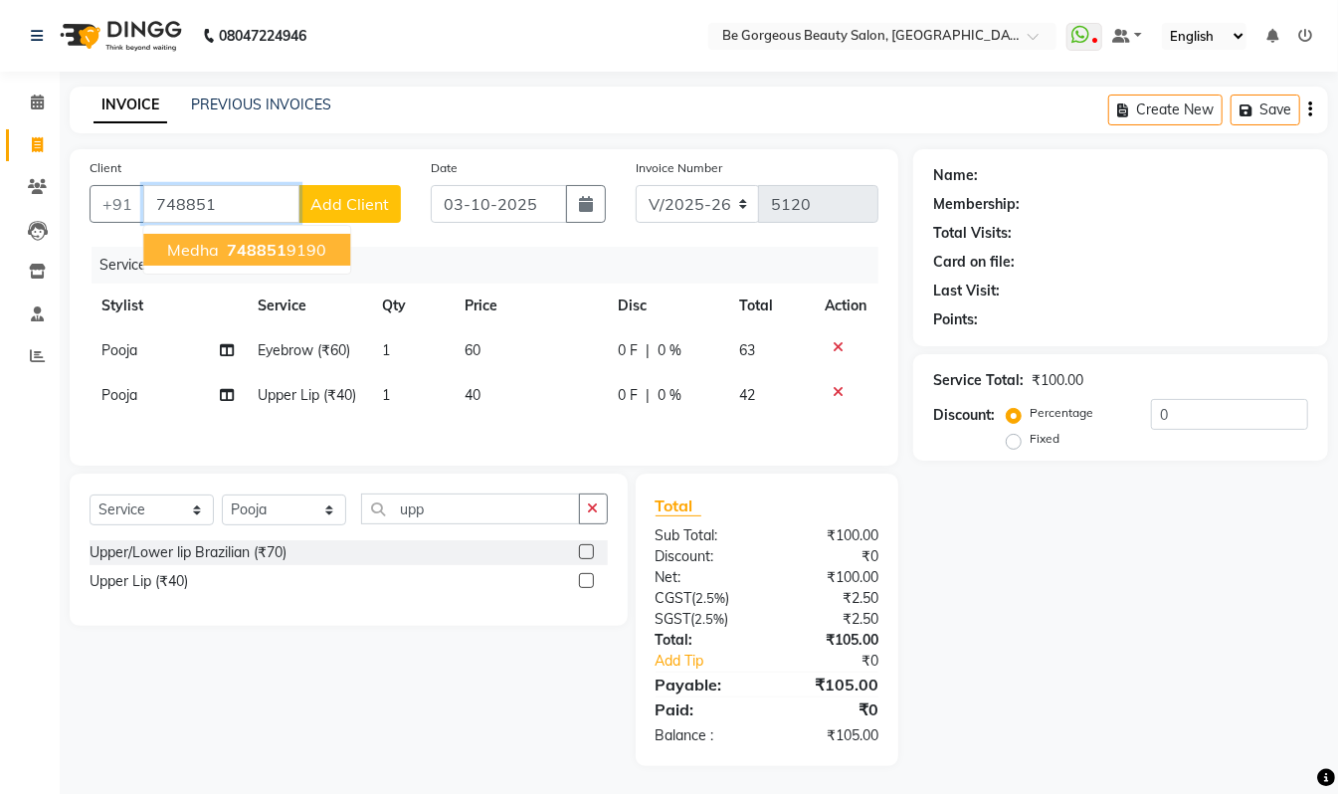
click at [252, 237] on button "[PERSON_NAME] 748851 9190" at bounding box center [246, 250] width 207 height 32
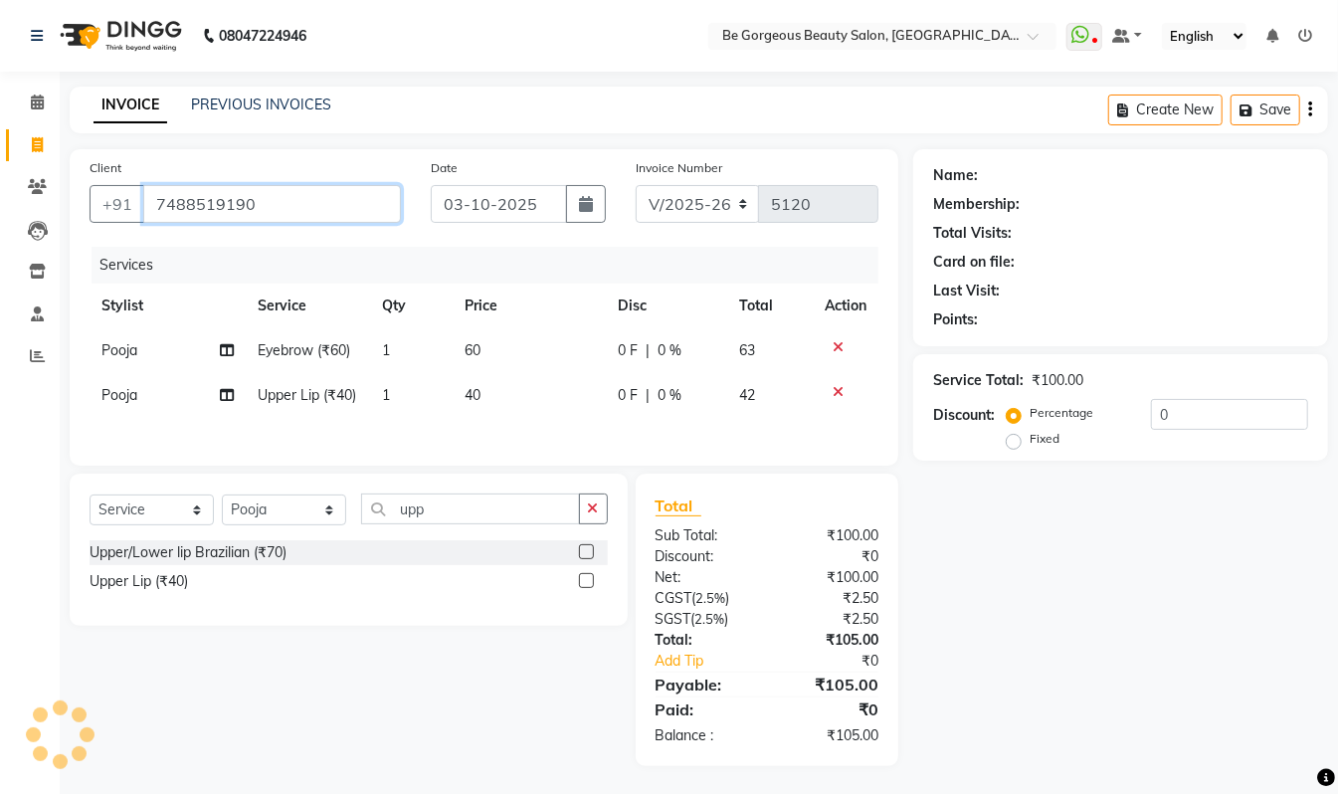
scroll to position [10, 0]
type input "7488519190"
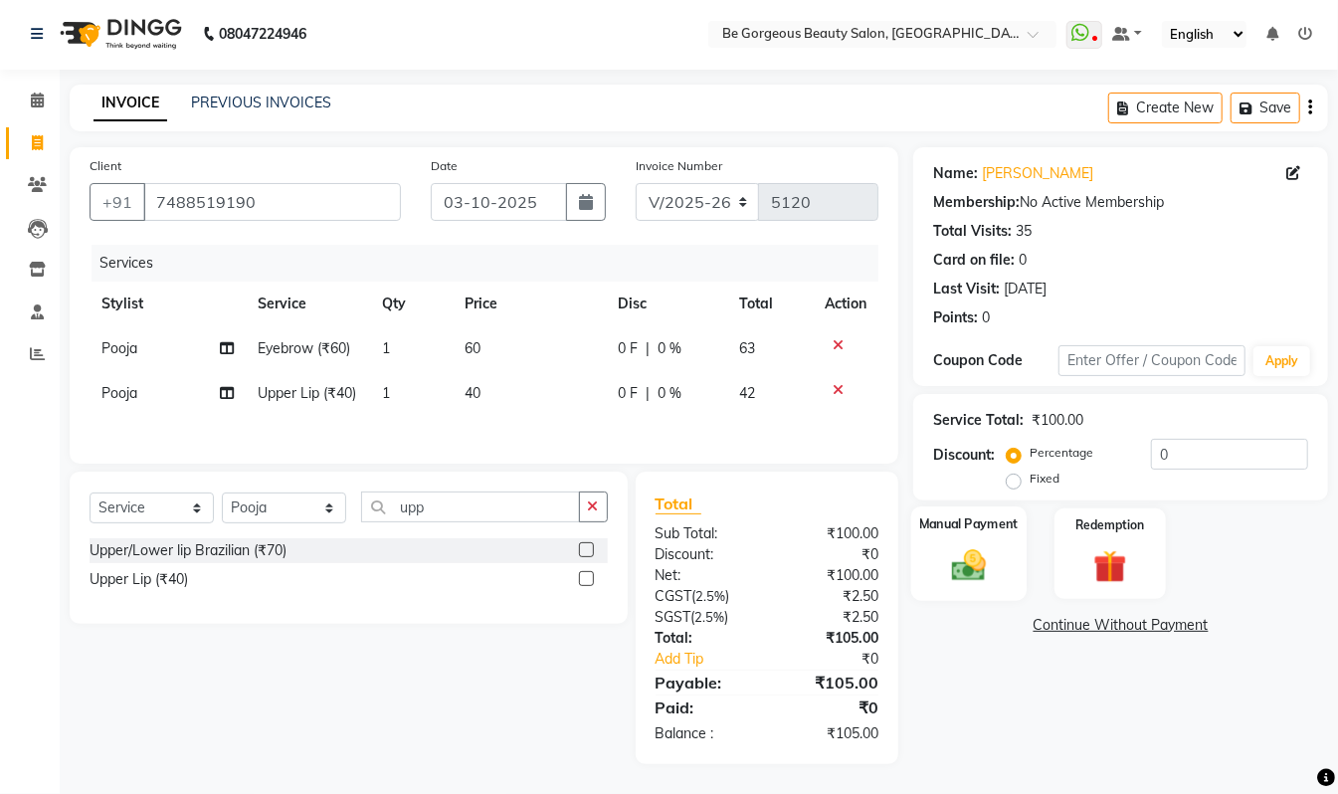
click at [975, 545] on img at bounding box center [969, 565] width 56 height 40
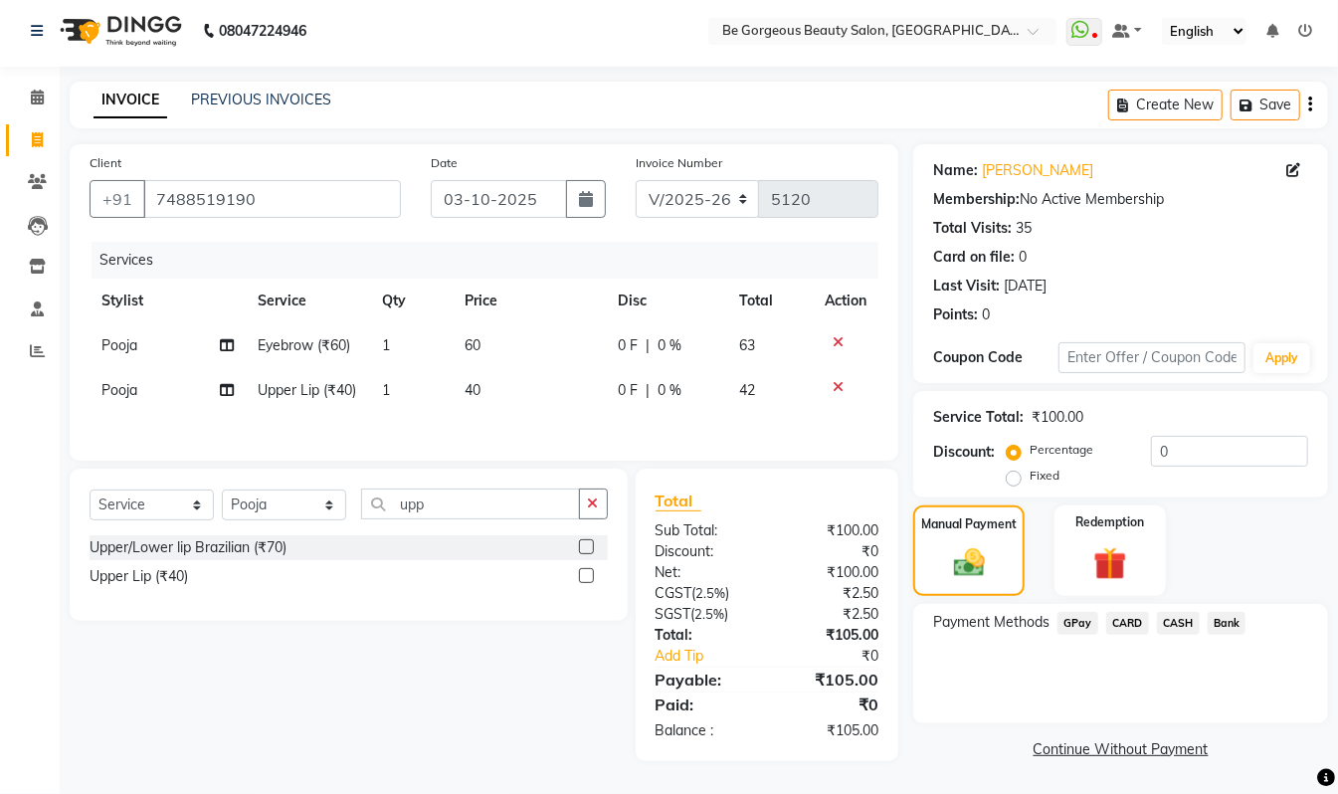
click at [1073, 619] on span "GPay" at bounding box center [1078, 623] width 41 height 23
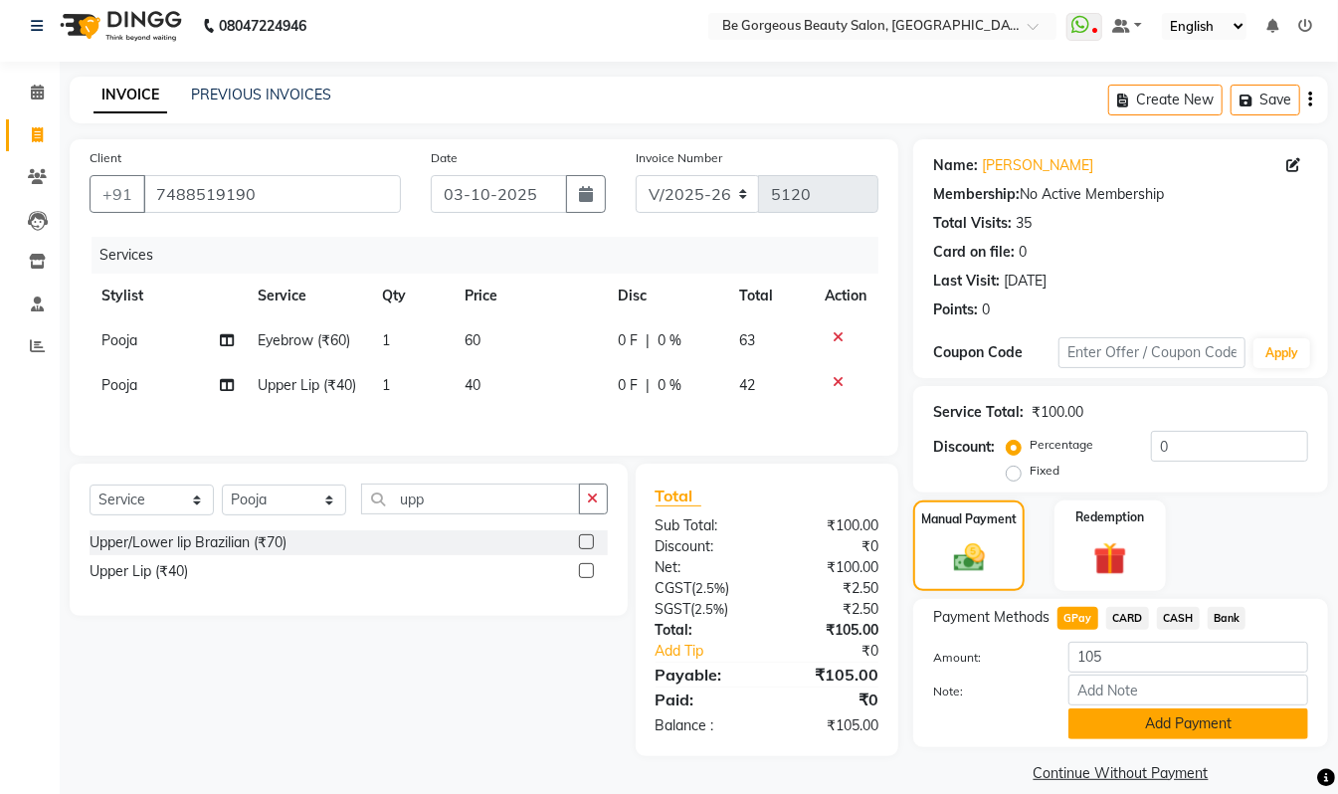
click at [1172, 725] on button "Add Payment" at bounding box center [1189, 723] width 240 height 31
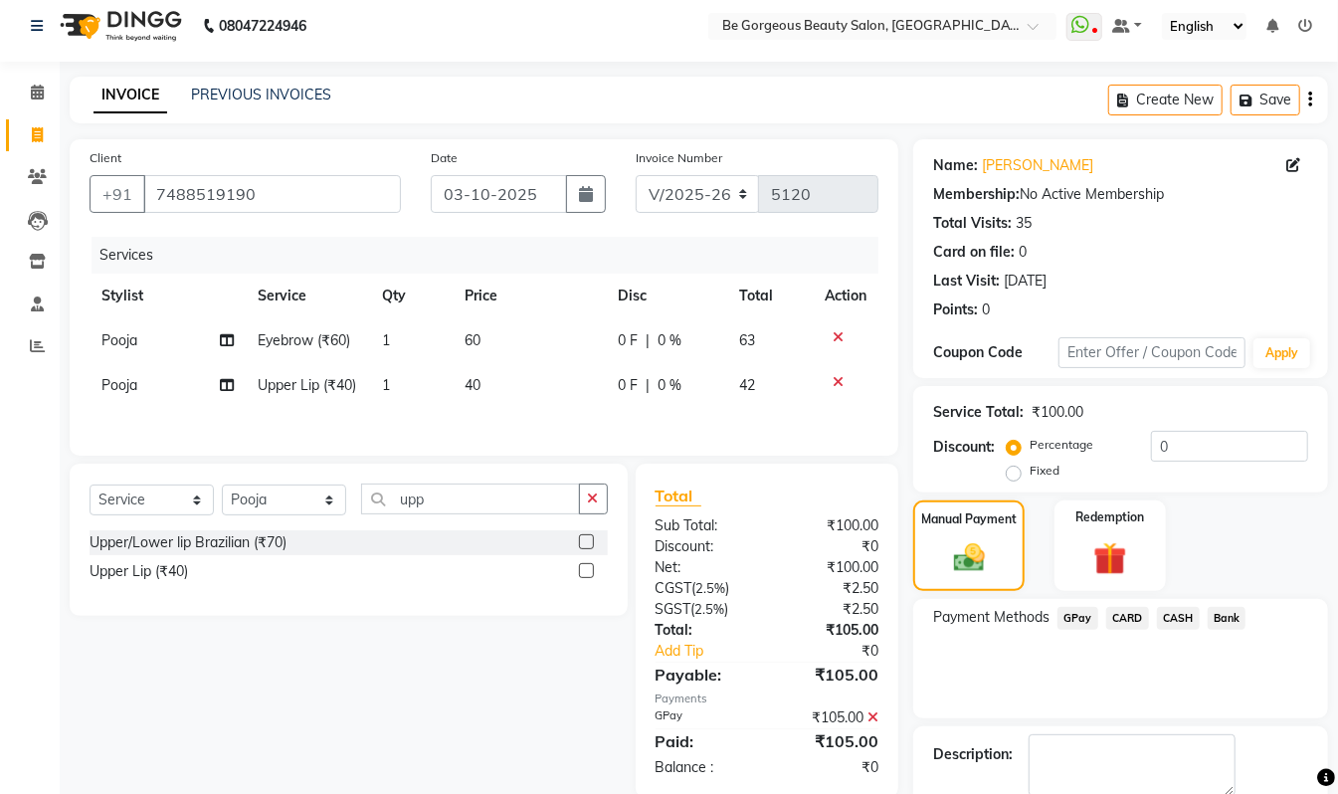
scroll to position [117, 0]
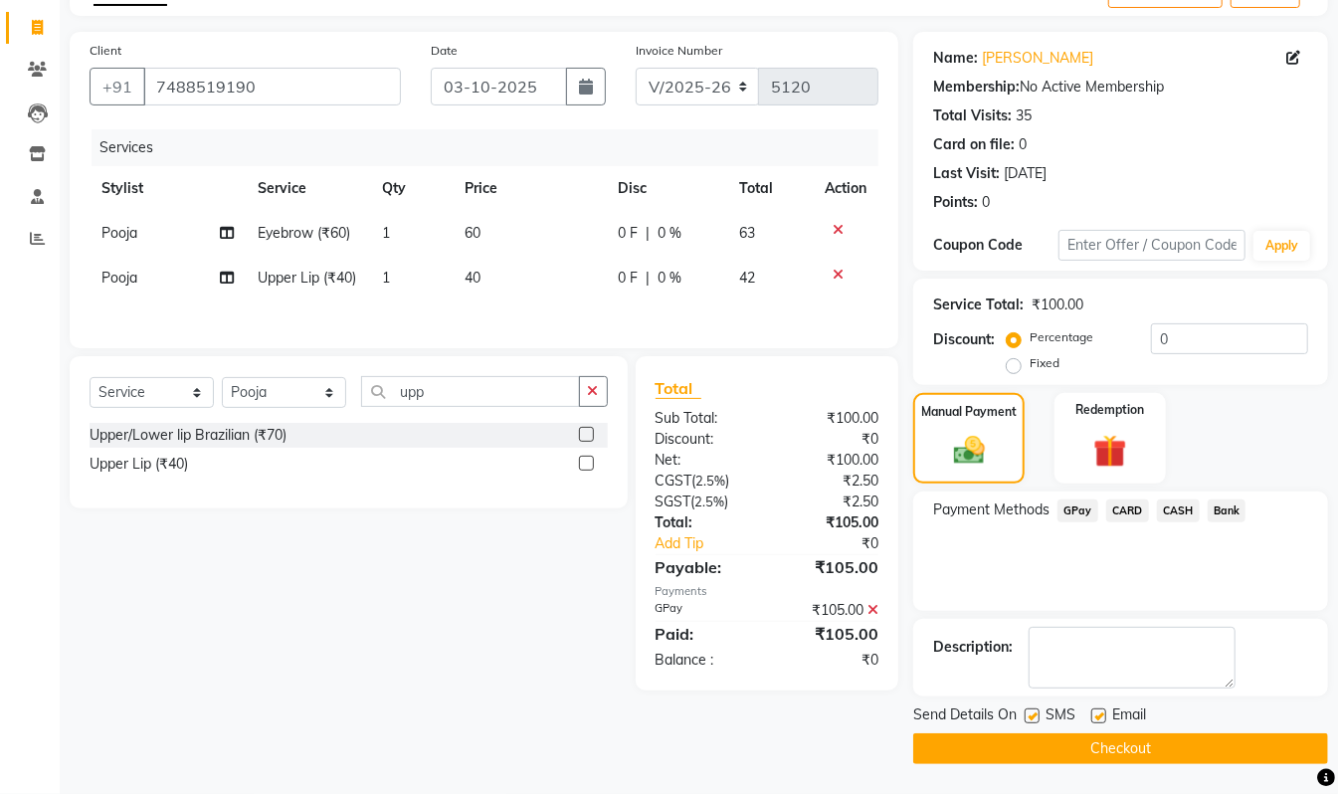
click at [1227, 749] on button "Checkout" at bounding box center [1120, 748] width 415 height 31
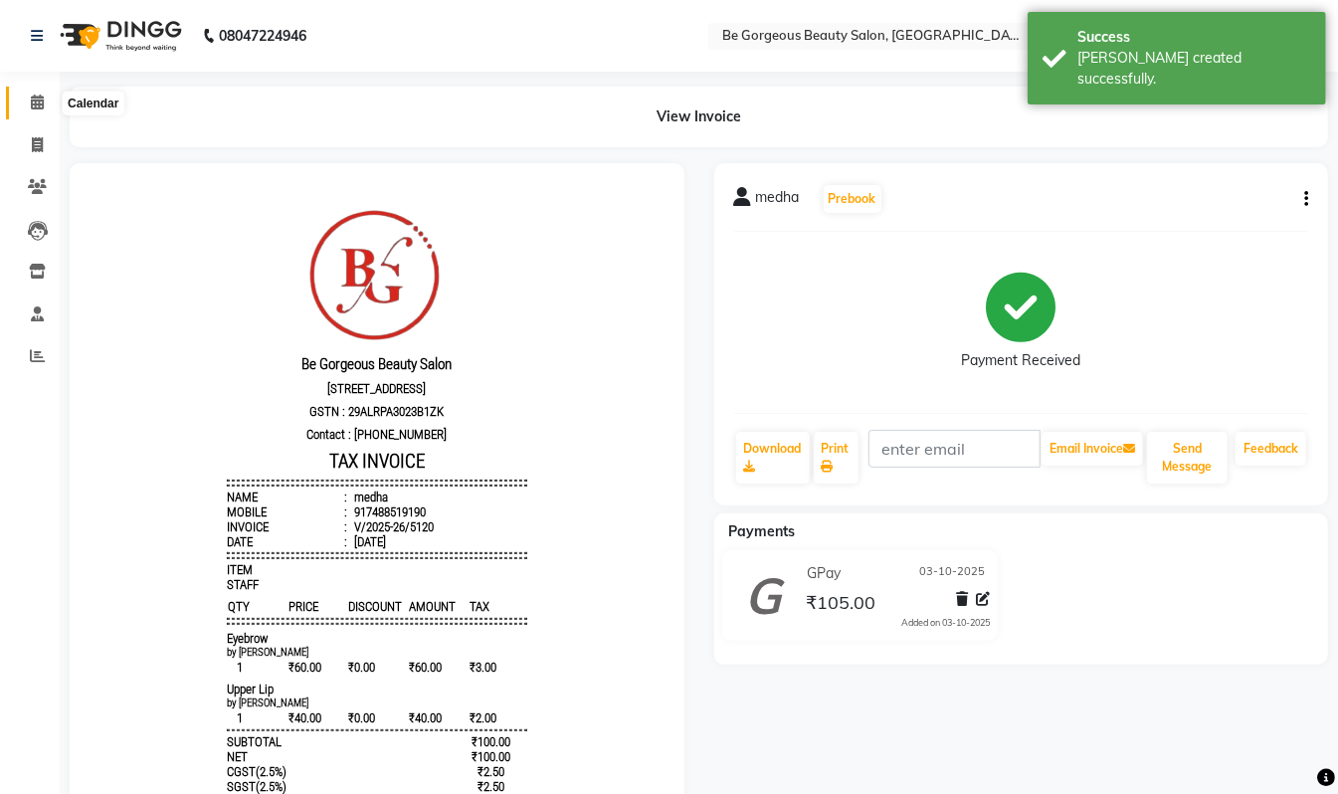
click at [40, 107] on icon at bounding box center [37, 102] width 13 height 15
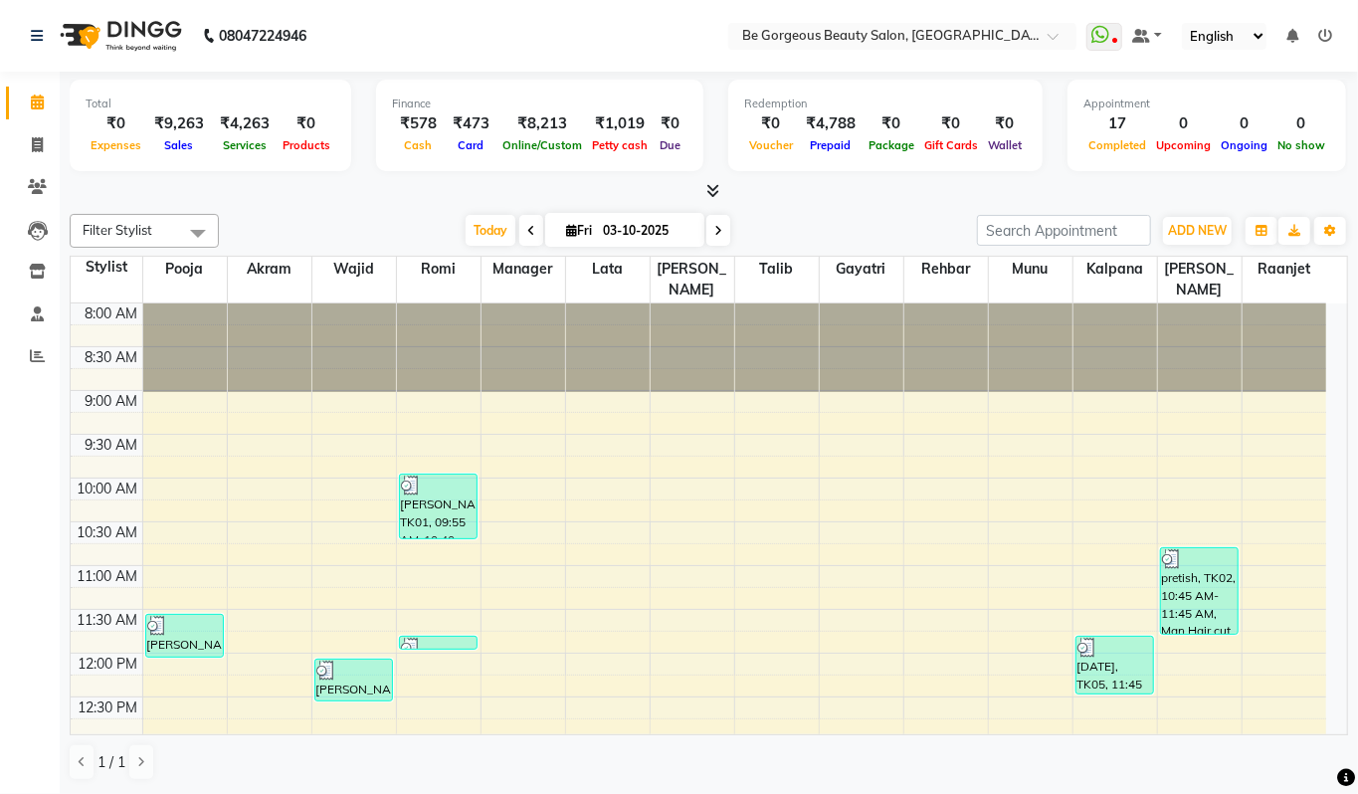
click at [1322, 34] on icon at bounding box center [1325, 36] width 14 height 14
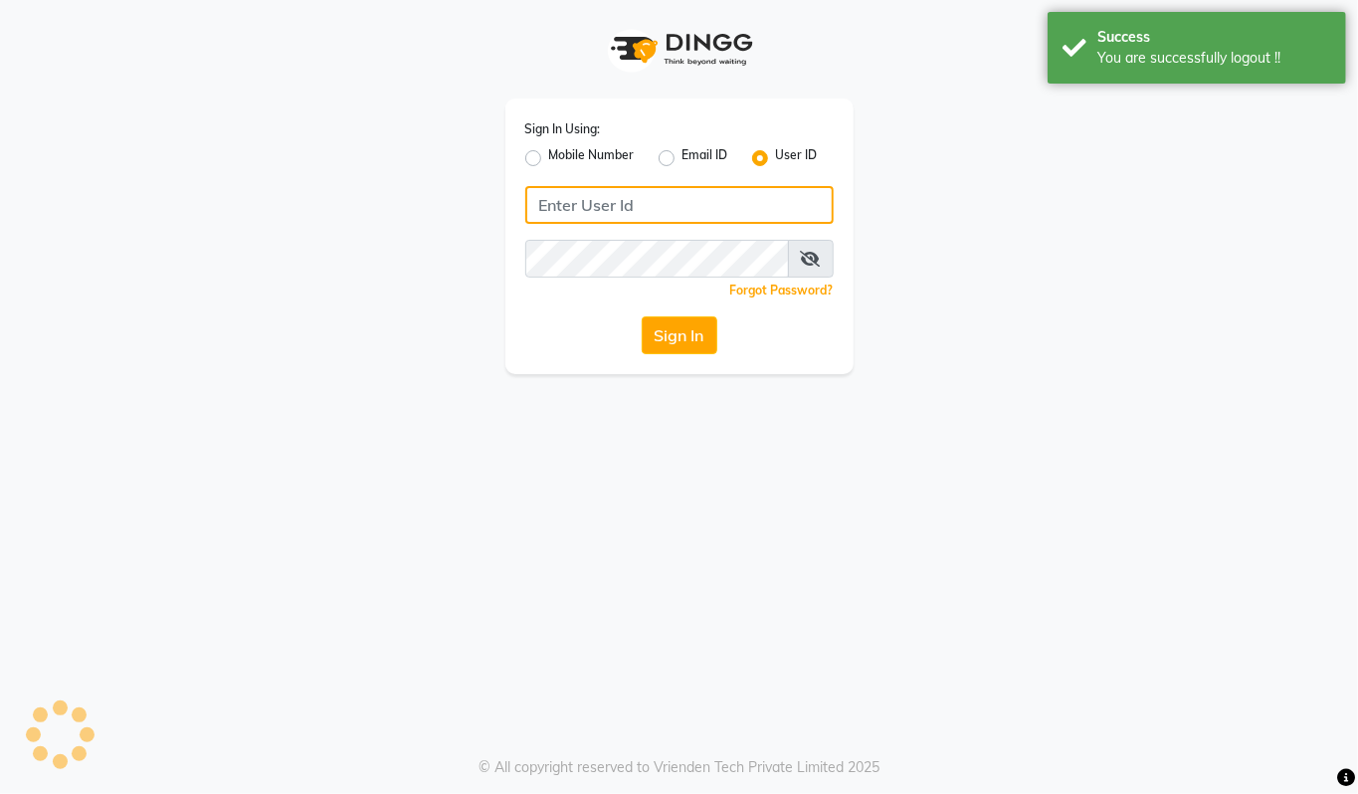
type input "94494097201"
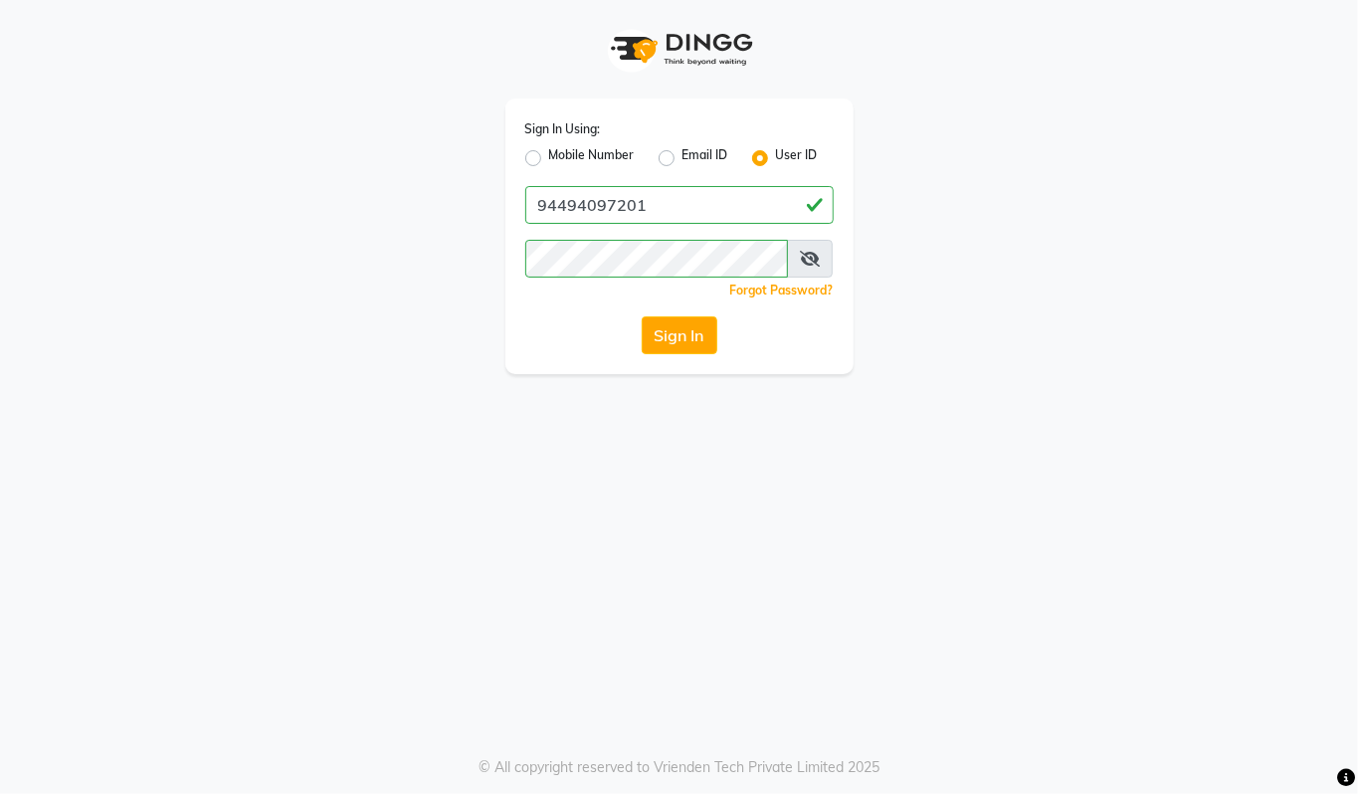
click at [776, 152] on label "User ID" at bounding box center [797, 158] width 42 height 24
click at [776, 152] on input "User ID" at bounding box center [782, 152] width 13 height 13
click at [776, 159] on label "User ID" at bounding box center [797, 158] width 42 height 24
click at [776, 159] on input "User ID" at bounding box center [782, 152] width 13 height 13
click at [776, 161] on label "User ID" at bounding box center [797, 158] width 42 height 24
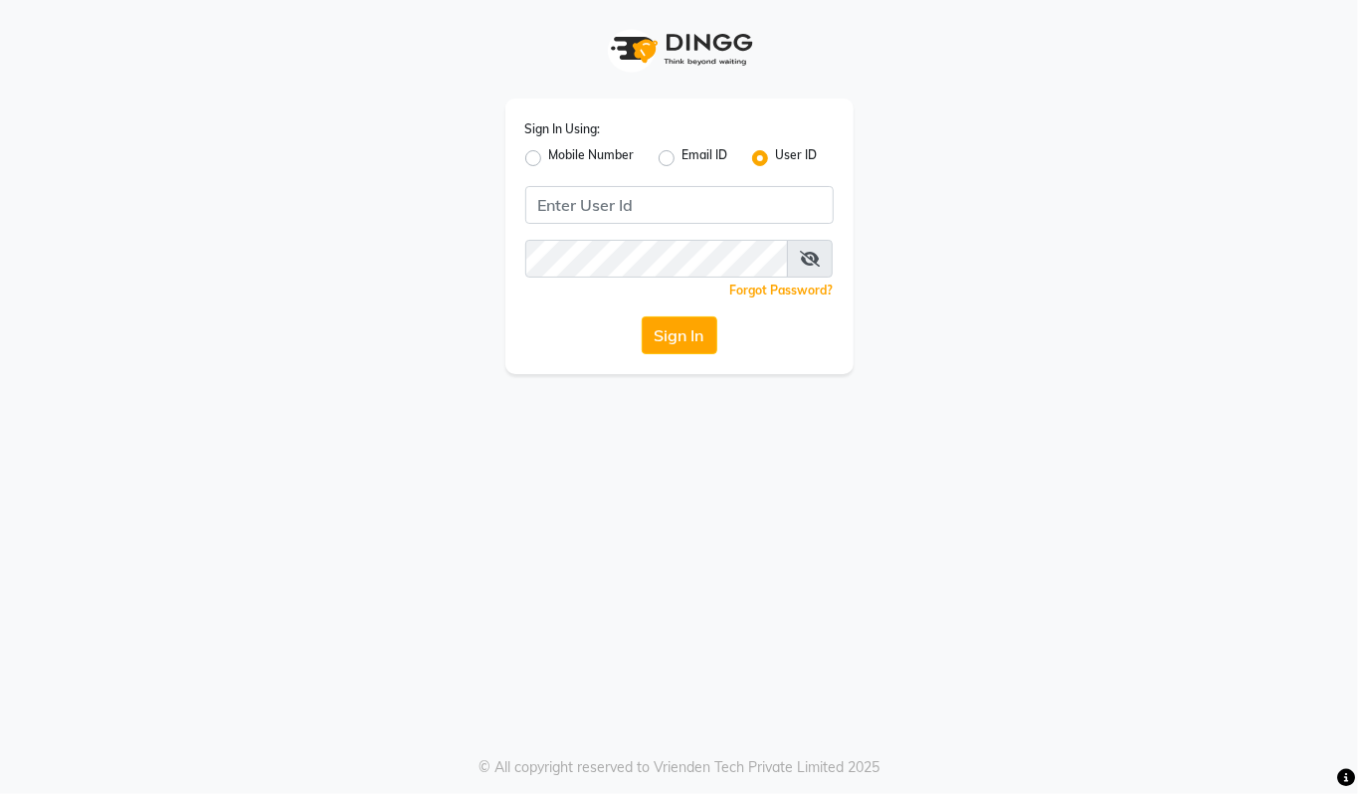
click at [776, 159] on input "User ID" at bounding box center [782, 152] width 13 height 13
click at [613, 205] on input "Username" at bounding box center [679, 205] width 308 height 38
type input "begorgeous"
click at [408, 505] on div "Sign In Using: Mobile Number Email ID User ID begorgeous Remember me Forgot Pas…" at bounding box center [679, 397] width 1358 height 794
click at [689, 327] on button "Sign In" at bounding box center [680, 335] width 76 height 38
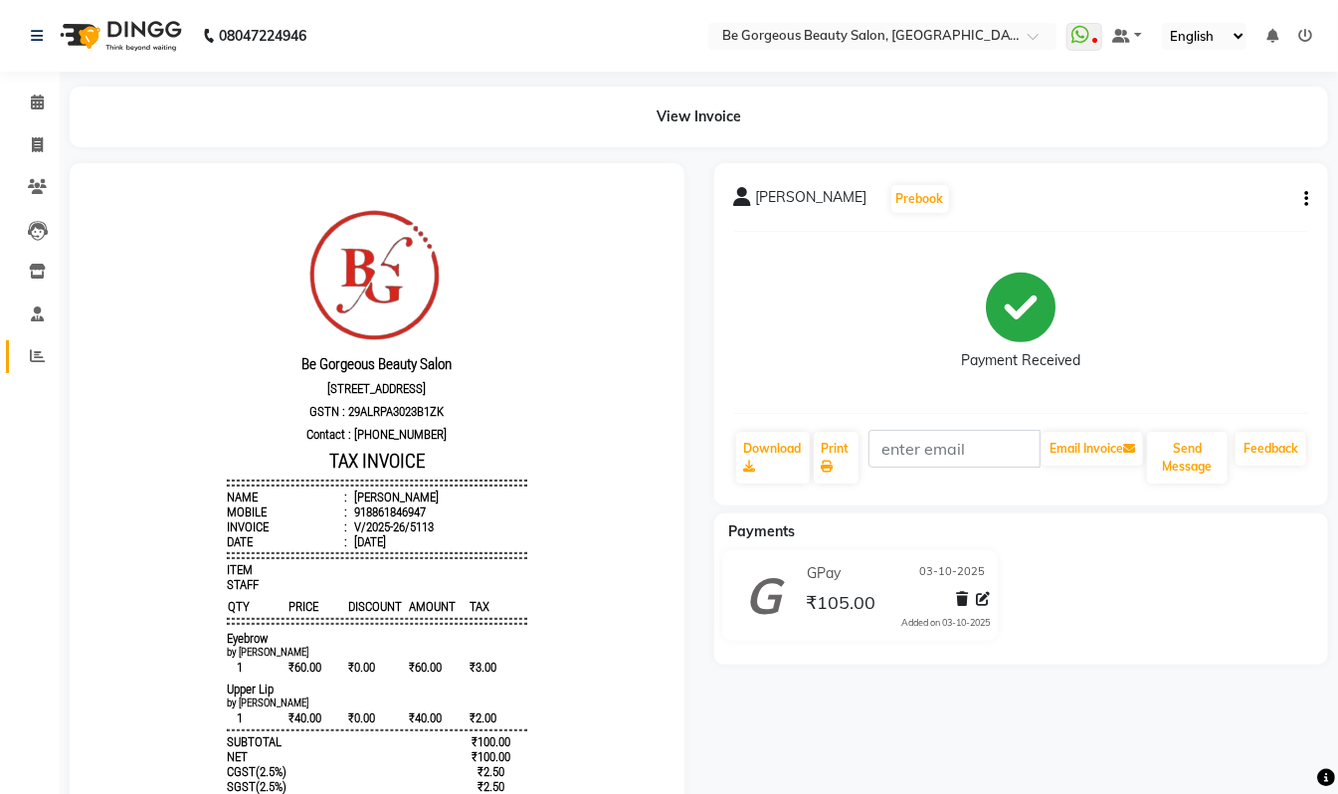
click at [32, 342] on link "Reports" at bounding box center [30, 356] width 48 height 33
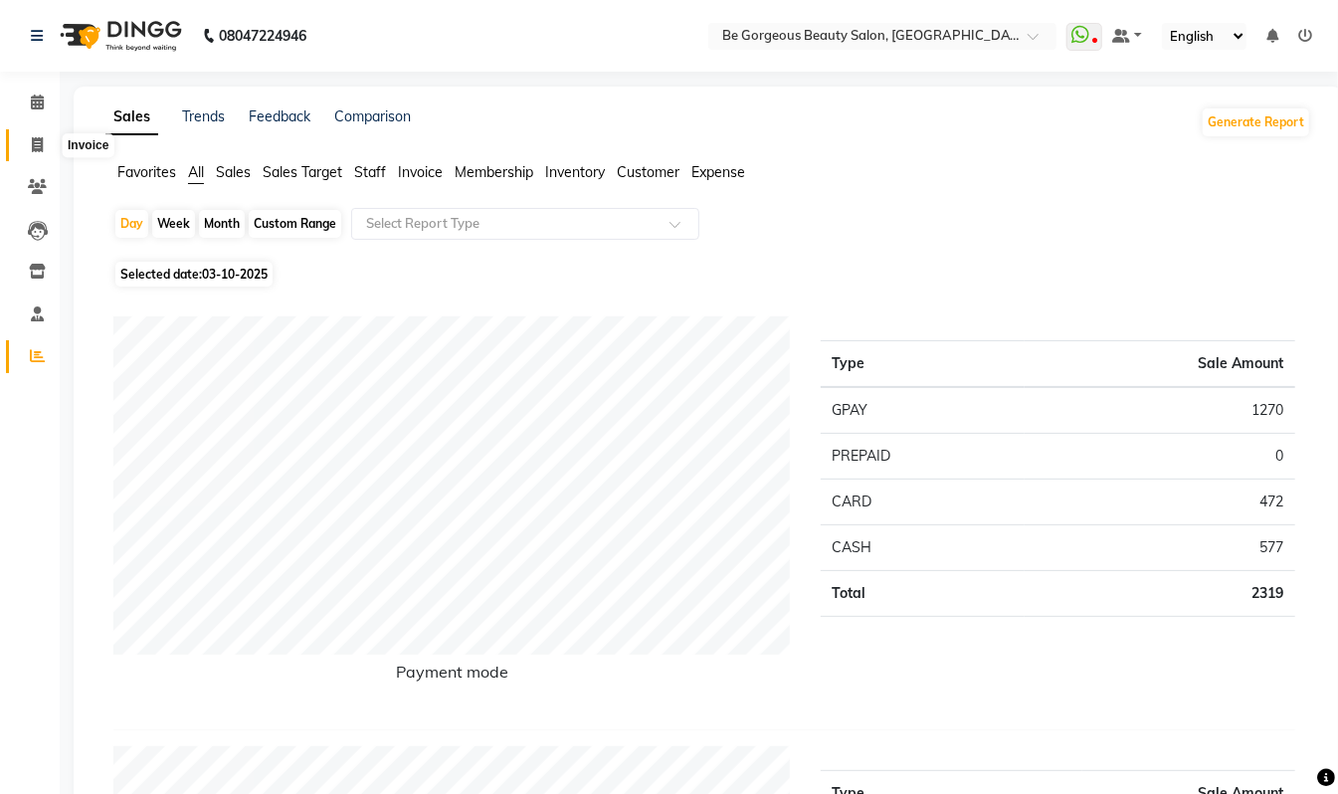
click at [40, 147] on icon at bounding box center [37, 144] width 11 height 15
select select "service"
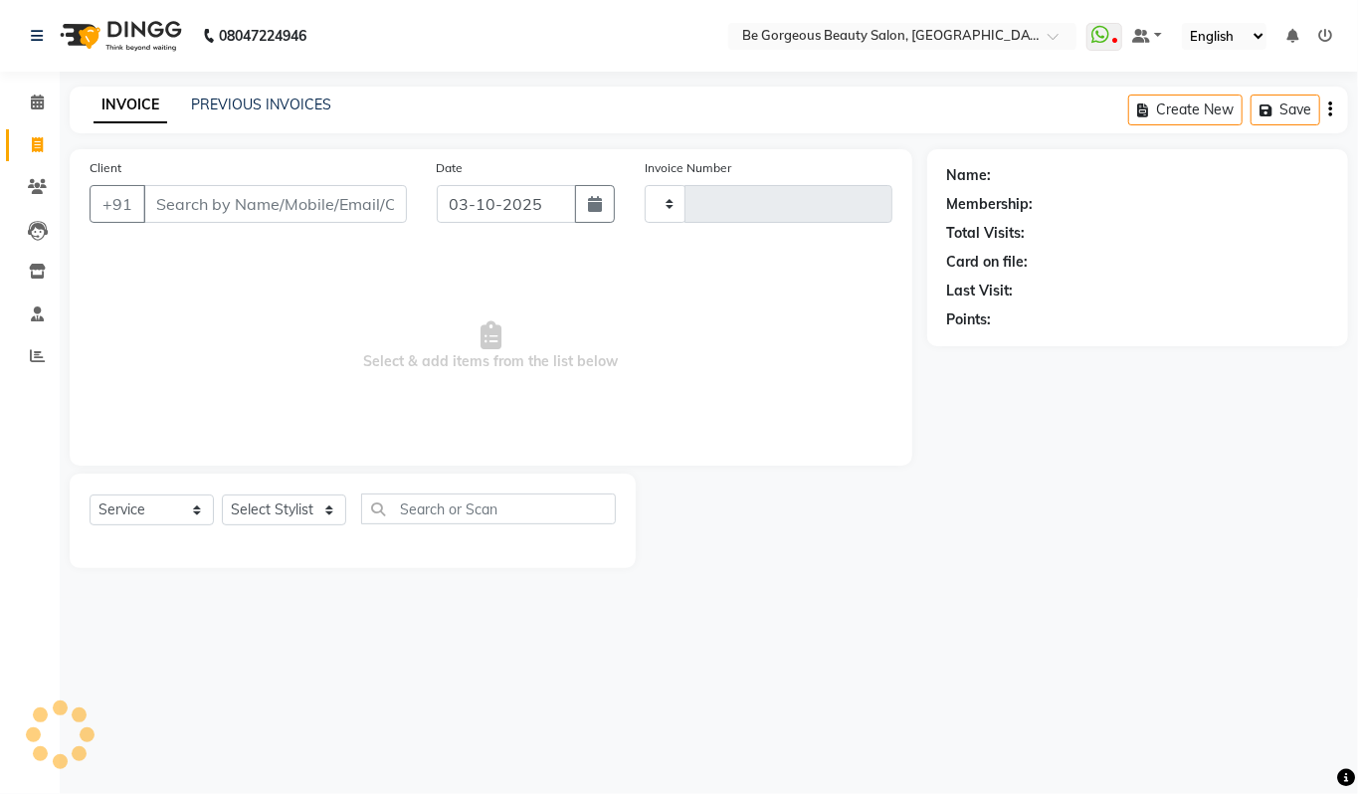
type input "5115"
select select "5405"
click at [276, 101] on link "PREVIOUS INVOICES" at bounding box center [261, 105] width 140 height 18
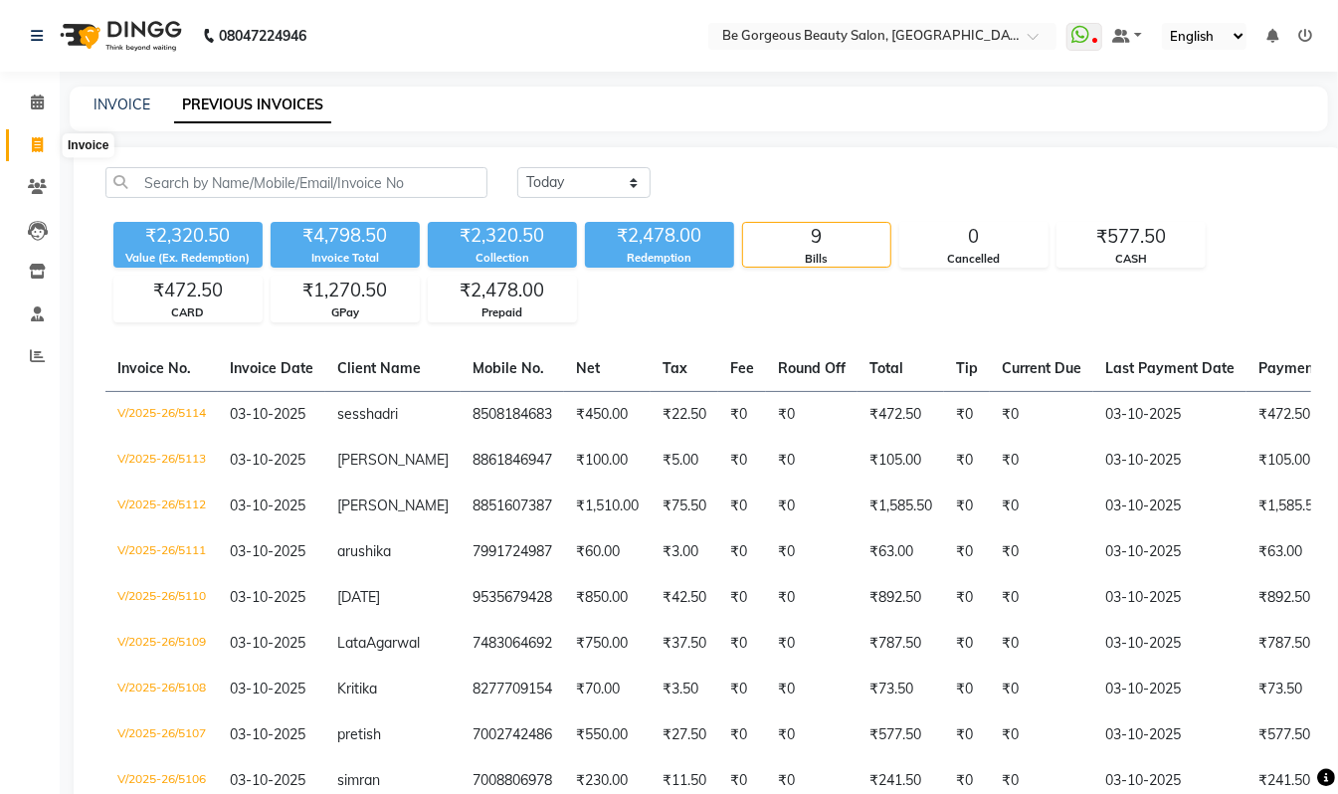
click at [32, 140] on icon at bounding box center [37, 144] width 11 height 15
select select "5405"
select select "service"
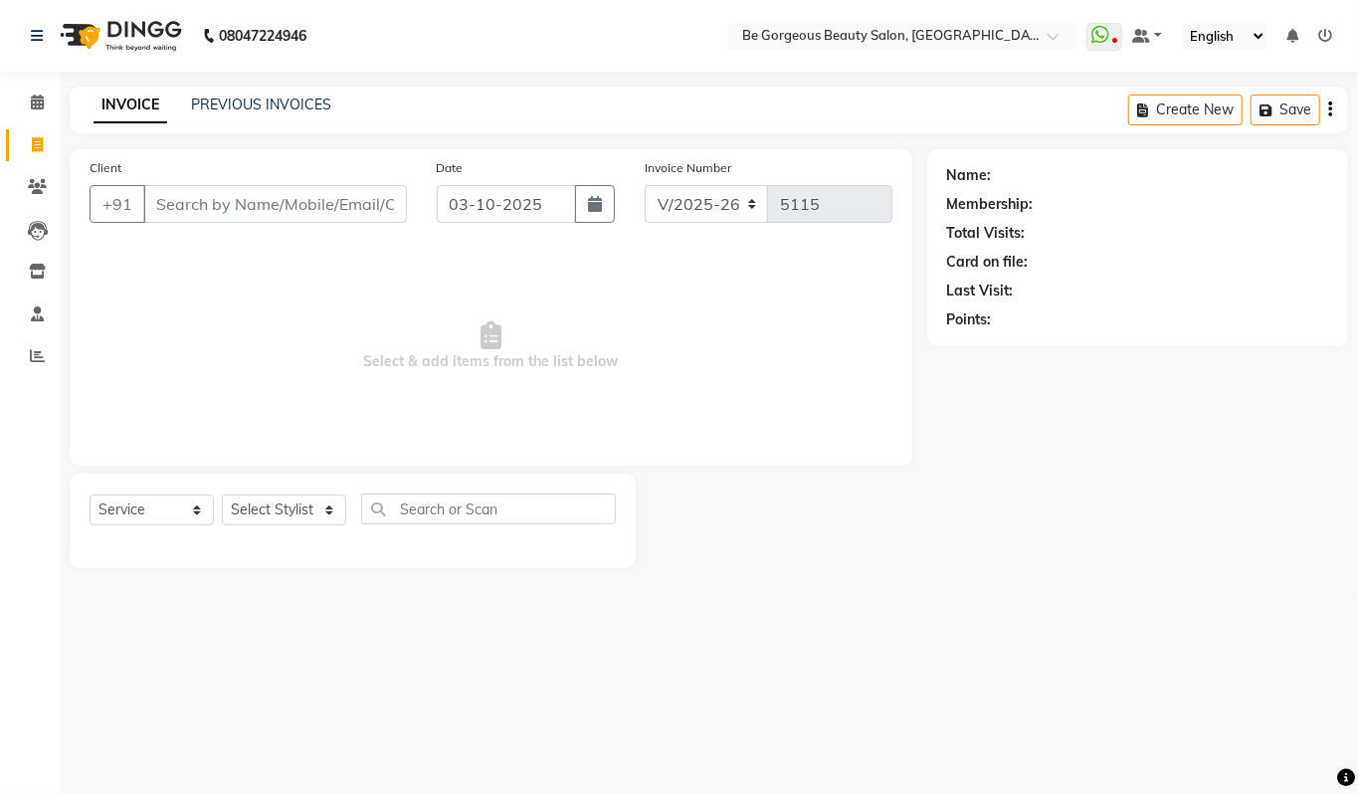
click at [211, 188] on input "Client" at bounding box center [275, 204] width 264 height 38
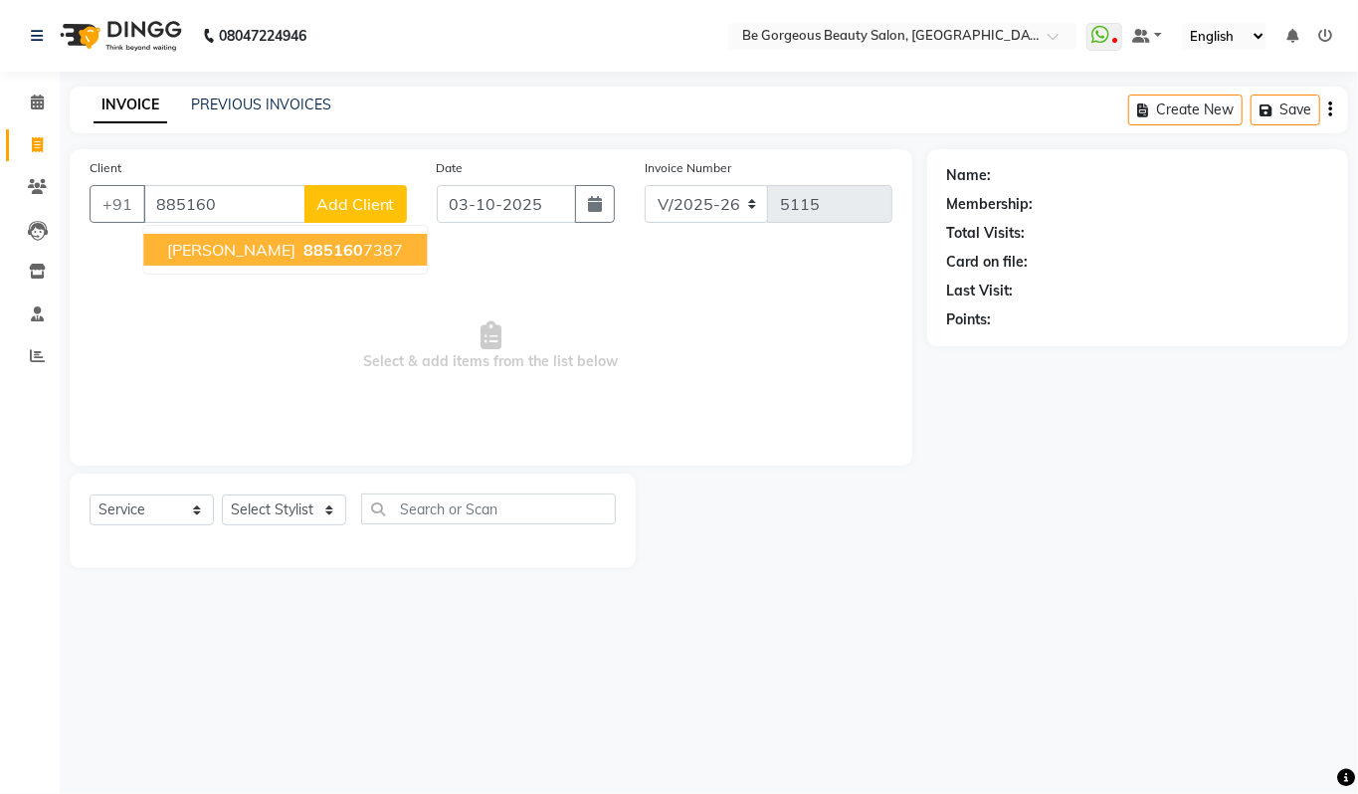
click at [310, 244] on ngb-highlight "885160 7387" at bounding box center [350, 250] width 103 height 20
type input "8851607387"
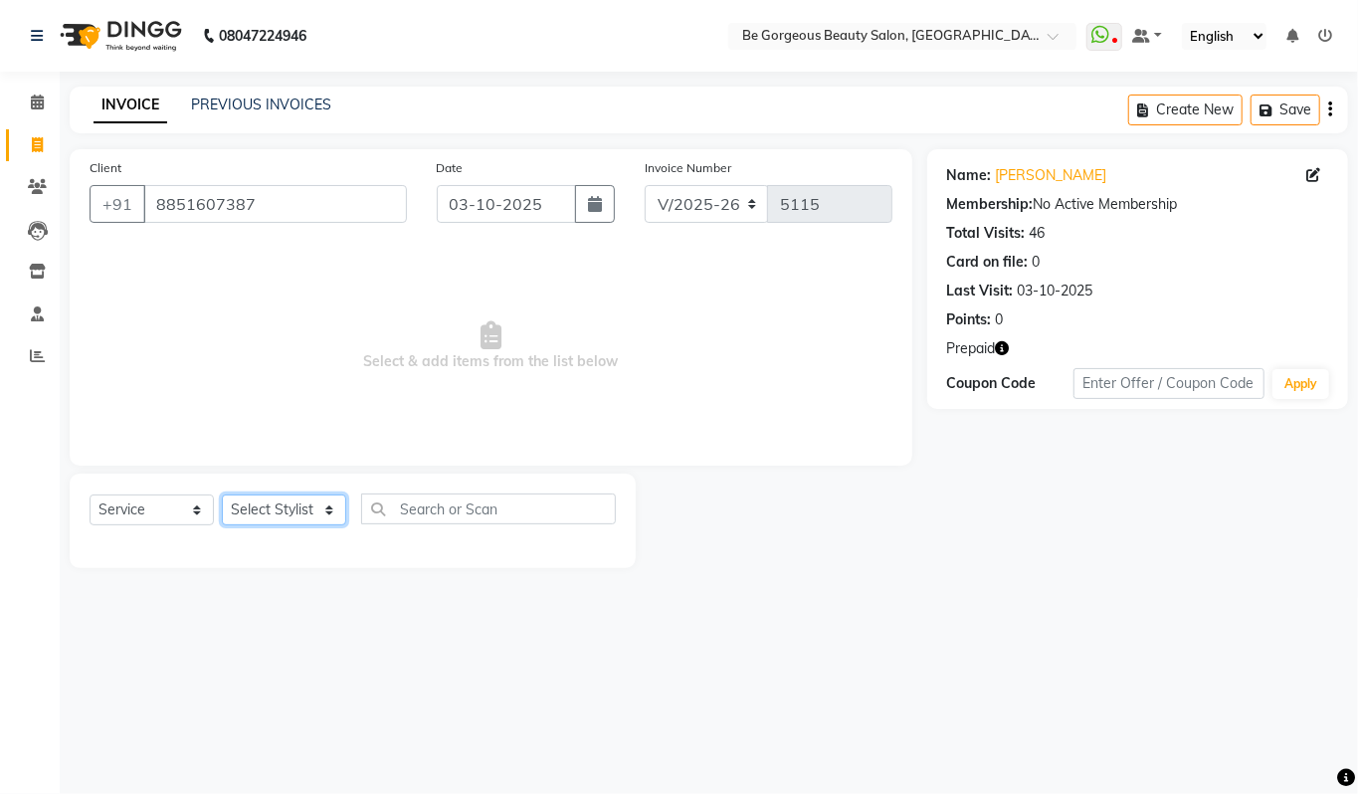
click at [264, 517] on select "Select Stylist [PERSON_NAME] [PERSON_NAME] Manager Munu [PERSON_NAME] Rehbar [P…" at bounding box center [284, 509] width 124 height 31
select select "36204"
click at [222, 494] on select "Select Stylist [PERSON_NAME] [PERSON_NAME] Manager Munu [PERSON_NAME] Rehbar [P…" at bounding box center [284, 509] width 124 height 31
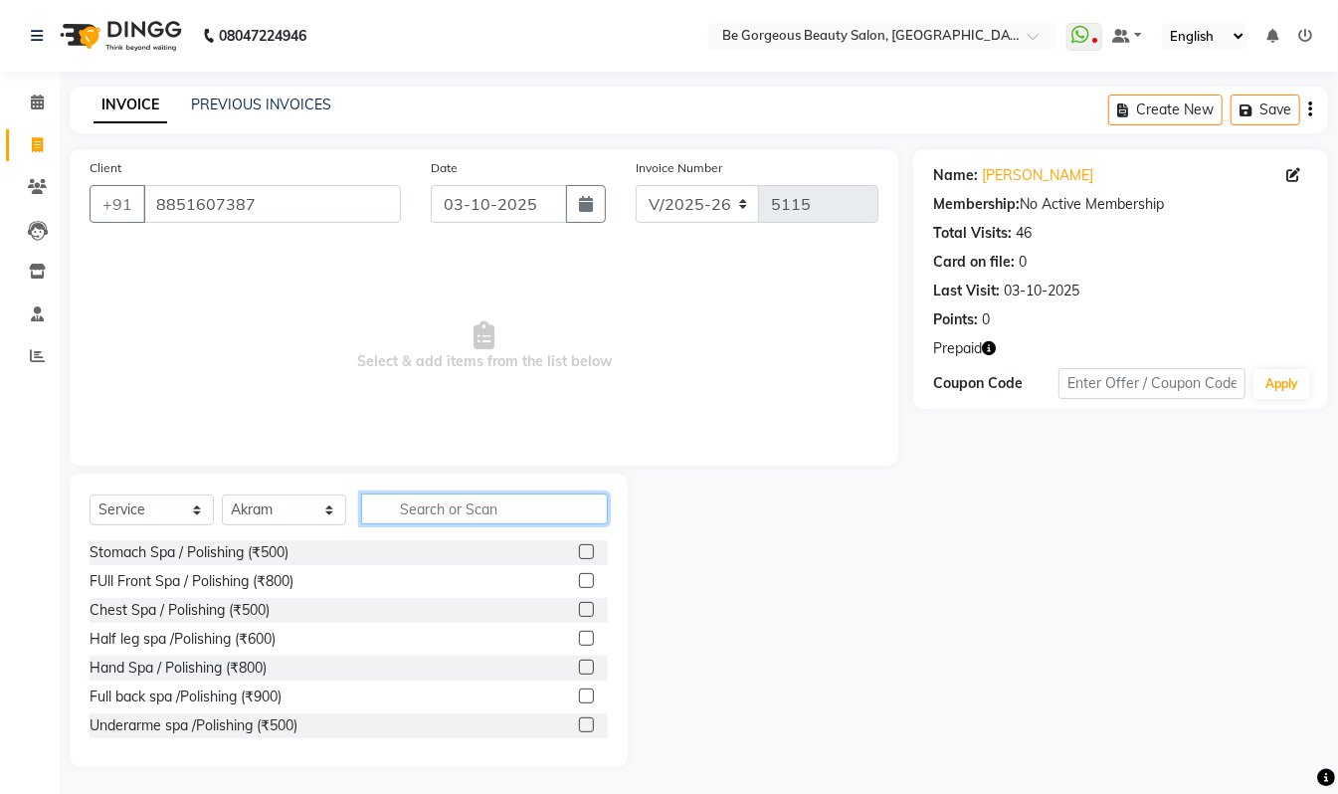
click at [426, 509] on input "text" at bounding box center [484, 508] width 247 height 31
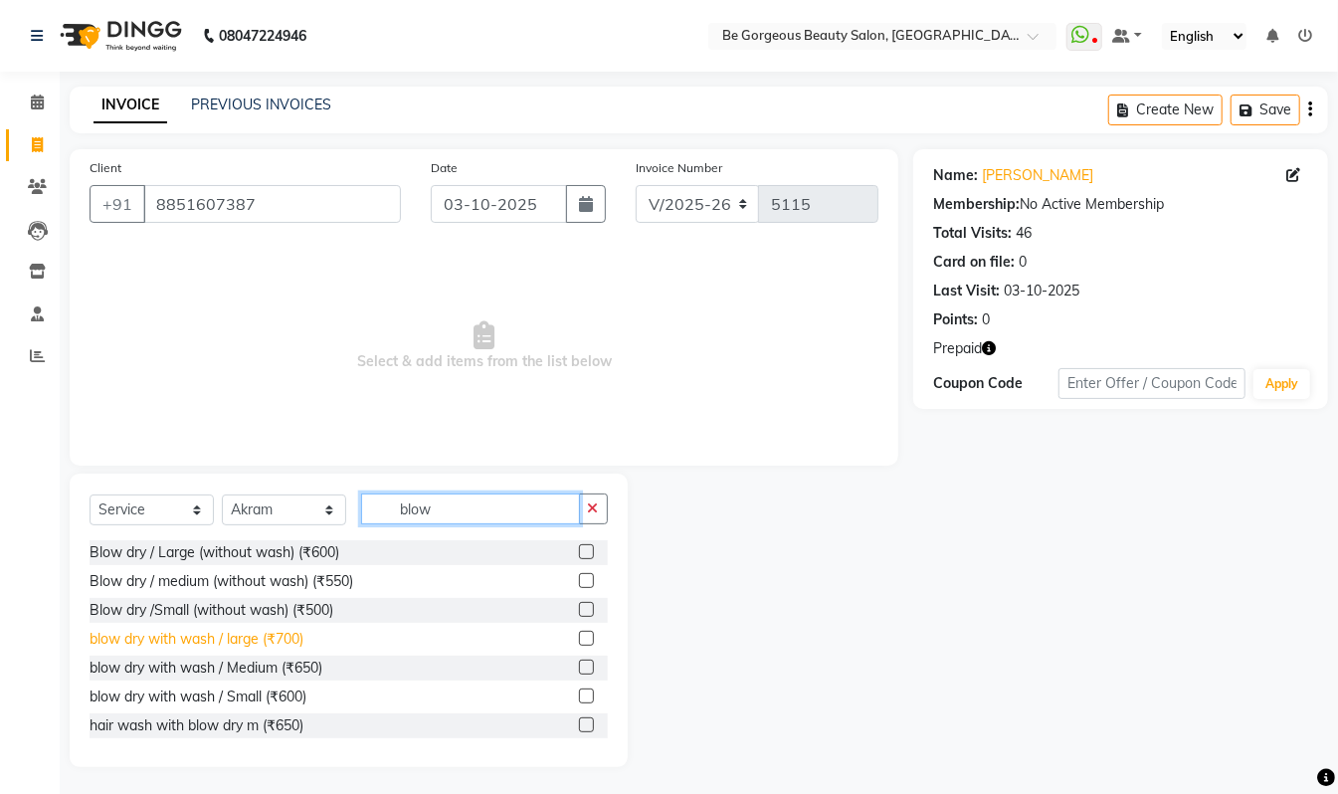
type input "blow"
click at [260, 643] on div "blow dry with wash / large (₹700)" at bounding box center [197, 639] width 214 height 21
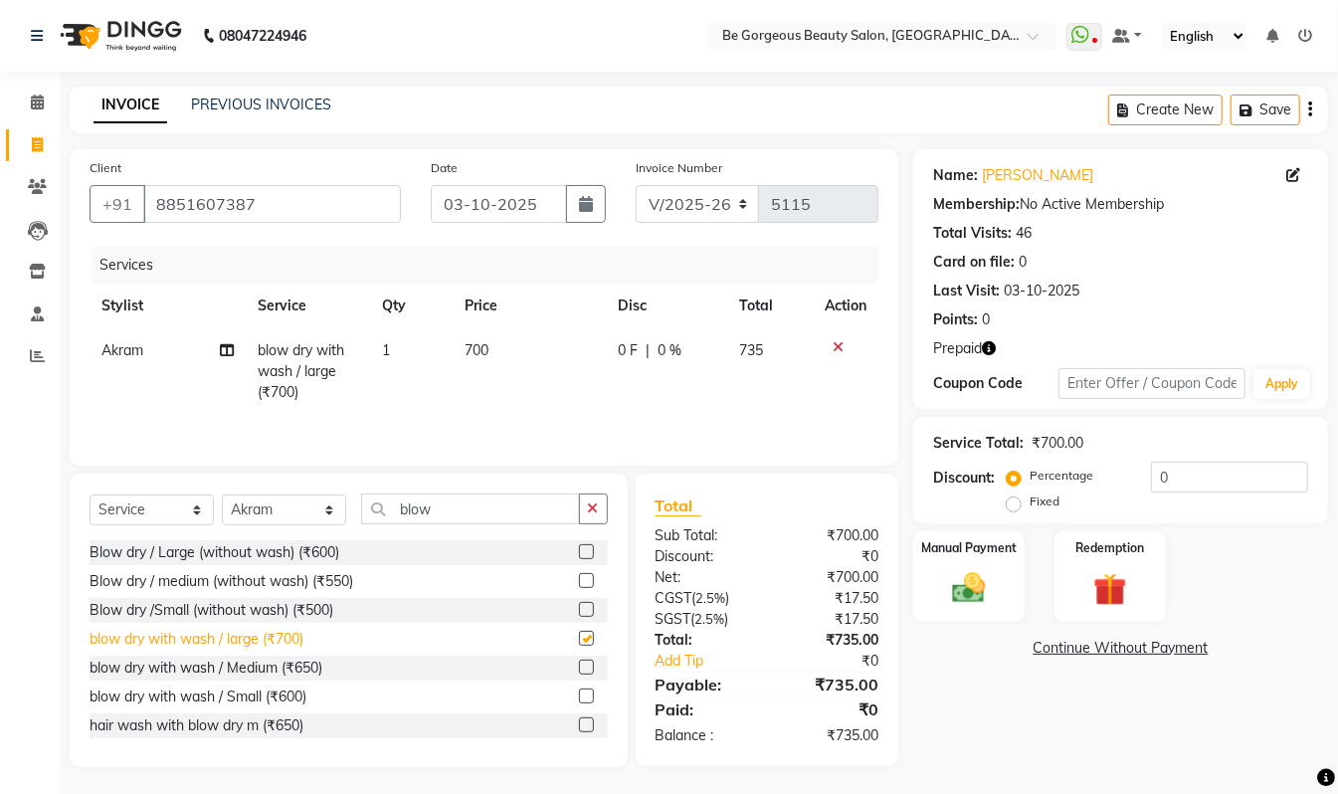
checkbox input "false"
click at [988, 343] on icon "button" at bounding box center [989, 348] width 14 height 14
click at [1083, 583] on img at bounding box center [1111, 589] width 56 height 43
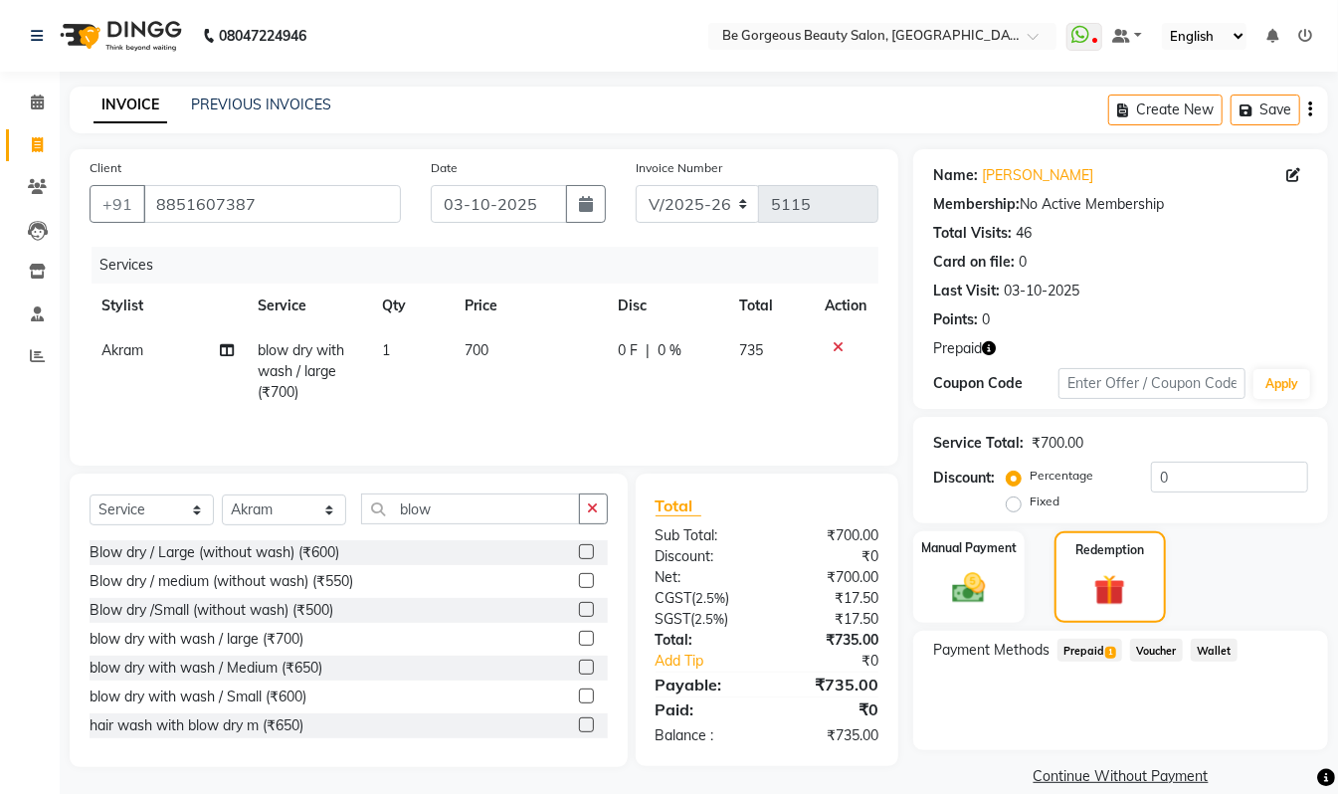
click at [1072, 651] on span "Prepaid 1" at bounding box center [1090, 650] width 65 height 23
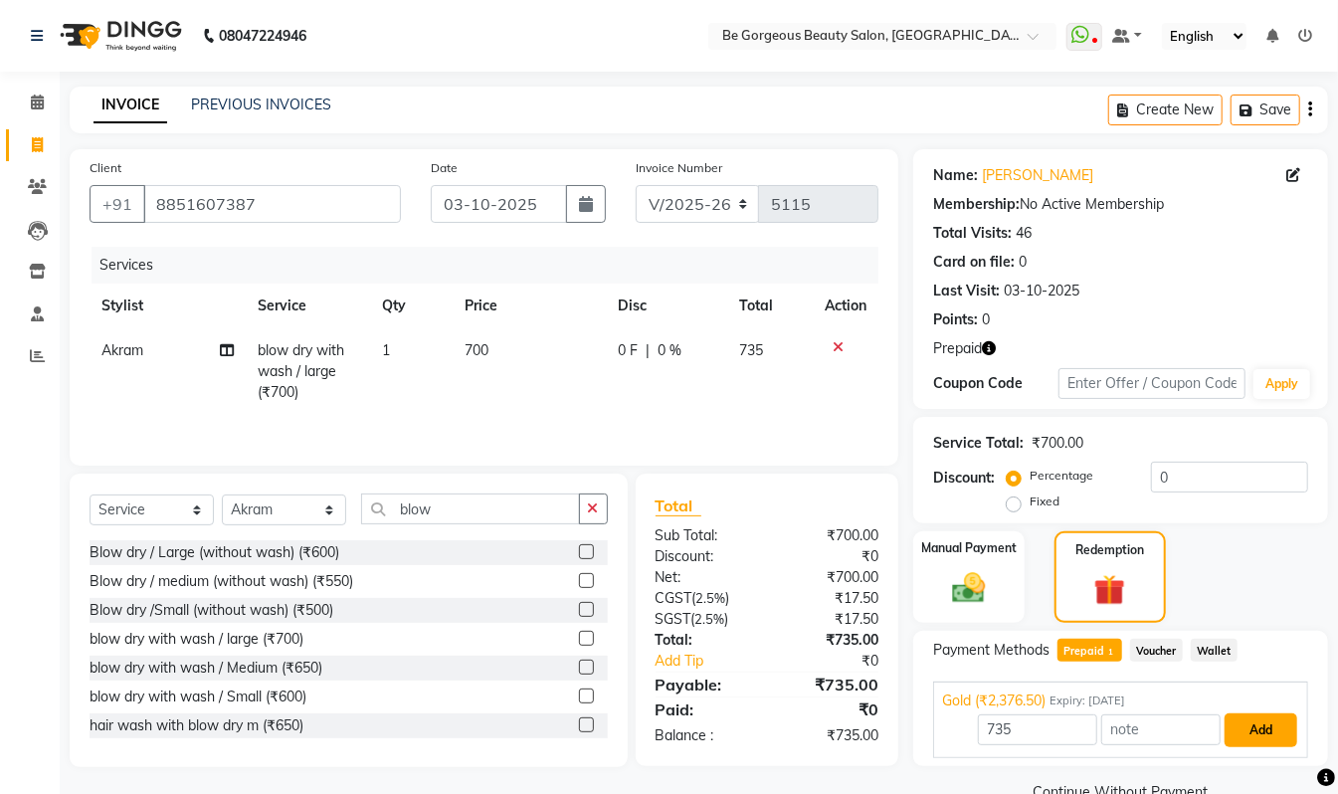
click at [1255, 724] on button "Add" at bounding box center [1261, 730] width 73 height 34
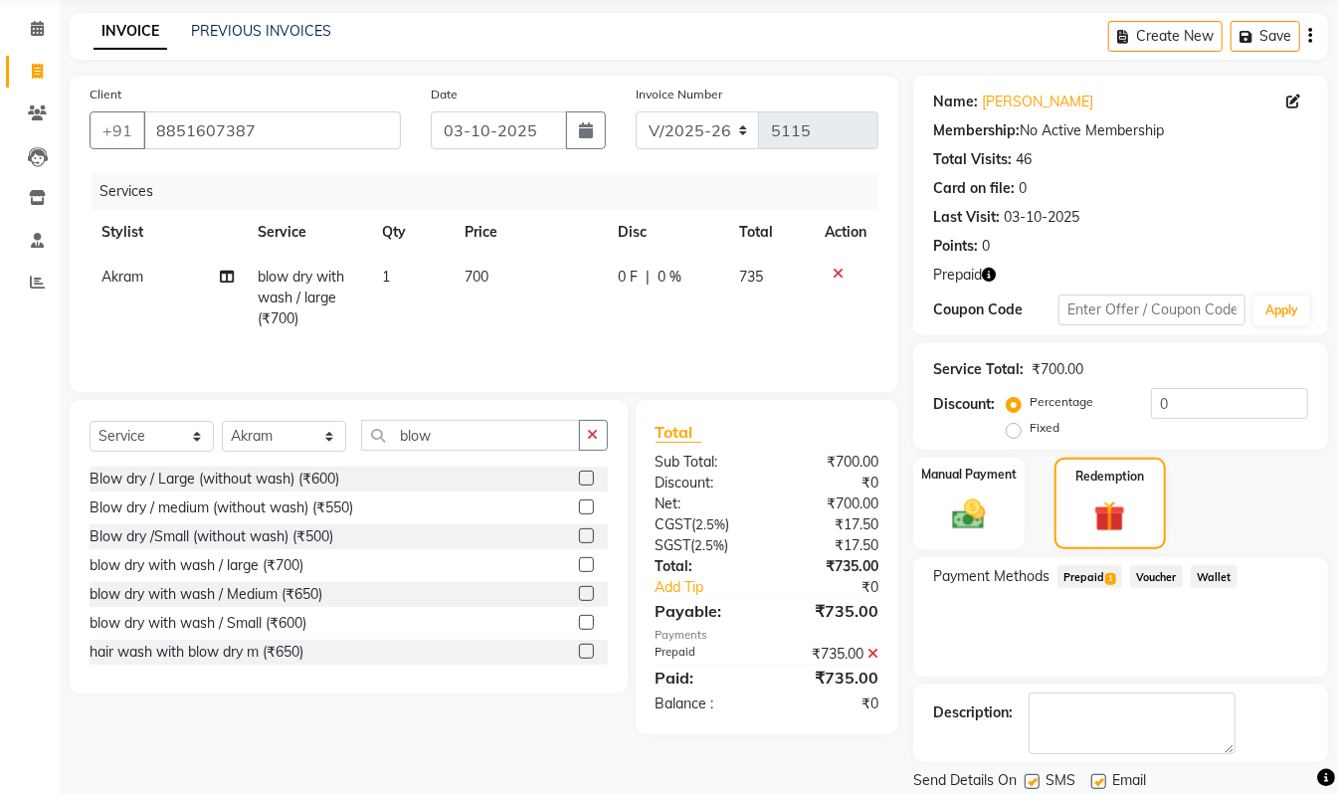
scroll to position [140, 0]
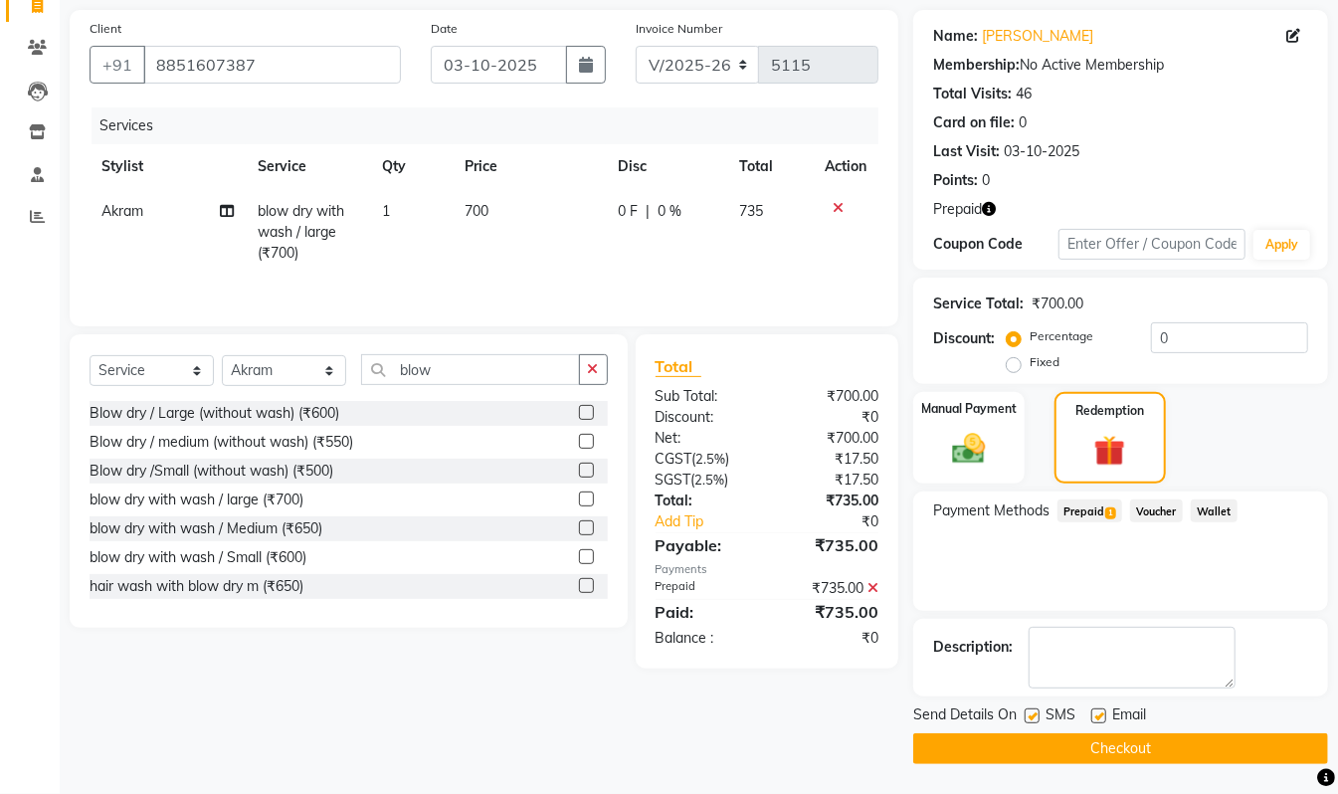
click at [1164, 753] on button "Checkout" at bounding box center [1120, 748] width 415 height 31
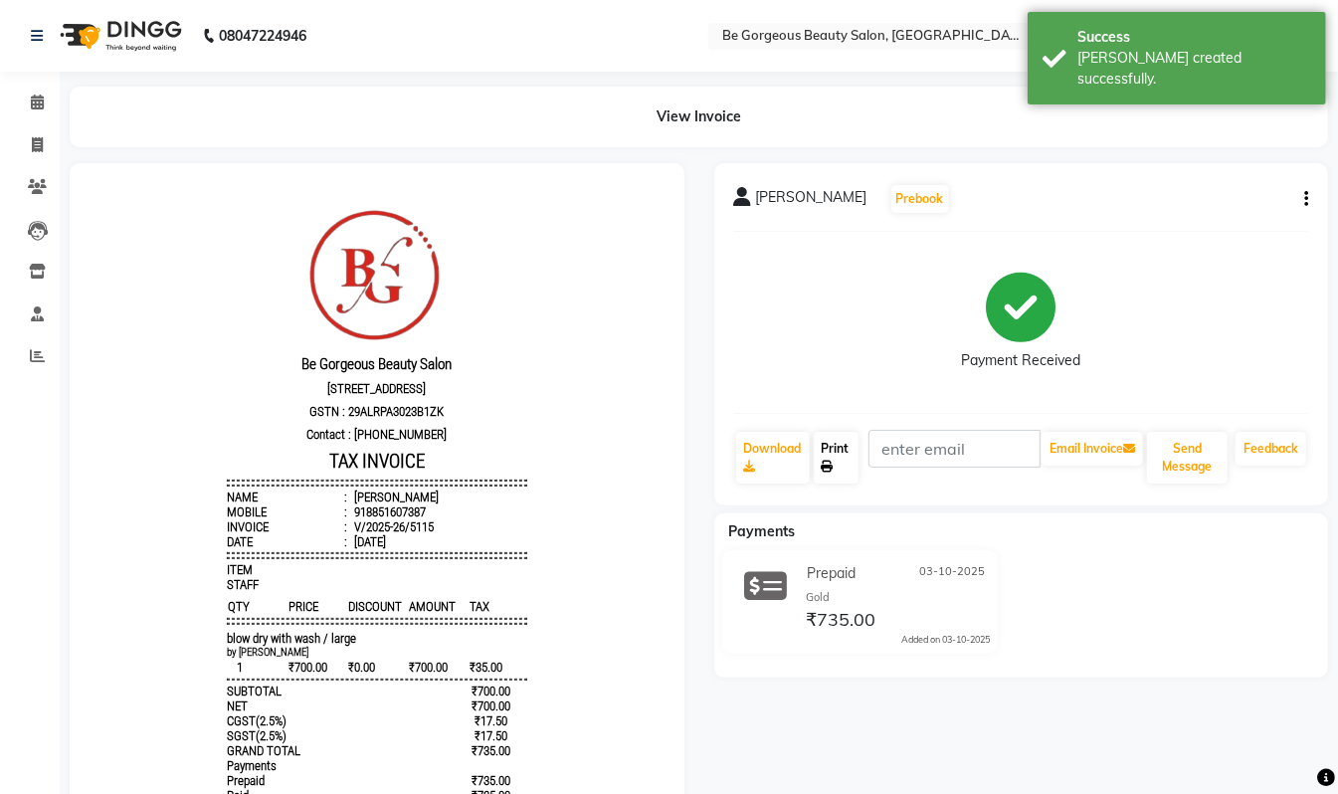
click at [838, 467] on link "Print" at bounding box center [837, 458] width 46 height 52
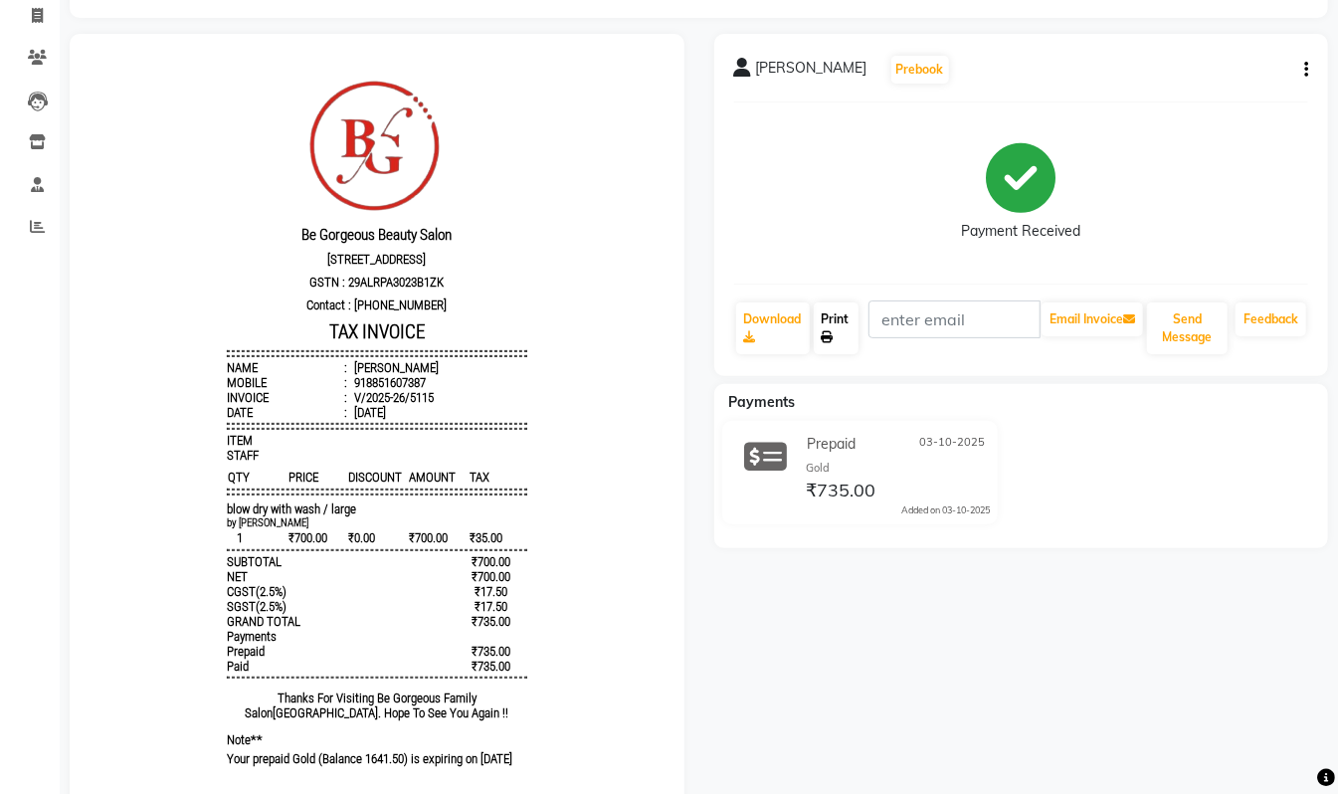
scroll to position [207, 0]
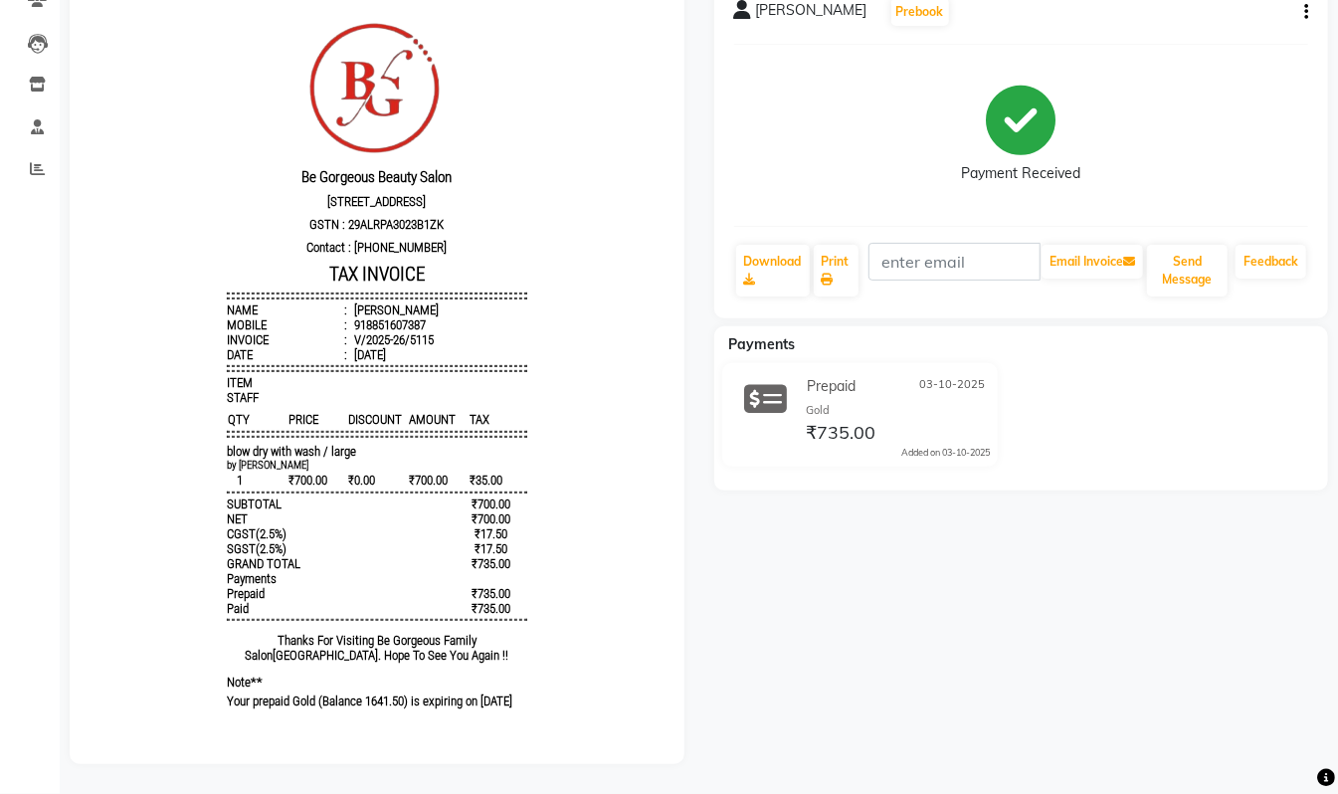
drag, startPoint x: 1314, startPoint y: 56, endPoint x: 1357, endPoint y: 61, distance: 43.1
click at [1337, 61] on html "08047224946 Select Location × Be Gorgeous Beauty Salon, Bengaluru WhatsApp Stat…" at bounding box center [669, 210] width 1338 height 794
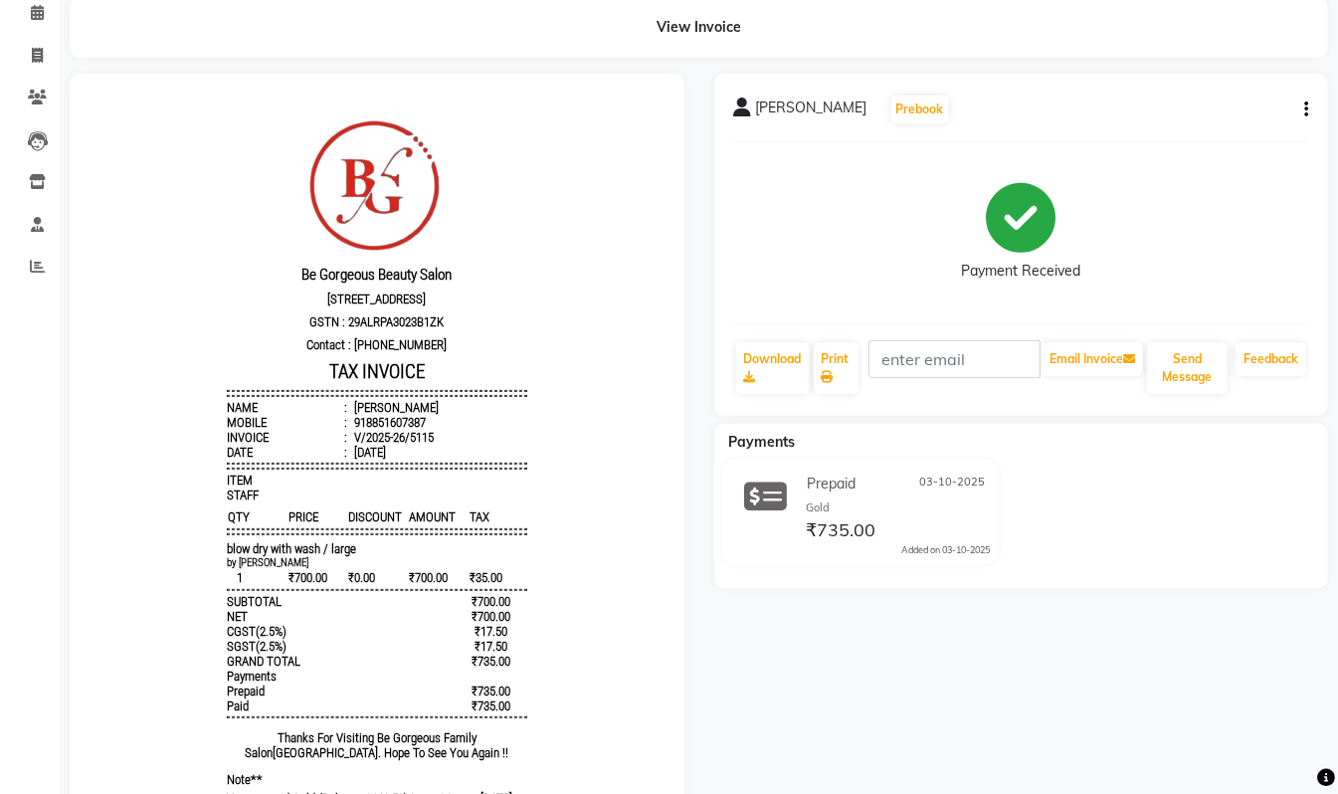
scroll to position [0, 0]
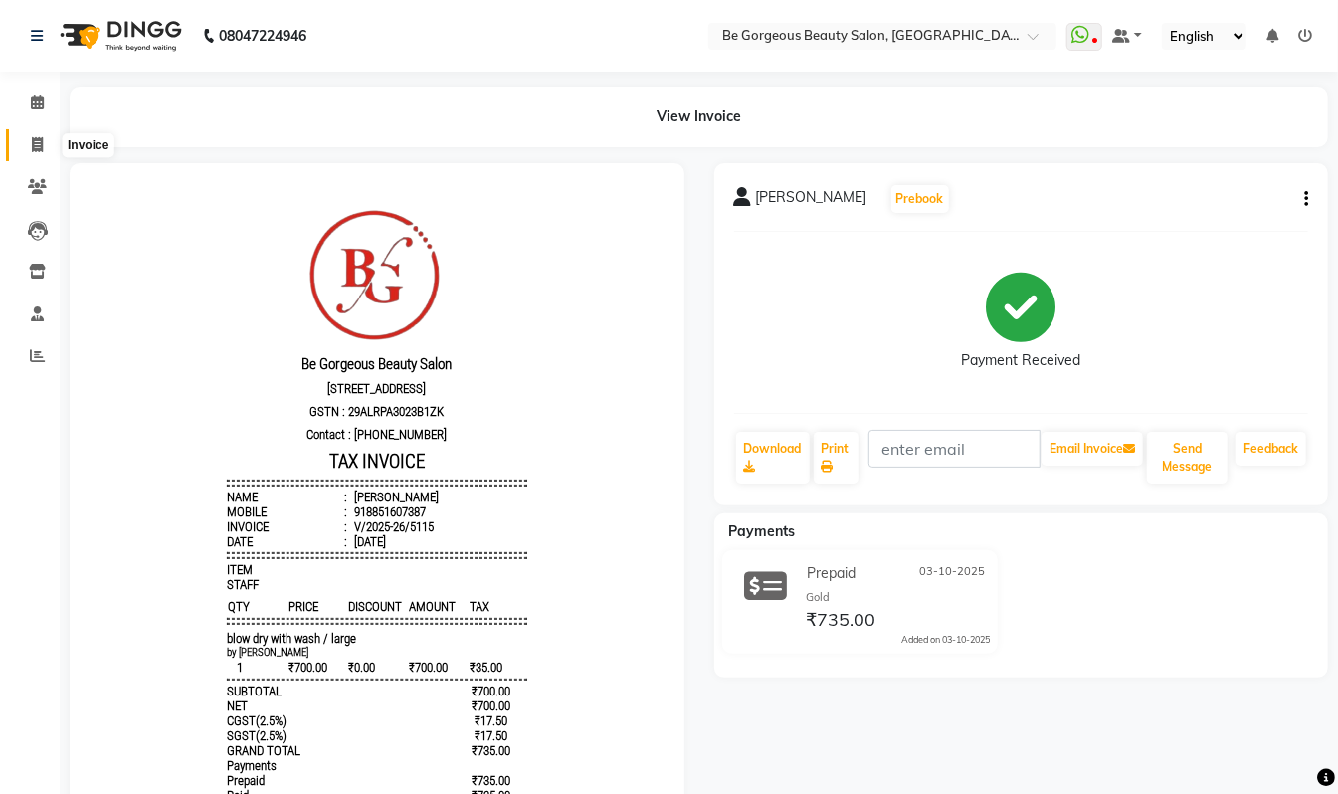
click at [44, 147] on span at bounding box center [37, 145] width 35 height 23
select select "service"
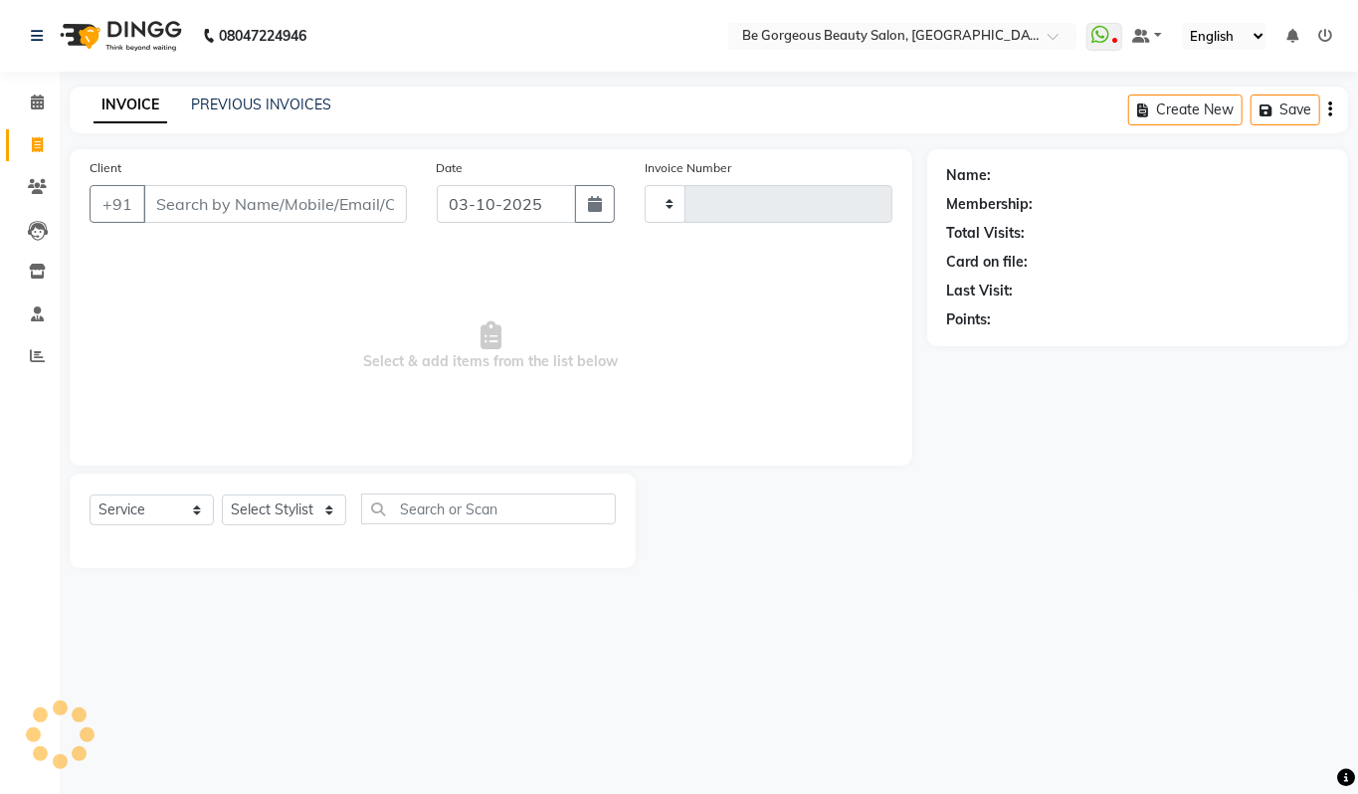
type input "5116"
select select "5405"
click at [292, 503] on select "Select Stylist" at bounding box center [284, 509] width 124 height 31
select select "36207"
click at [222, 494] on select "Select Stylist [PERSON_NAME] [PERSON_NAME] Manager Munu [PERSON_NAME] Rehbar [P…" at bounding box center [284, 509] width 124 height 31
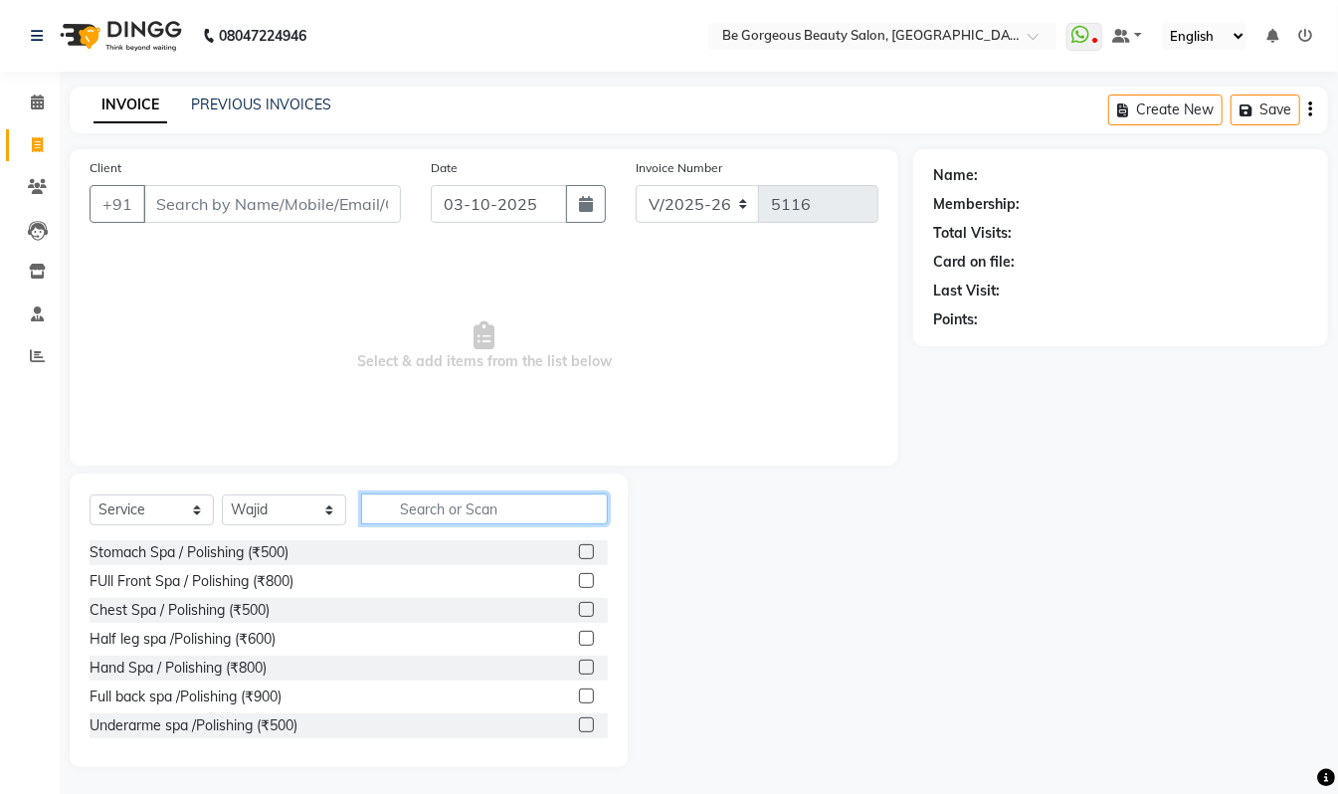
click at [395, 503] on input "text" at bounding box center [484, 508] width 247 height 31
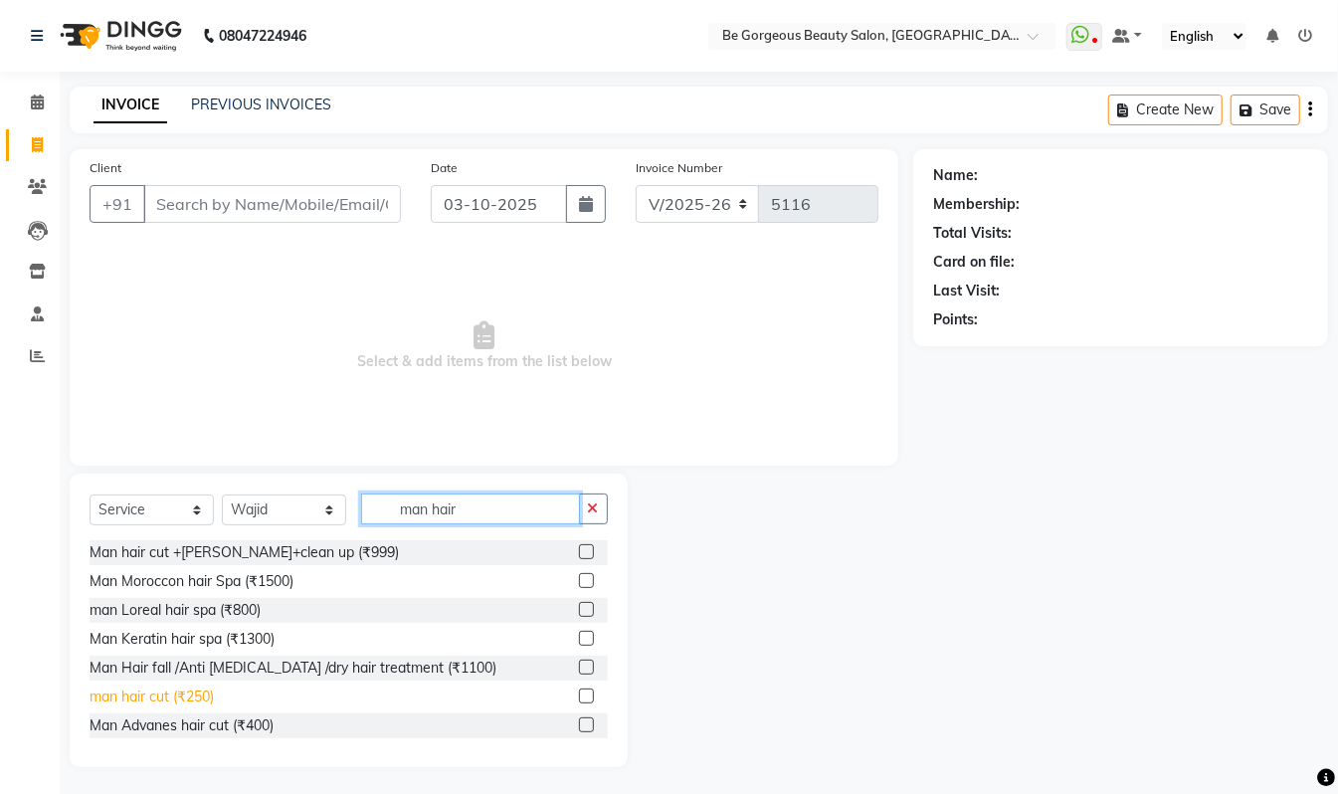
type input "man hair"
click at [181, 693] on div "man hair cut (₹250)" at bounding box center [152, 697] width 124 height 21
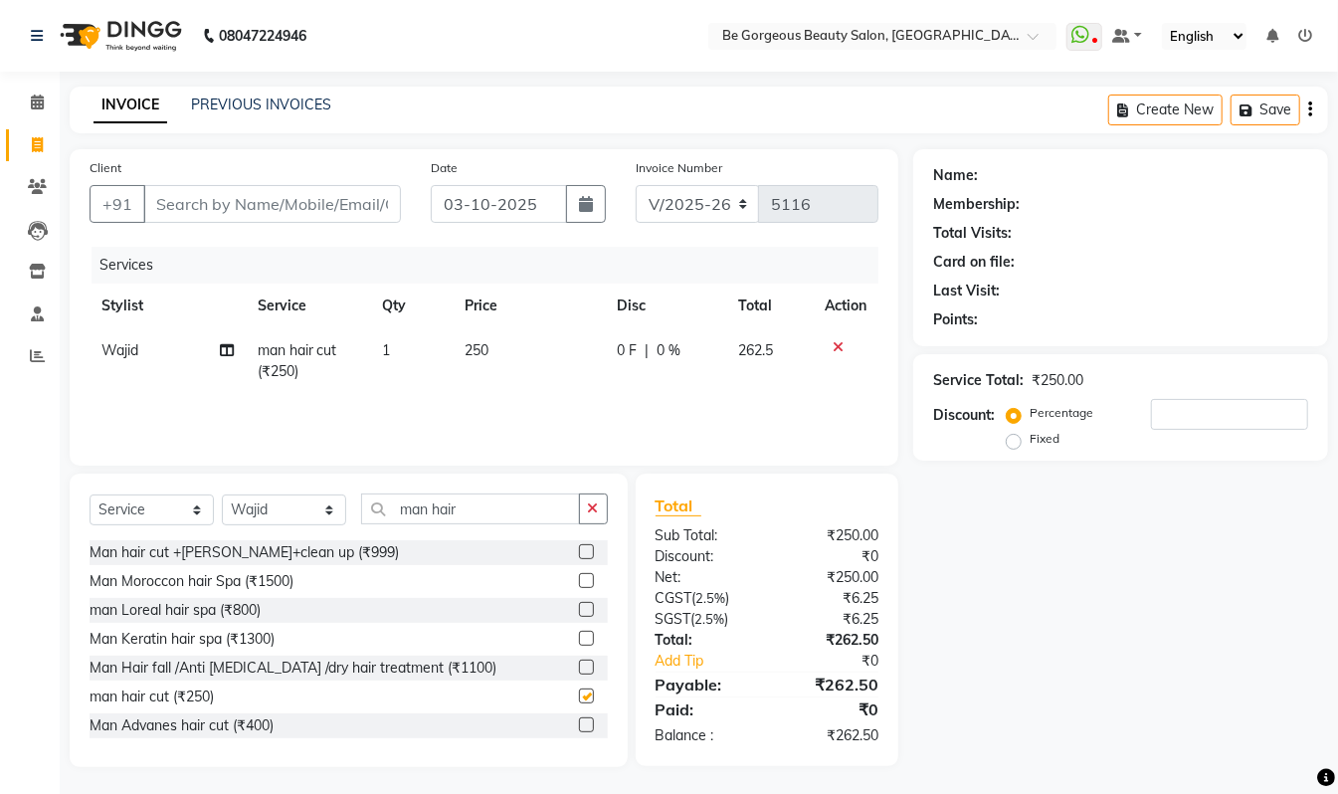
checkbox input "false"
click at [205, 196] on input "Client" at bounding box center [272, 204] width 258 height 38
type input "9"
type input "0"
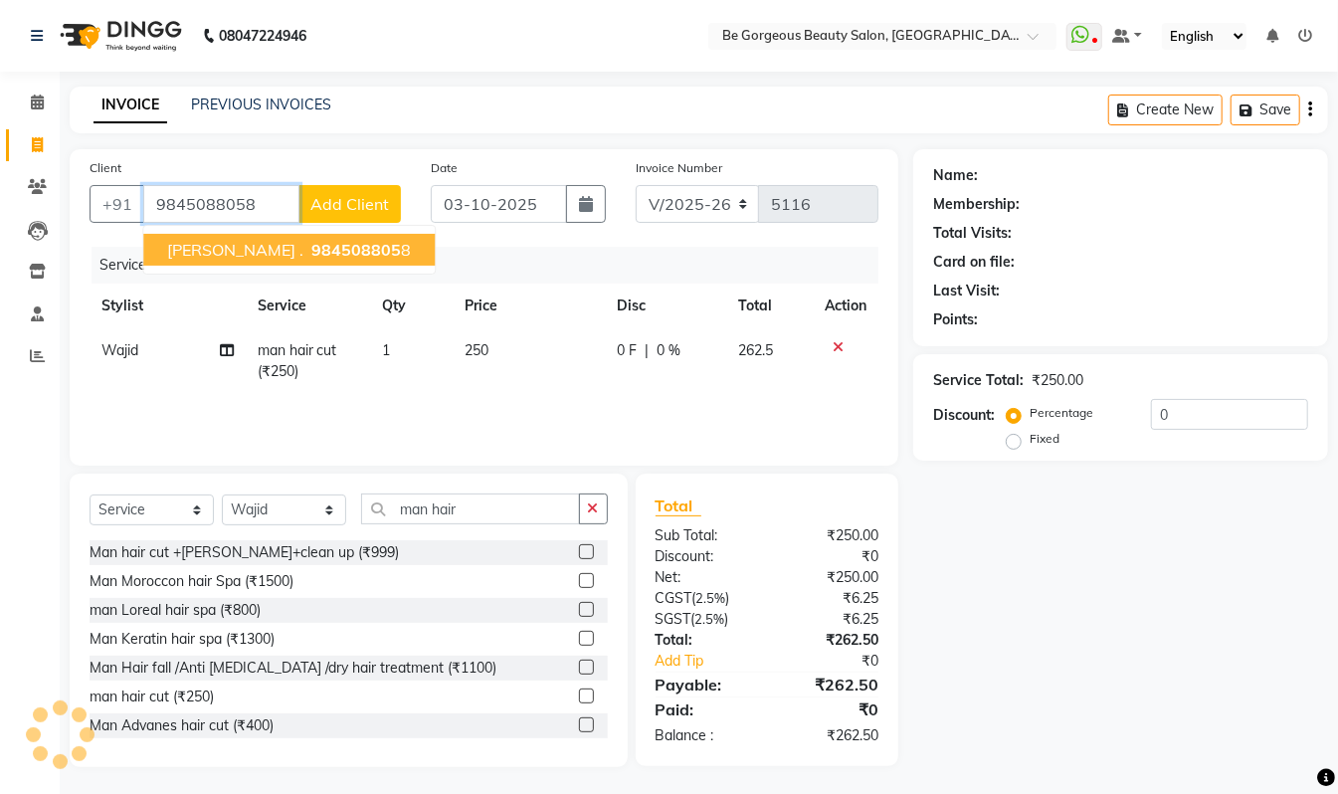
type input "9845088058"
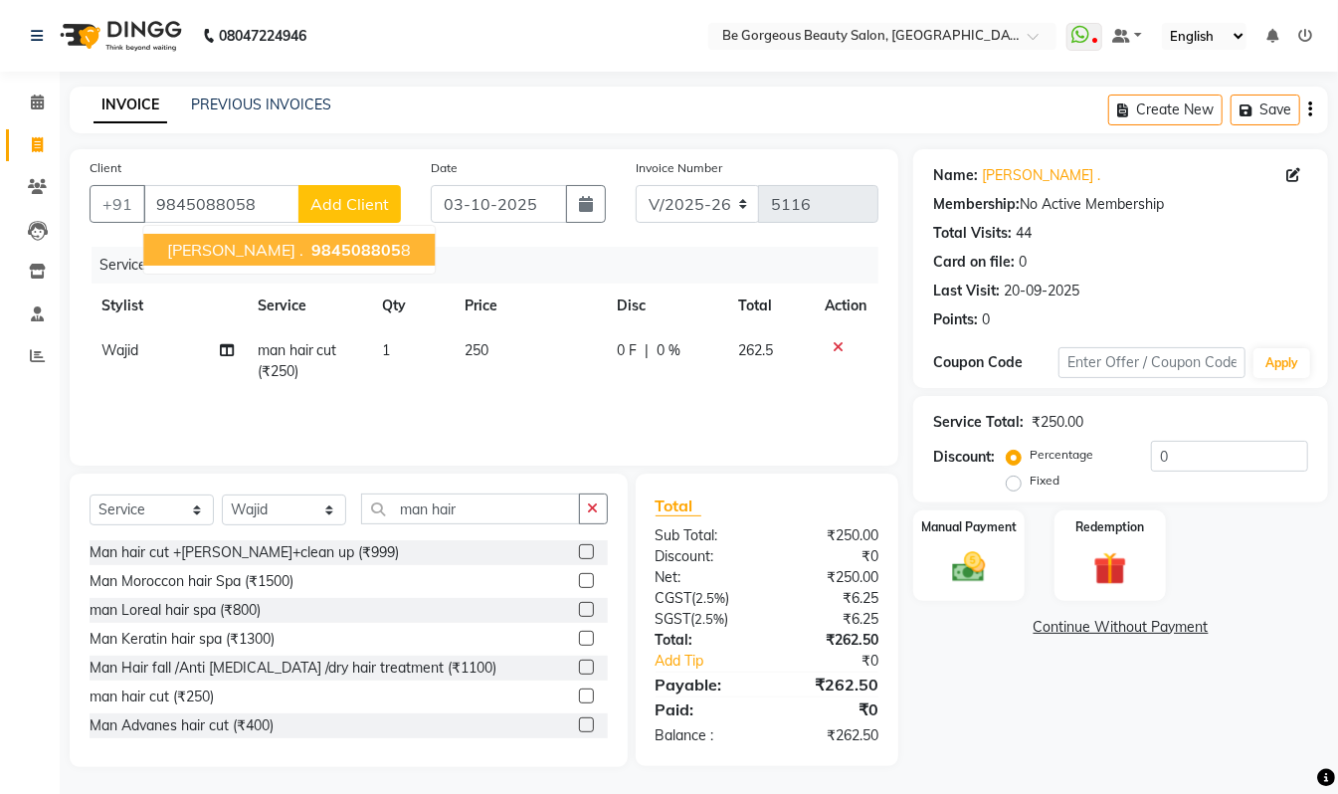
click at [235, 261] on button "Gautham . 984508805 8" at bounding box center [289, 250] width 292 height 32
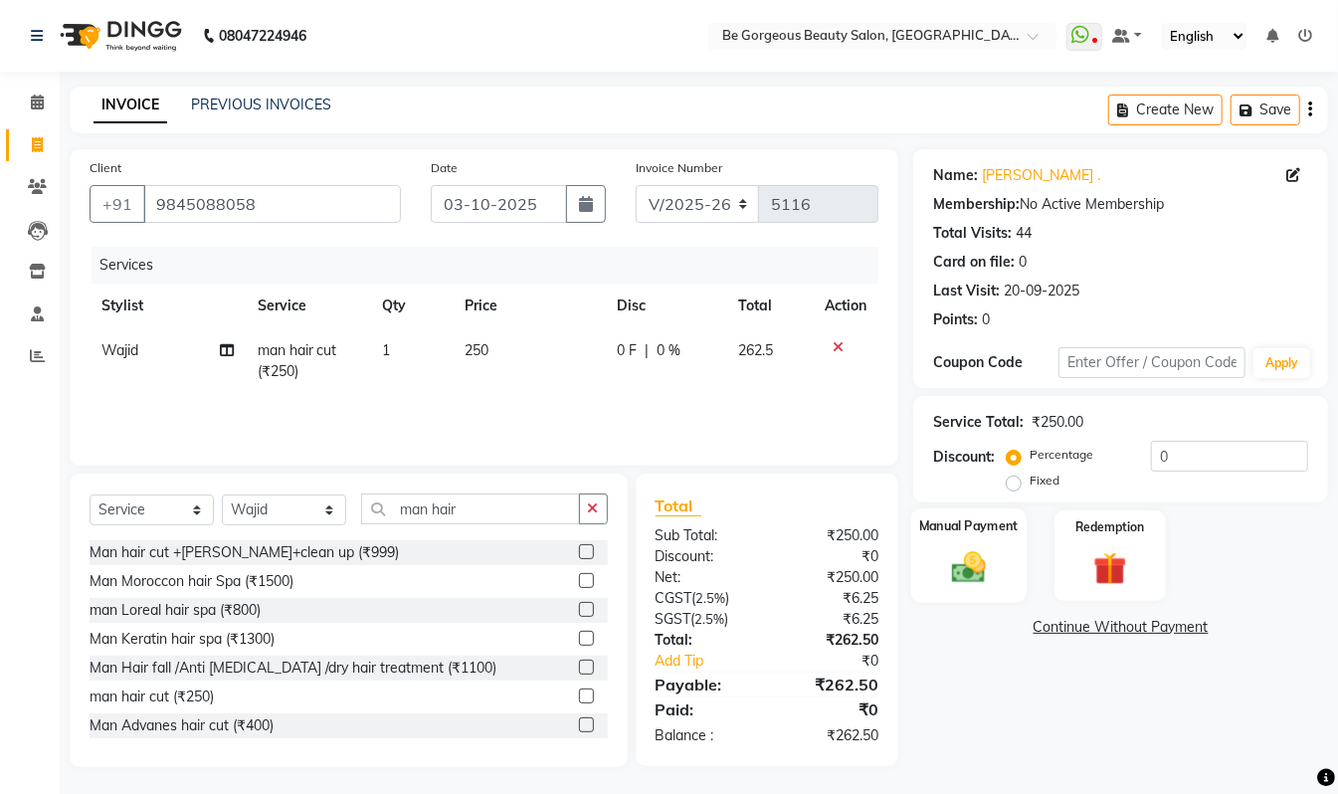
click at [991, 551] on img at bounding box center [969, 567] width 56 height 40
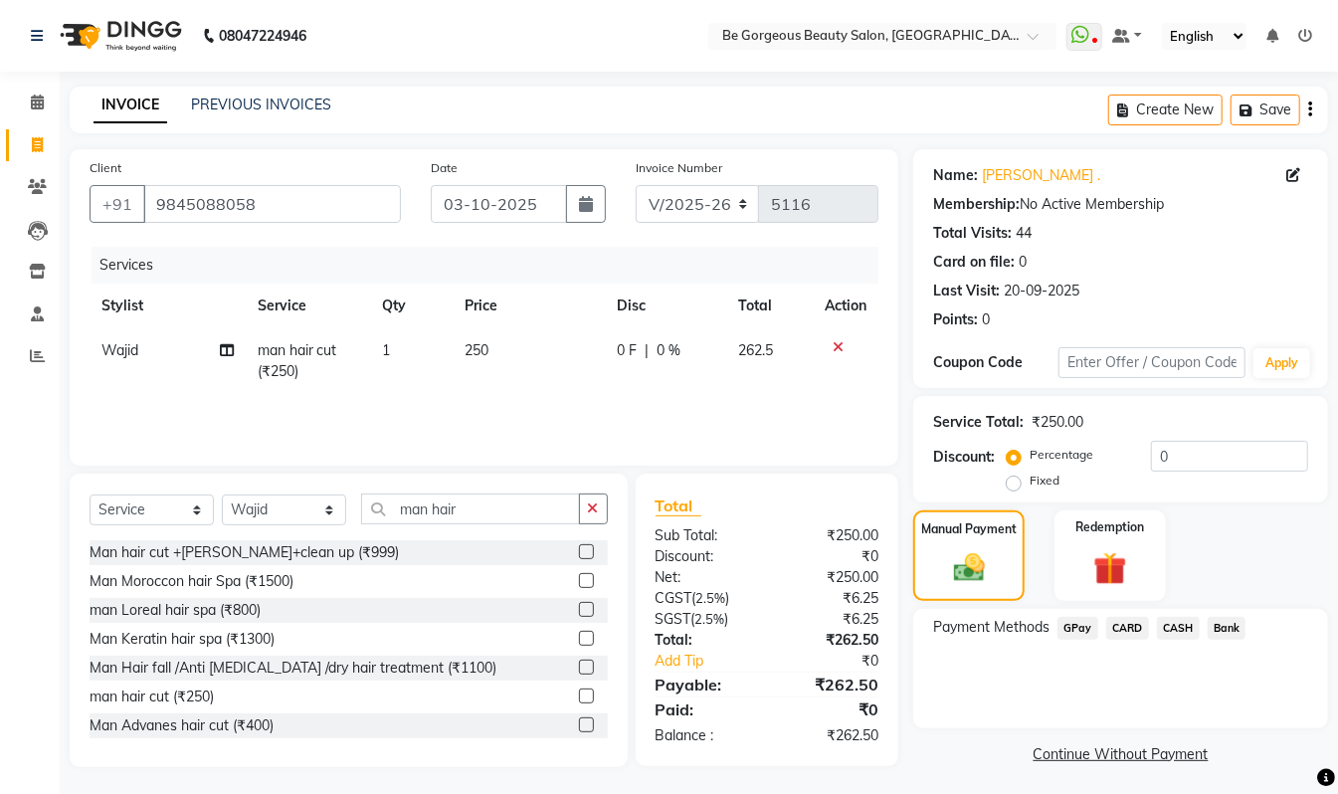
click at [1087, 629] on span "GPay" at bounding box center [1078, 628] width 41 height 23
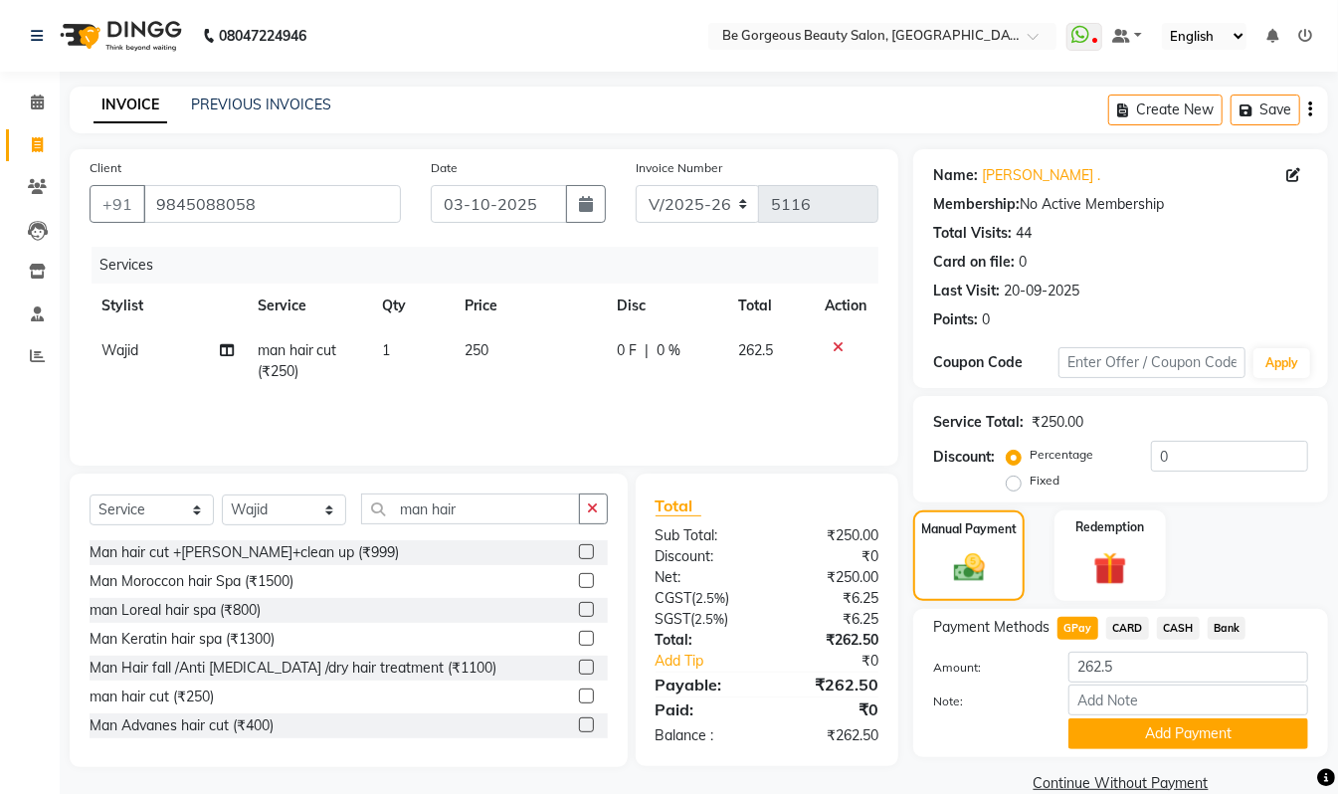
scroll to position [34, 0]
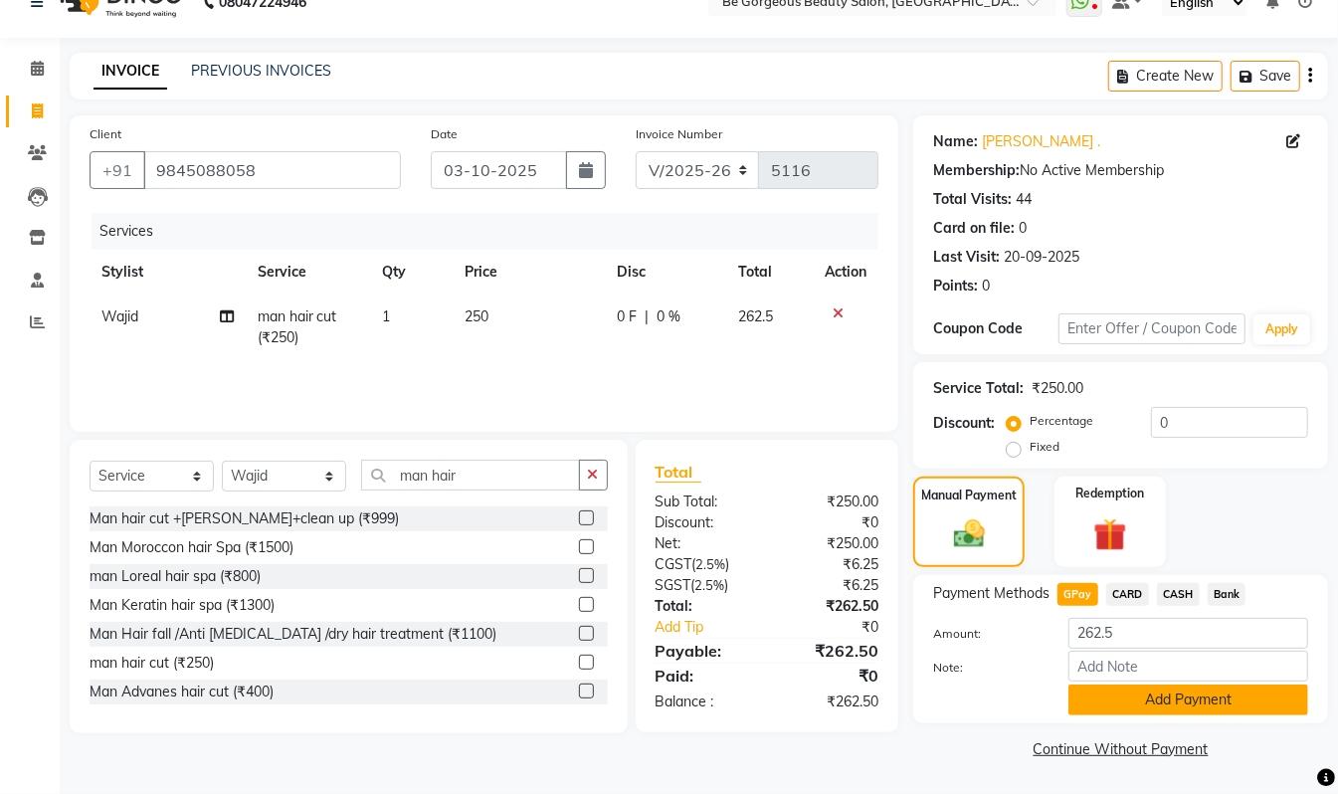
click at [1218, 701] on button "Add Payment" at bounding box center [1189, 700] width 240 height 31
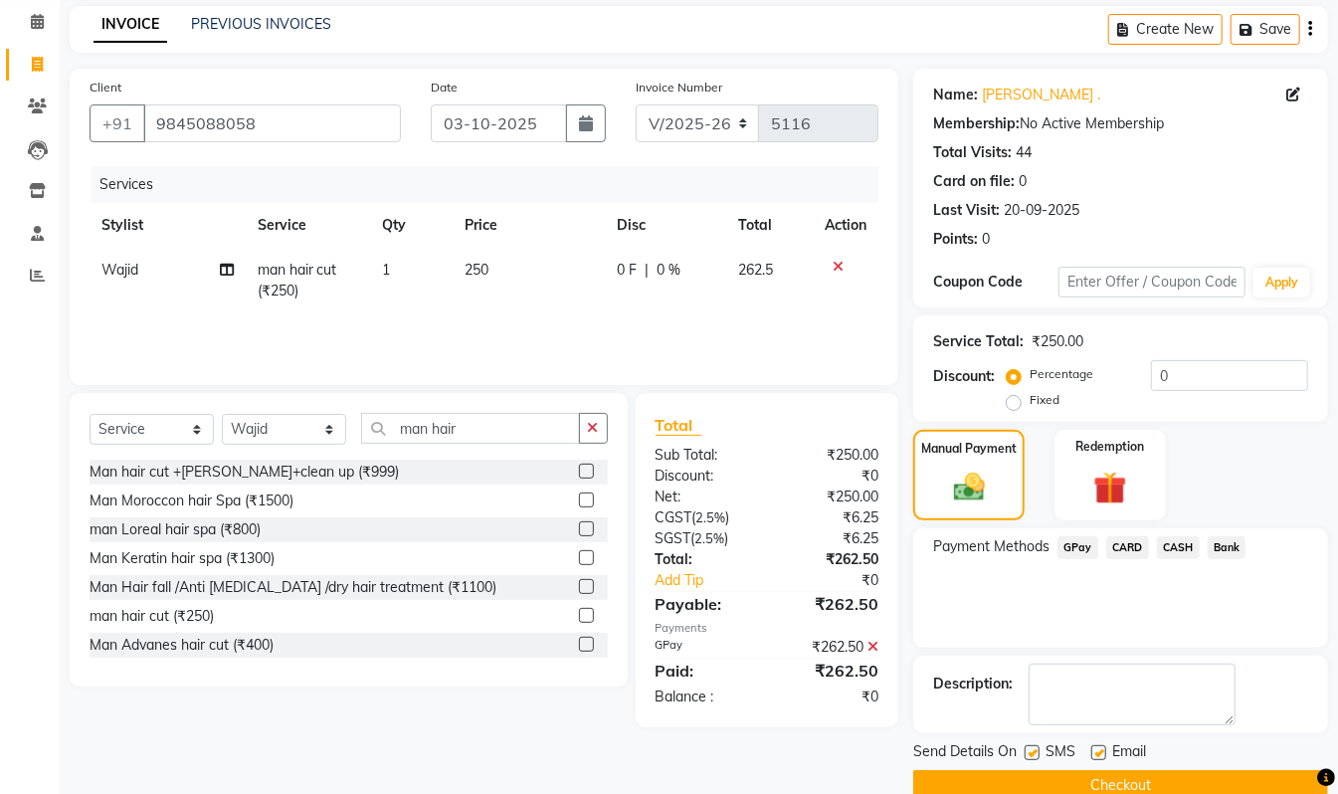
scroll to position [117, 0]
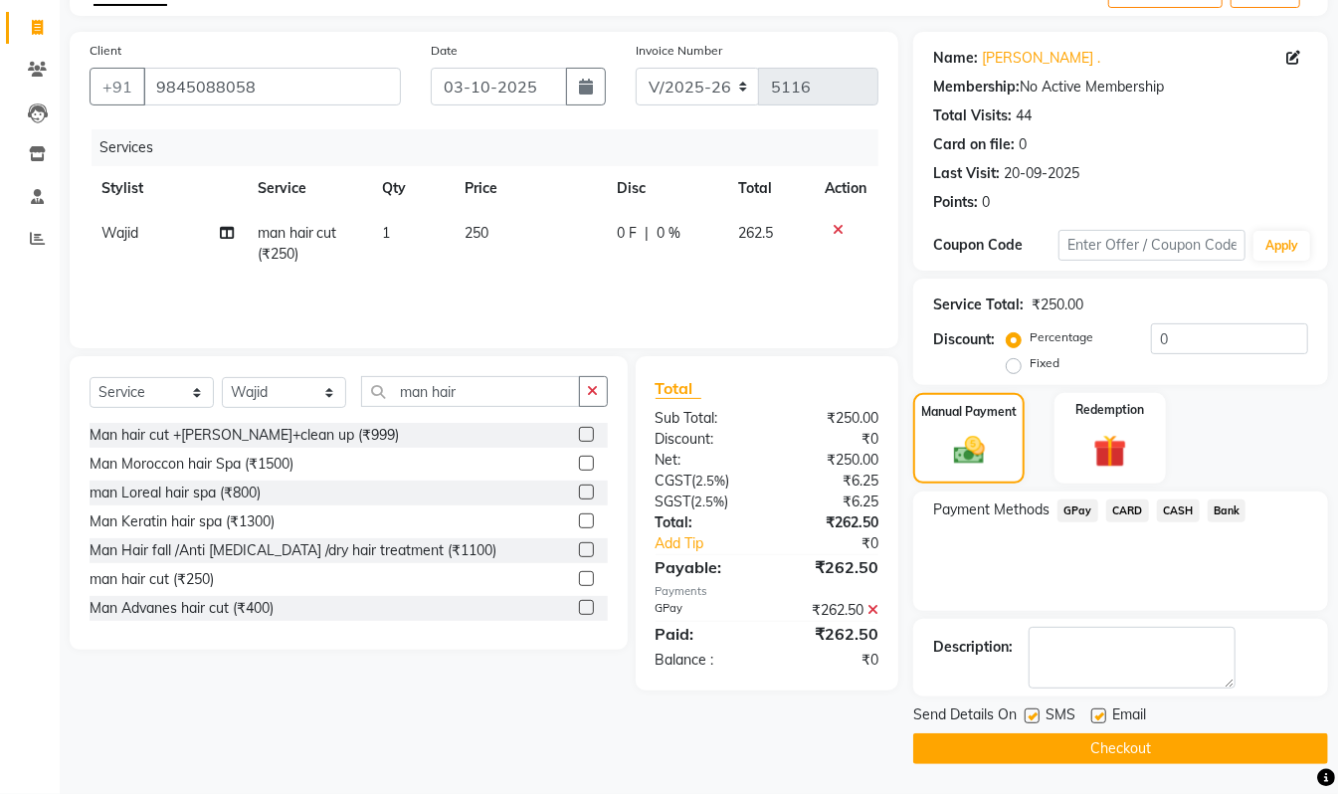
click at [1184, 738] on button "Checkout" at bounding box center [1120, 748] width 415 height 31
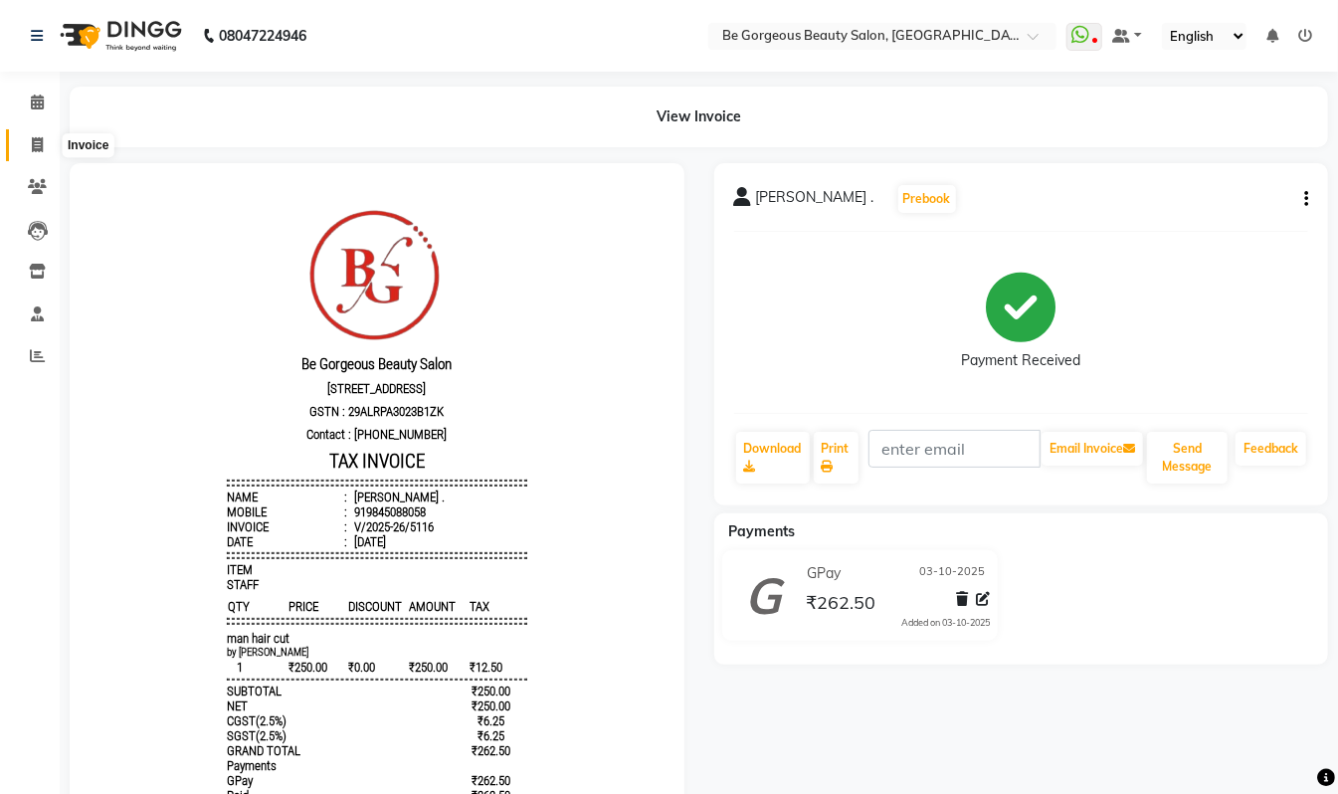
click at [40, 144] on icon at bounding box center [37, 144] width 11 height 15
select select "5405"
select select "service"
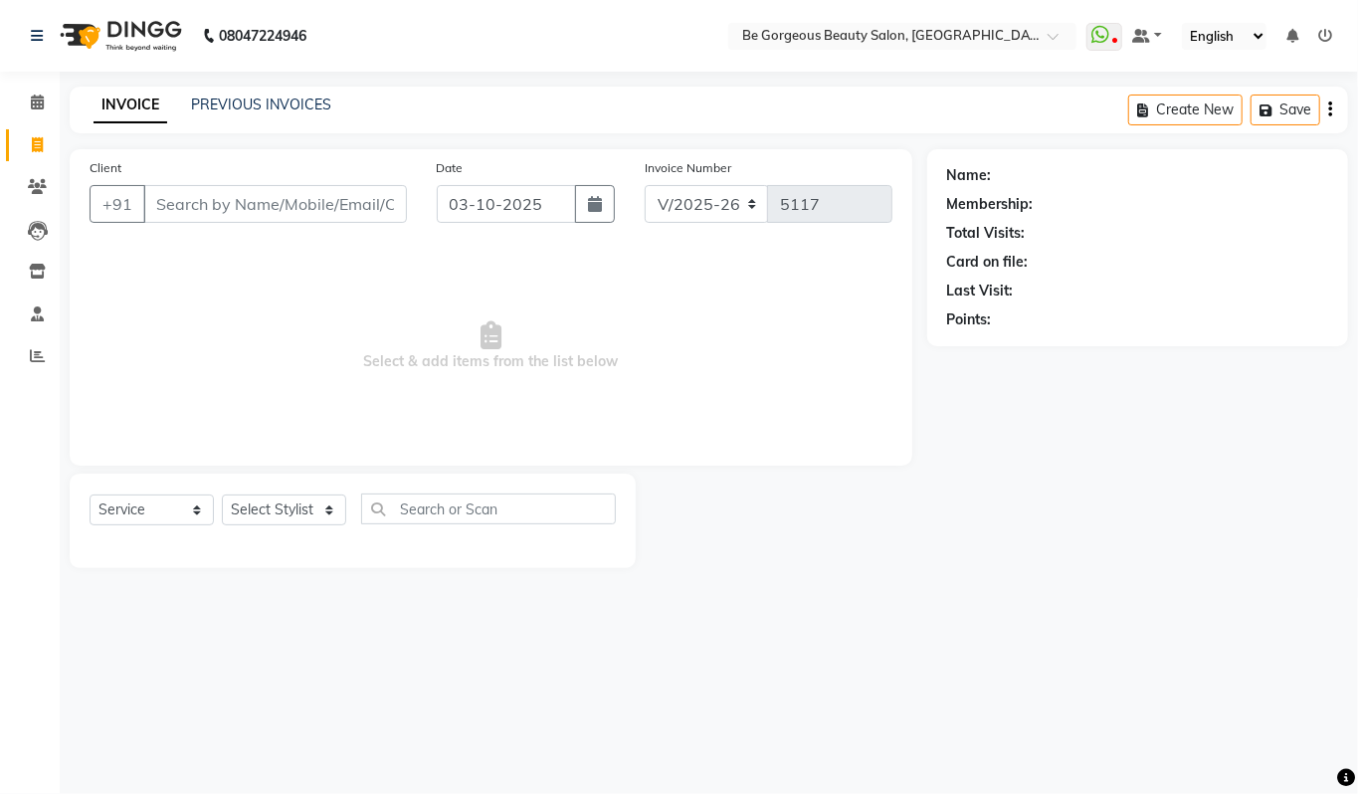
click at [192, 205] on input "Client" at bounding box center [275, 204] width 264 height 38
type input "8587863329"
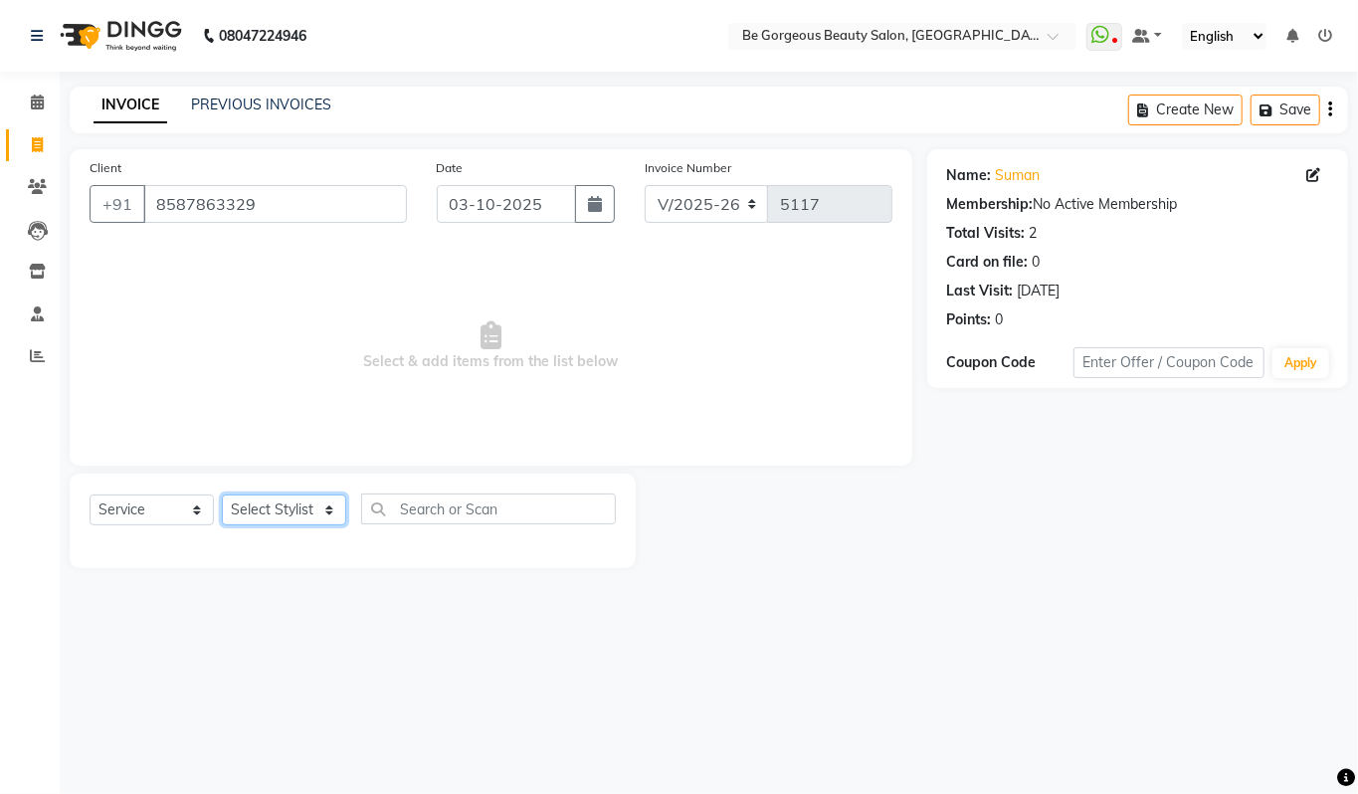
click at [269, 499] on select "Select Stylist [PERSON_NAME] [PERSON_NAME] Manager Munu [PERSON_NAME] Rehbar [P…" at bounding box center [284, 509] width 124 height 31
select select "36204"
click at [222, 494] on select "Select Stylist [PERSON_NAME] [PERSON_NAME] Manager Munu [PERSON_NAME] Rehbar [P…" at bounding box center [284, 509] width 124 height 31
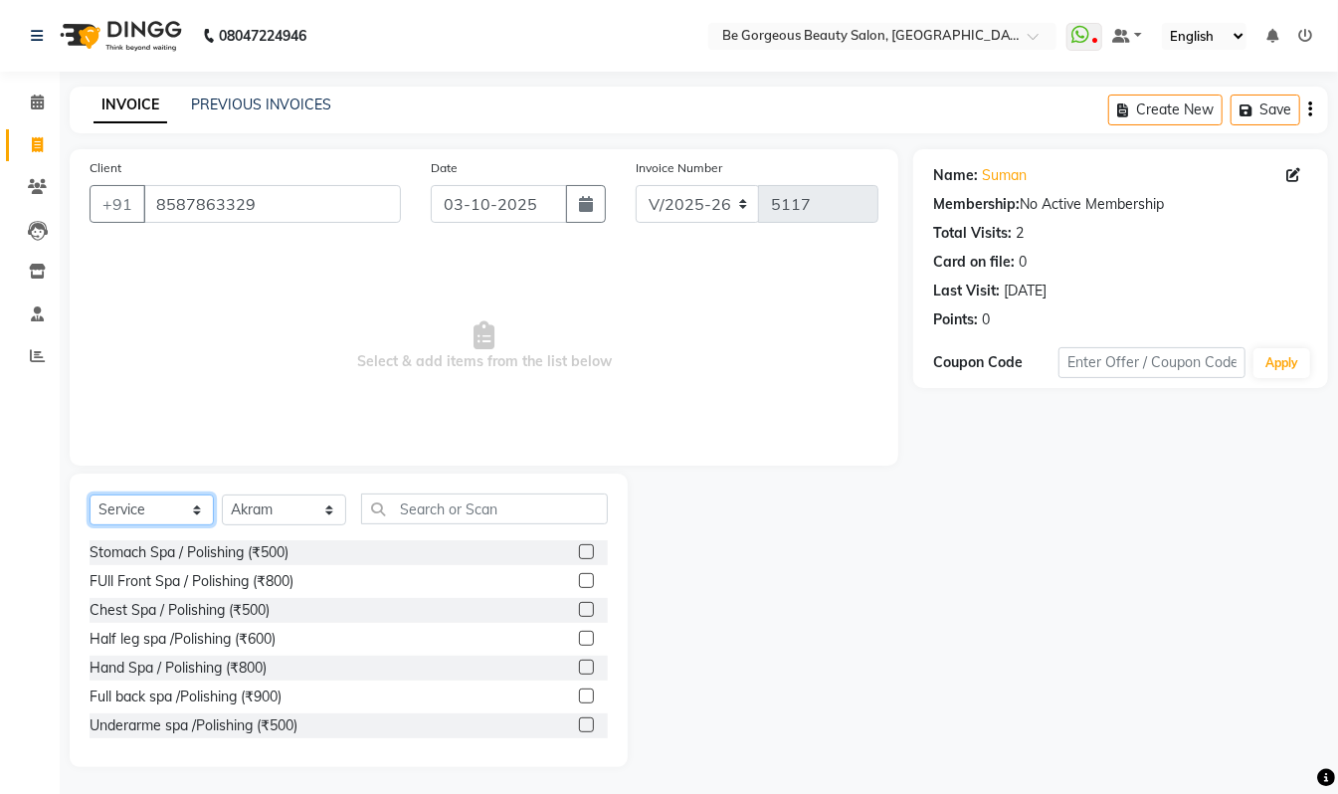
click at [165, 501] on select "Select Service Product Membership Package Voucher Prepaid Gift Card" at bounding box center [152, 509] width 124 height 31
select select "P"
click at [90, 494] on select "Select Service Product Membership Package Voucher Prepaid Gift Card" at bounding box center [152, 509] width 124 height 31
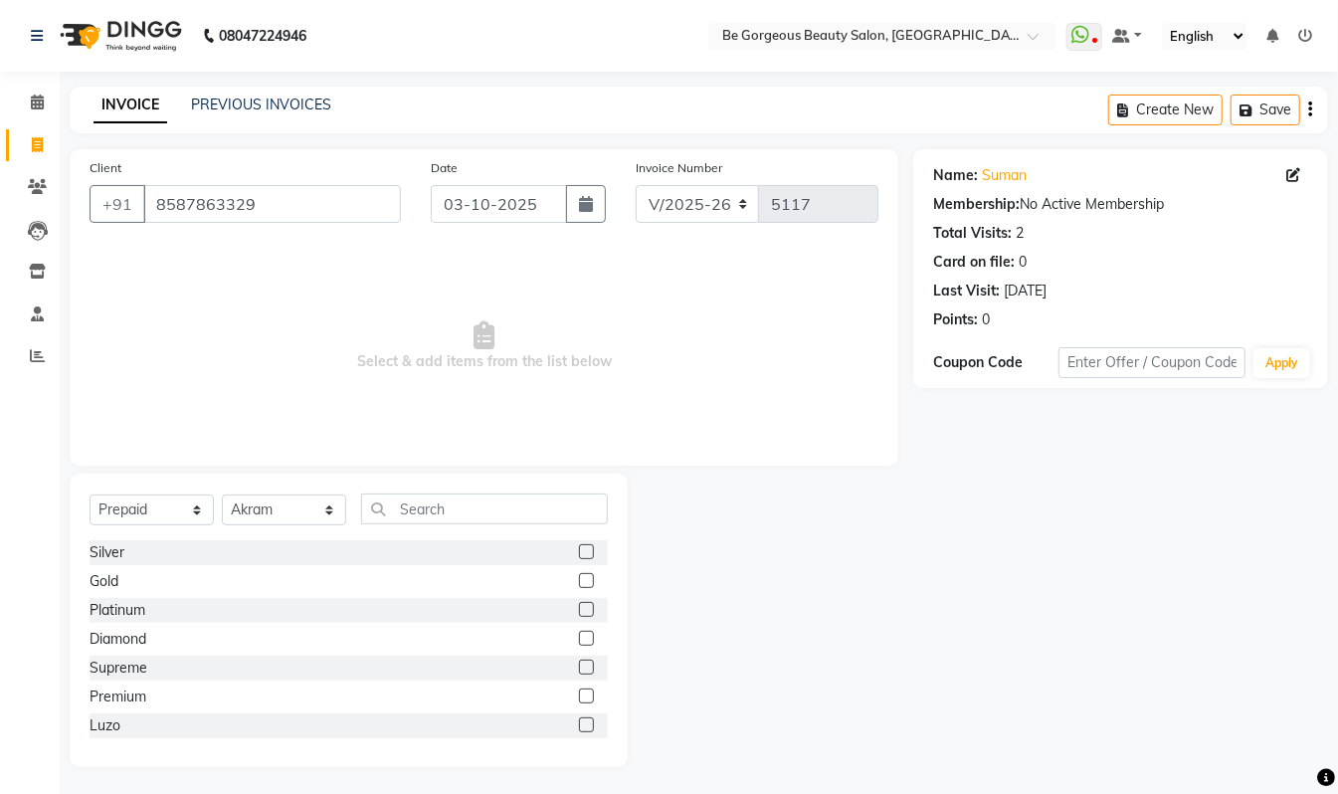
click at [579, 551] on label at bounding box center [586, 551] width 15 height 15
click at [579, 551] on input "checkbox" at bounding box center [585, 552] width 13 height 13
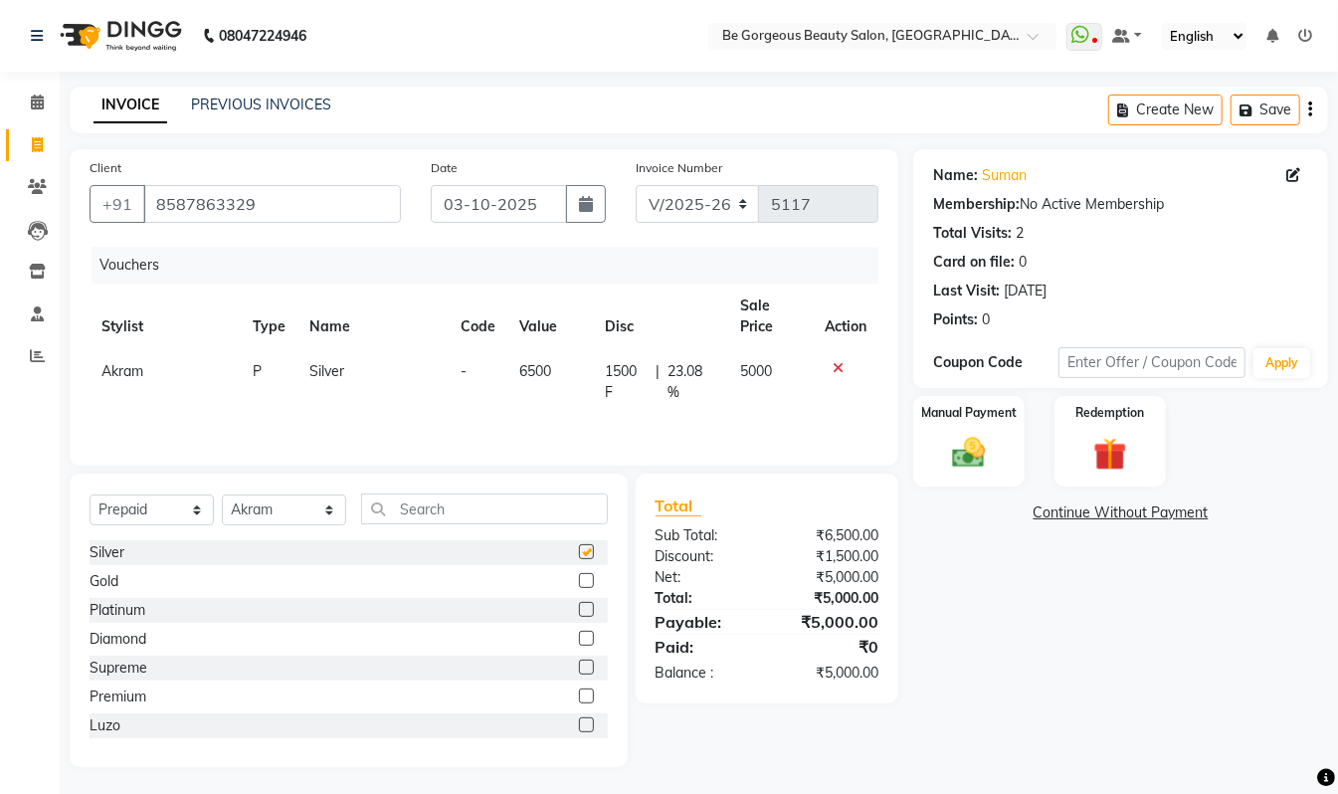
checkbox input "false"
click at [975, 438] on img at bounding box center [969, 454] width 56 height 40
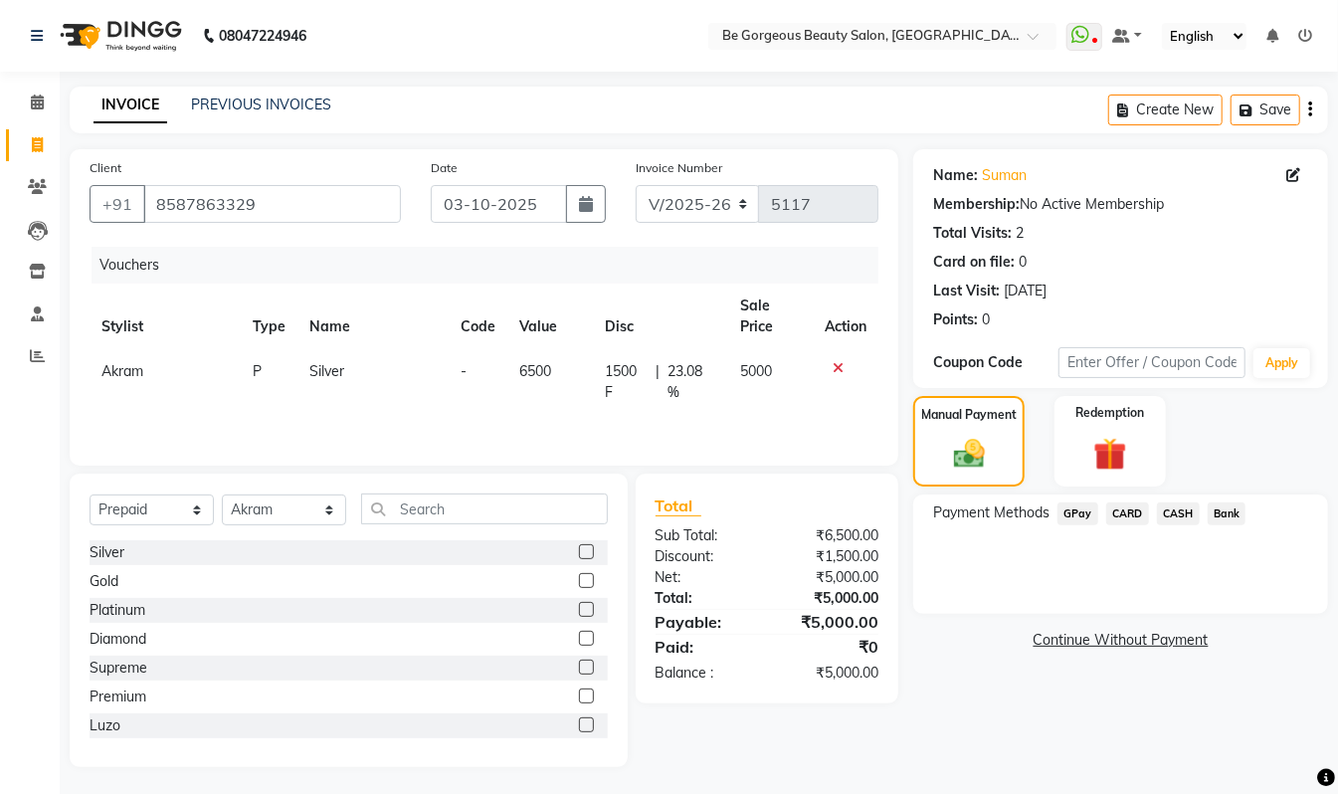
click at [1088, 515] on span "GPay" at bounding box center [1078, 513] width 41 height 23
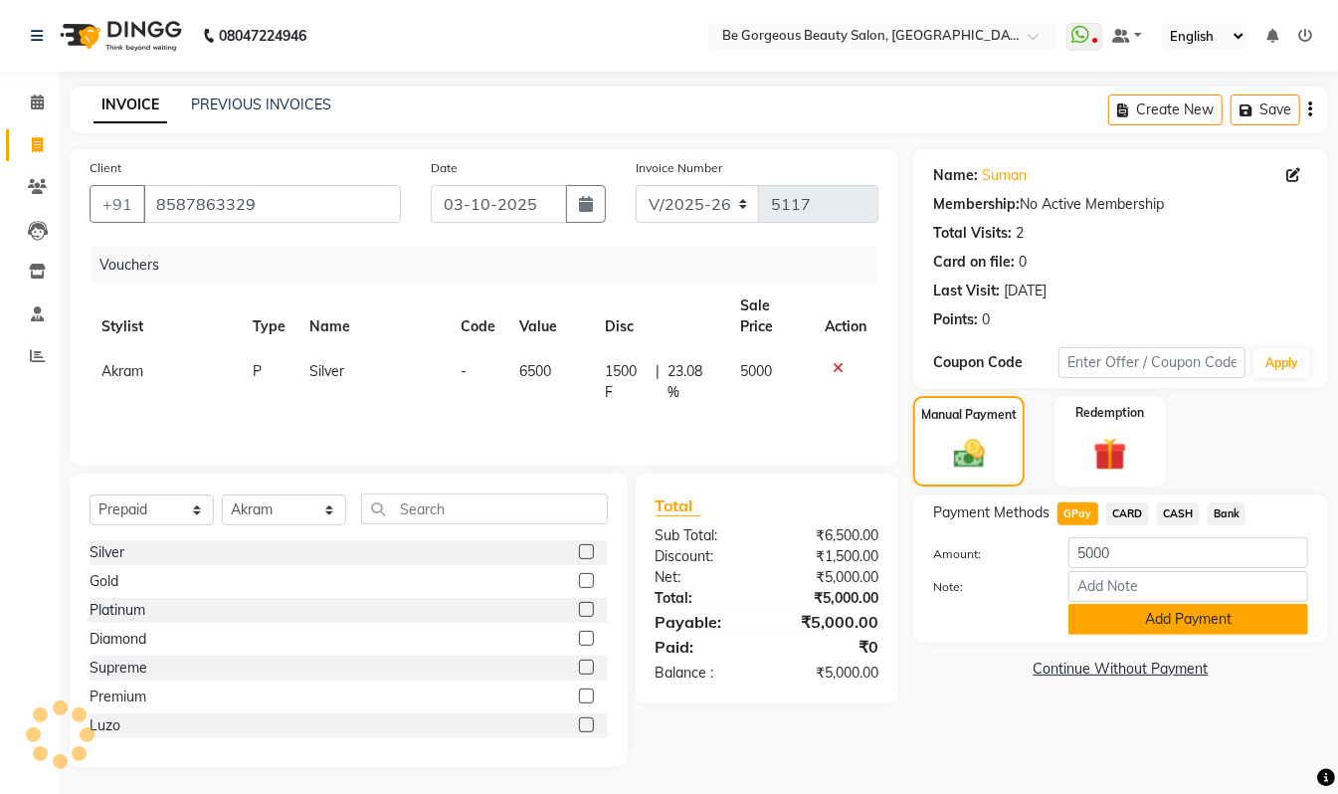
click at [1179, 613] on button "Add Payment" at bounding box center [1189, 619] width 240 height 31
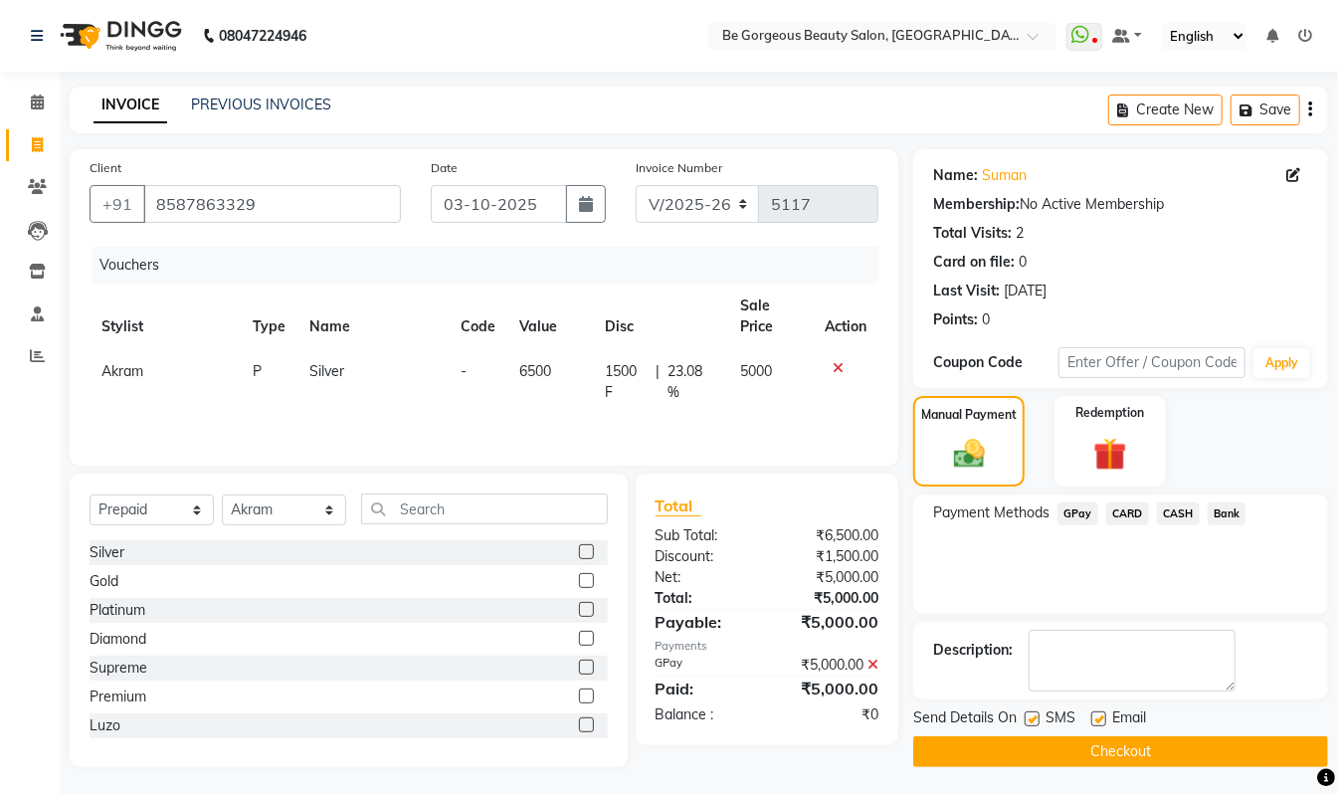
scroll to position [8, 0]
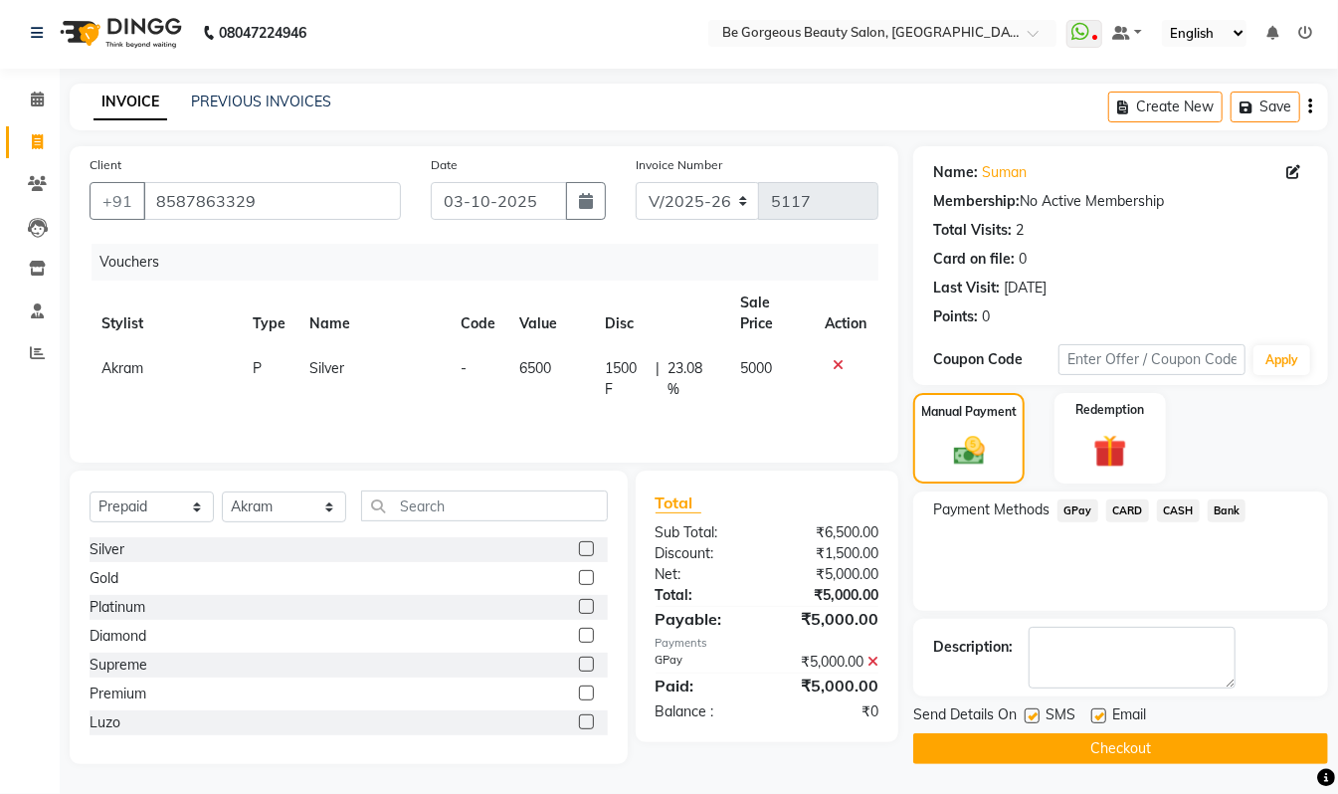
click at [1271, 752] on button "Checkout" at bounding box center [1120, 748] width 415 height 31
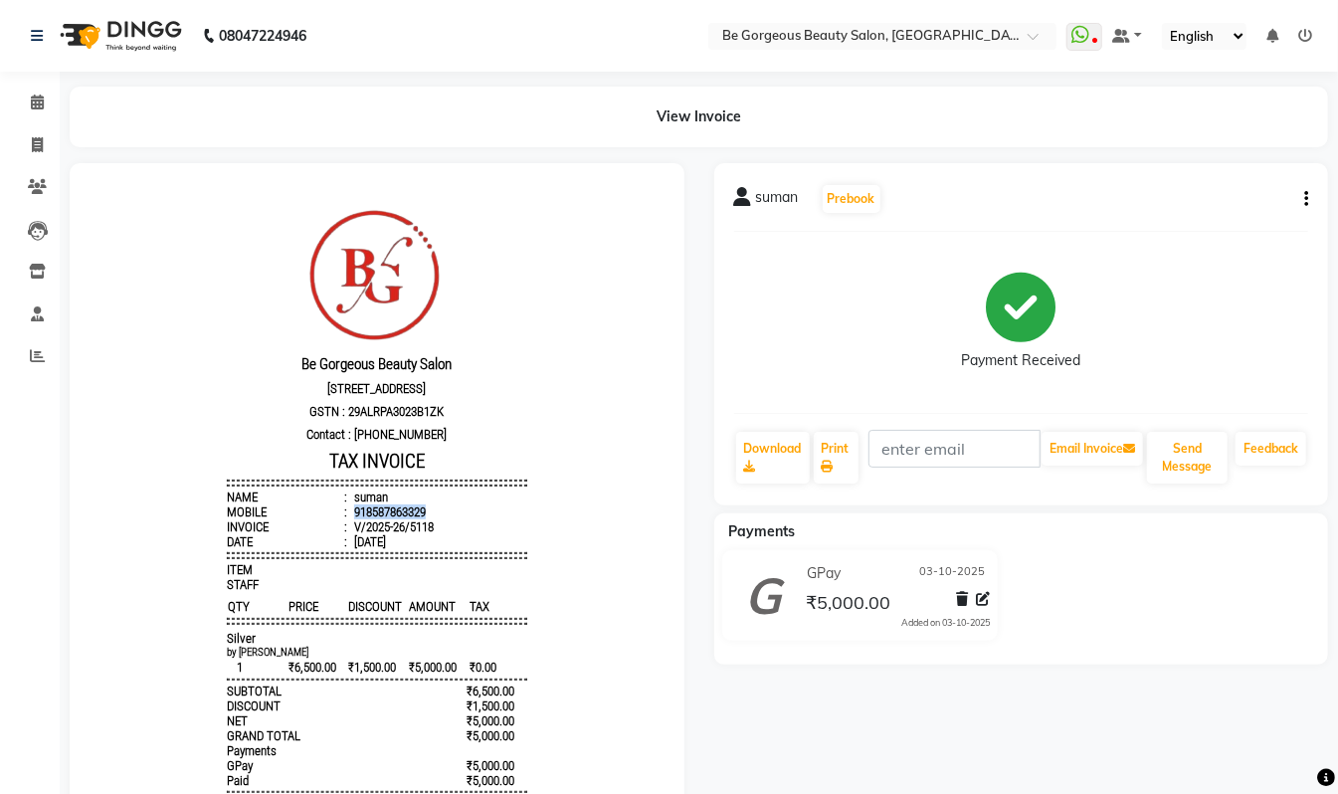
drag, startPoint x: 411, startPoint y: 518, endPoint x: 361, endPoint y: 518, distance: 49.7
click at [361, 518] on li "Mobile : 918587863329" at bounding box center [376, 510] width 300 height 15
click at [489, 399] on p "[STREET_ADDRESS]" at bounding box center [376, 387] width 300 height 23
drag, startPoint x: 343, startPoint y: 524, endPoint x: 414, endPoint y: 521, distance: 70.7
click at [414, 518] on li "Mobile : 918587863329" at bounding box center [376, 510] width 300 height 15
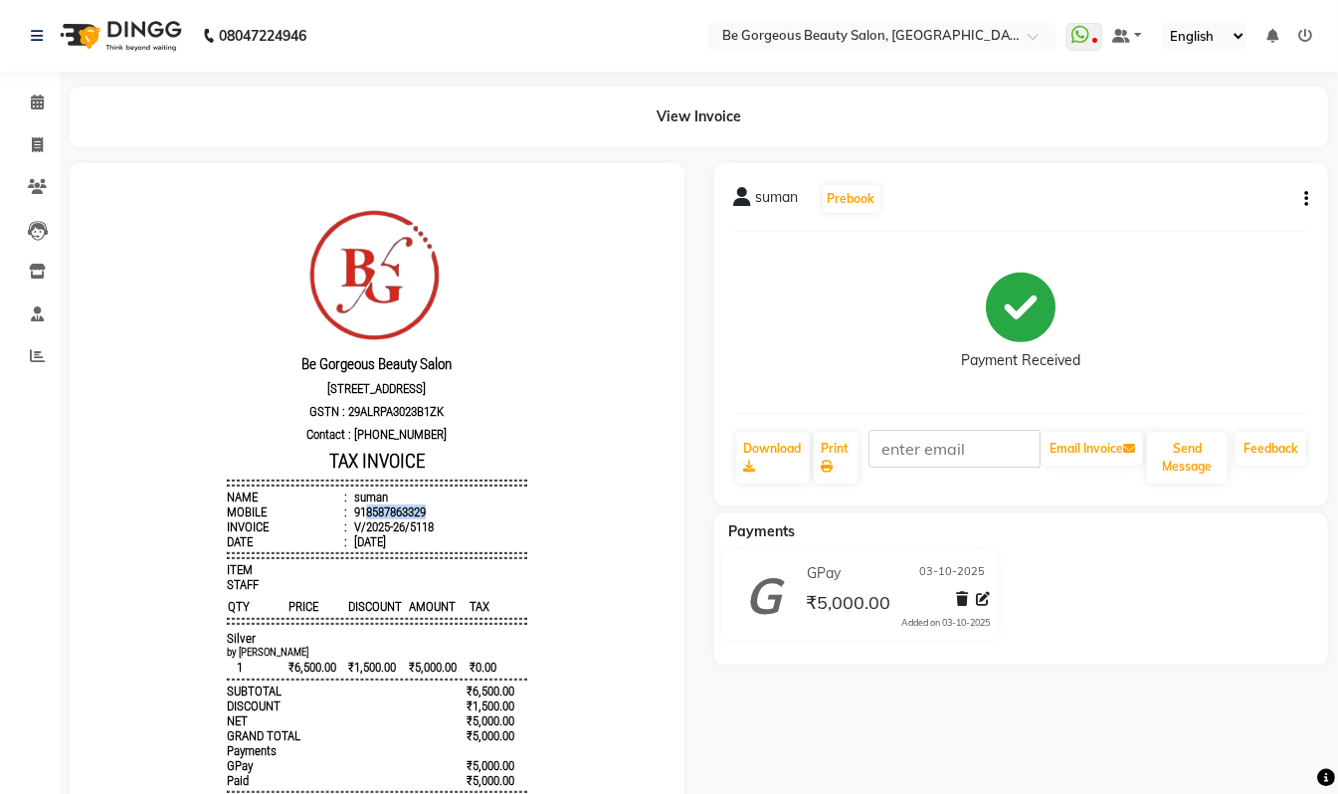
copy div "8587863329"
